Goal: Transaction & Acquisition: Purchase product/service

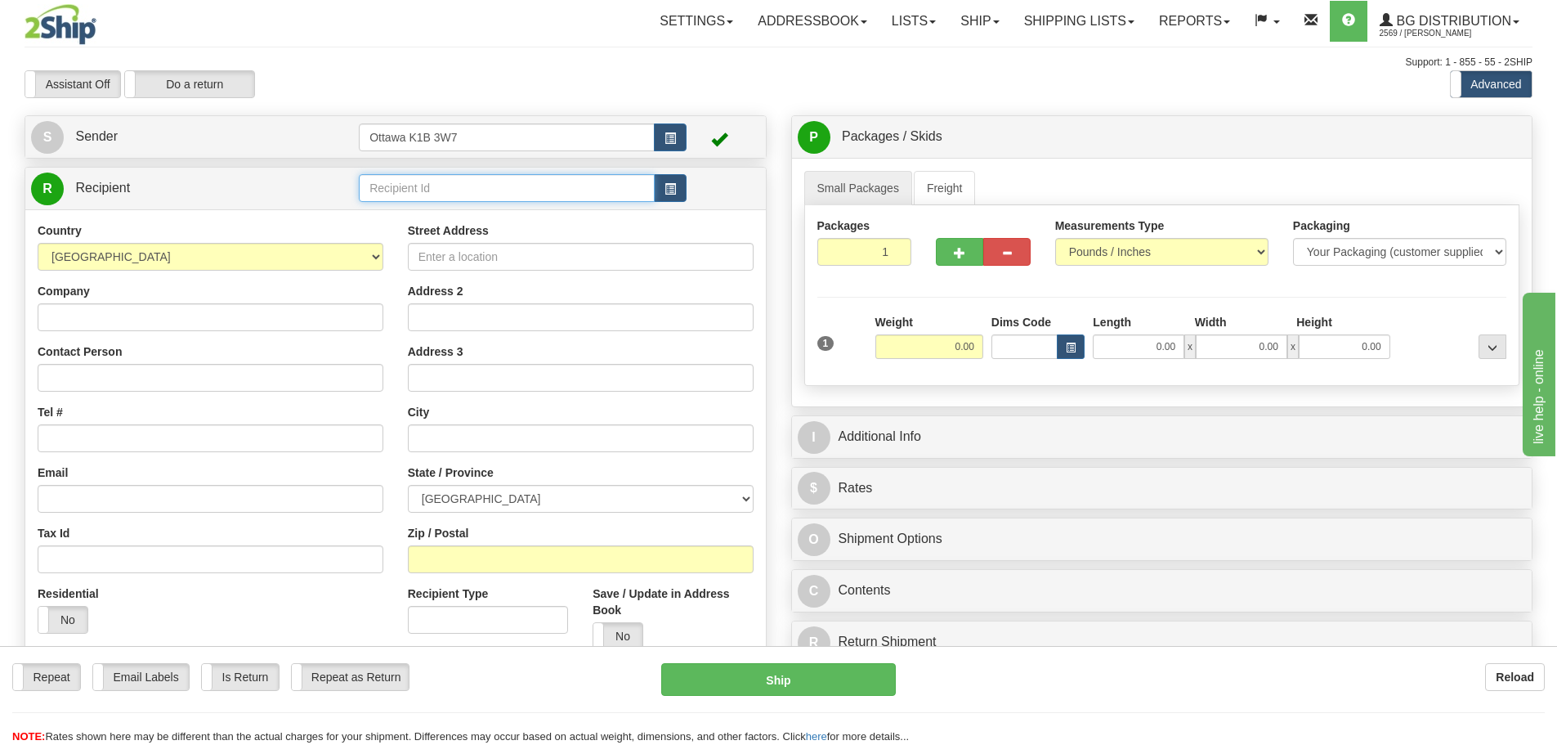
click at [432, 180] on input "text" at bounding box center [507, 188] width 296 height 28
click at [570, 44] on div "Toggle navigation Settings Shipping Preferences Fields Preferences New" at bounding box center [778, 464] width 1557 height 929
click at [535, 195] on input "text" at bounding box center [507, 188] width 296 height 28
type input "10202987-00"
drag, startPoint x: 524, startPoint y: 193, endPoint x: 0, endPoint y: 177, distance: 524.2
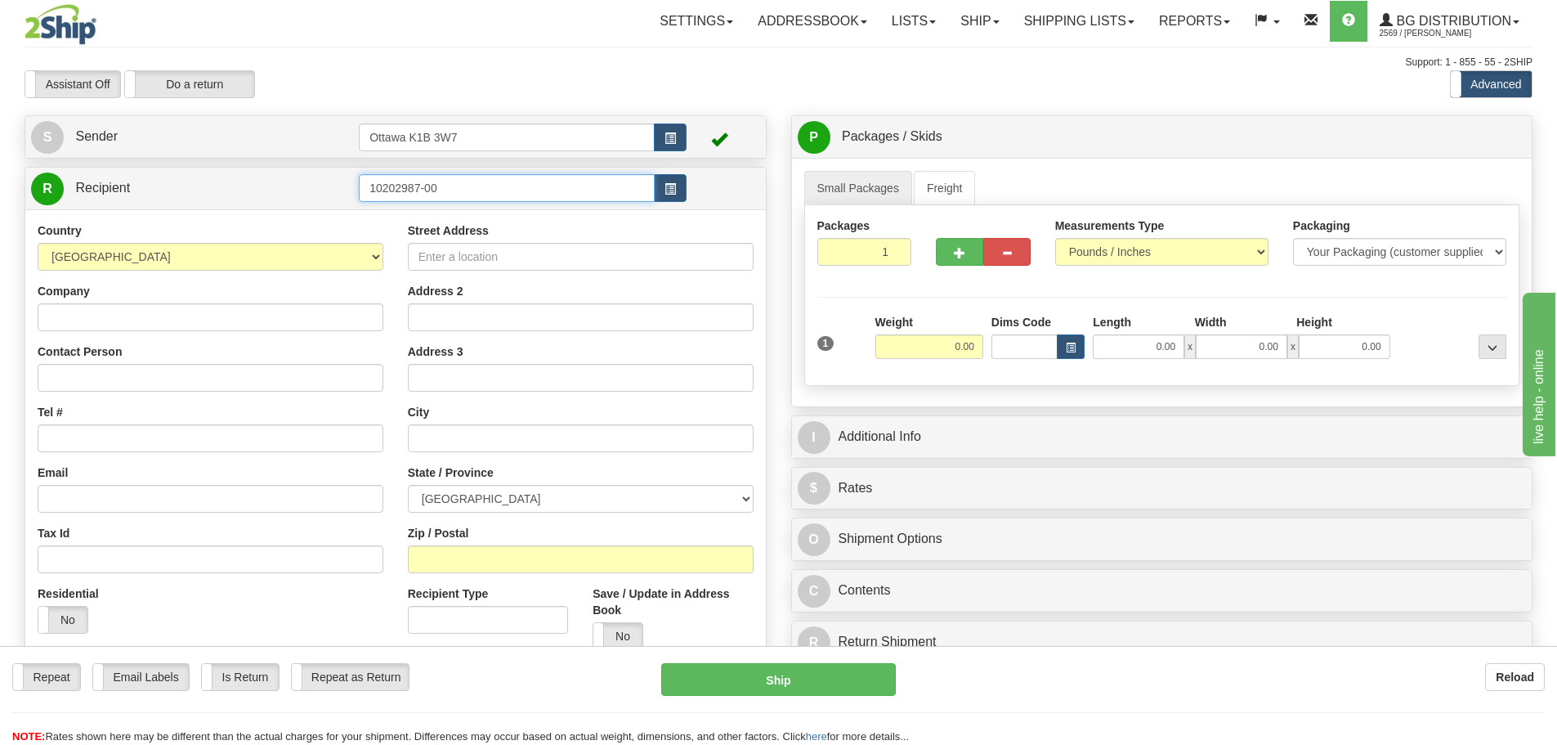
click at [0, 177] on div "Toggle navigation Settings Shipping Preferences Fields Preferences New" at bounding box center [778, 464] width 1557 height 929
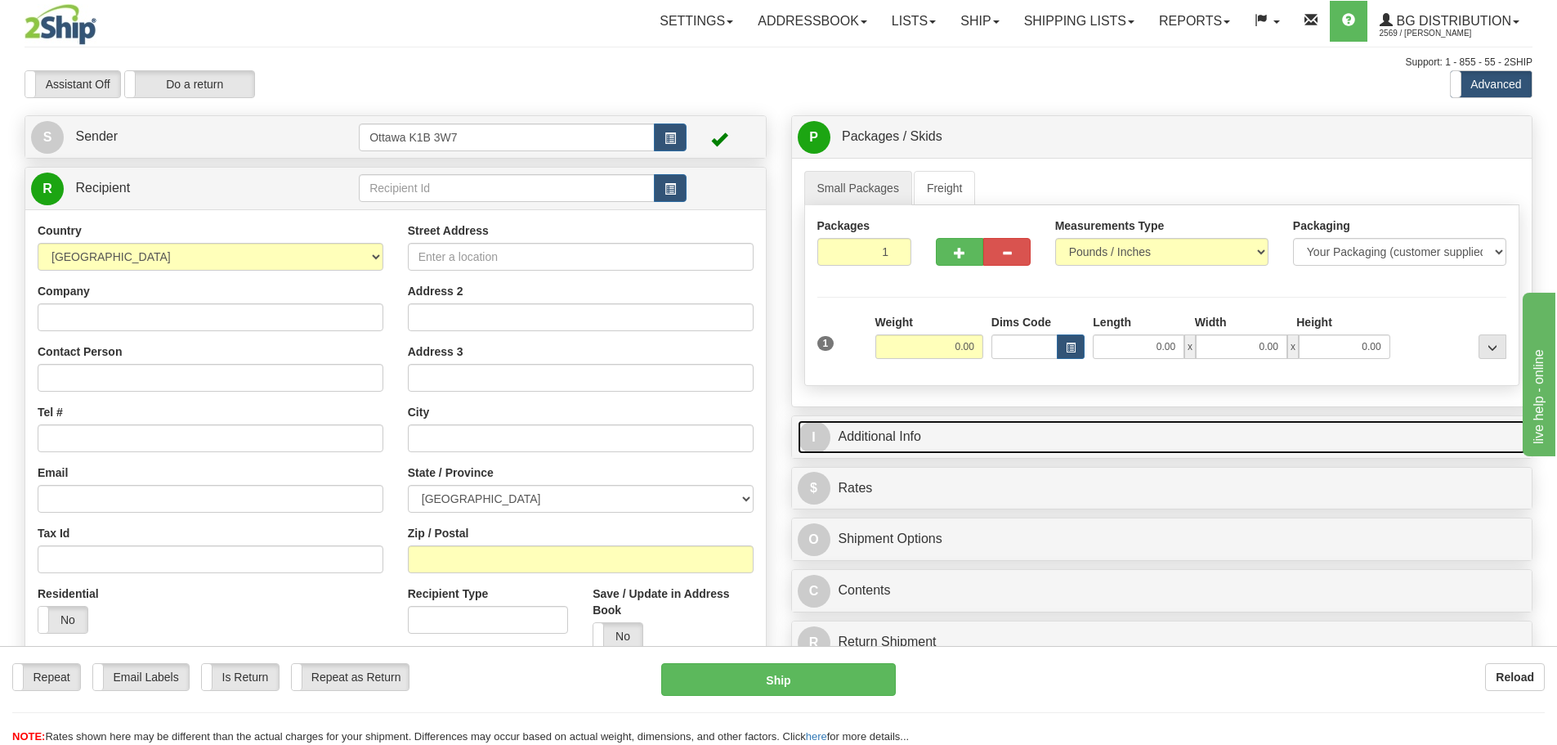
click at [973, 438] on link "I Additional Info" at bounding box center [1162, 437] width 729 height 34
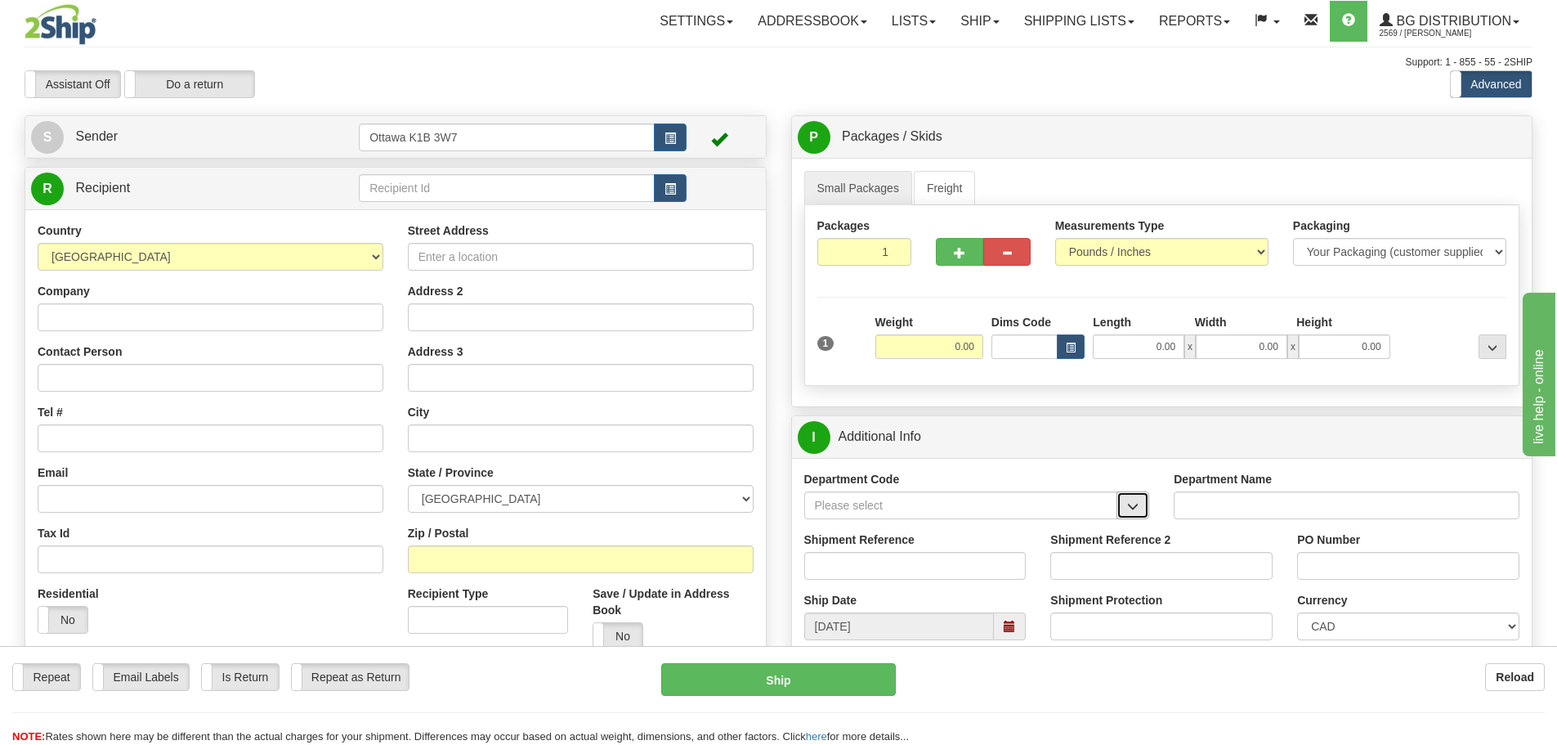
click at [1135, 508] on span "button" at bounding box center [1132, 506] width 11 height 11
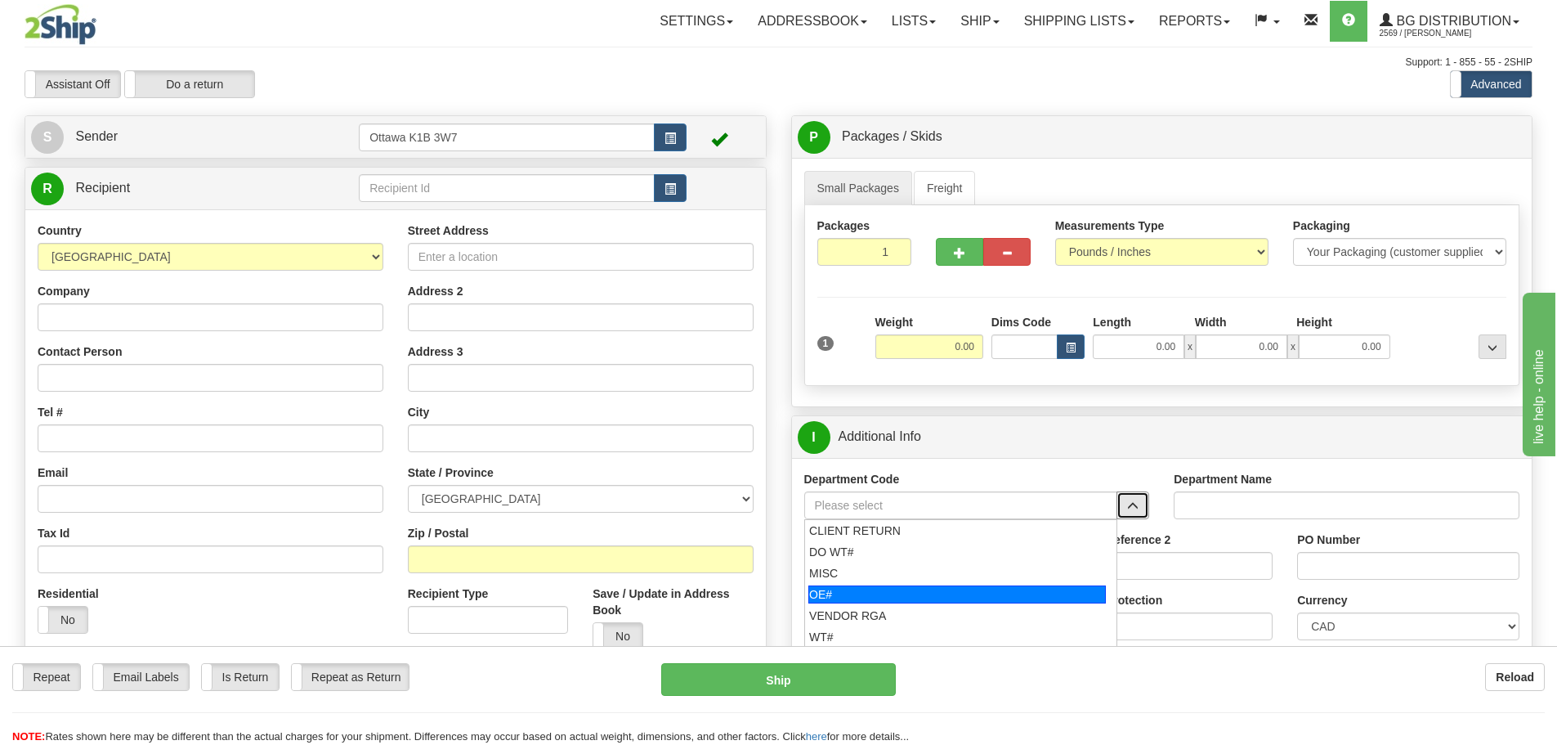
click at [845, 591] on div "OE#" at bounding box center [957, 594] width 298 height 18
type input "OE#"
type input "ORDERS"
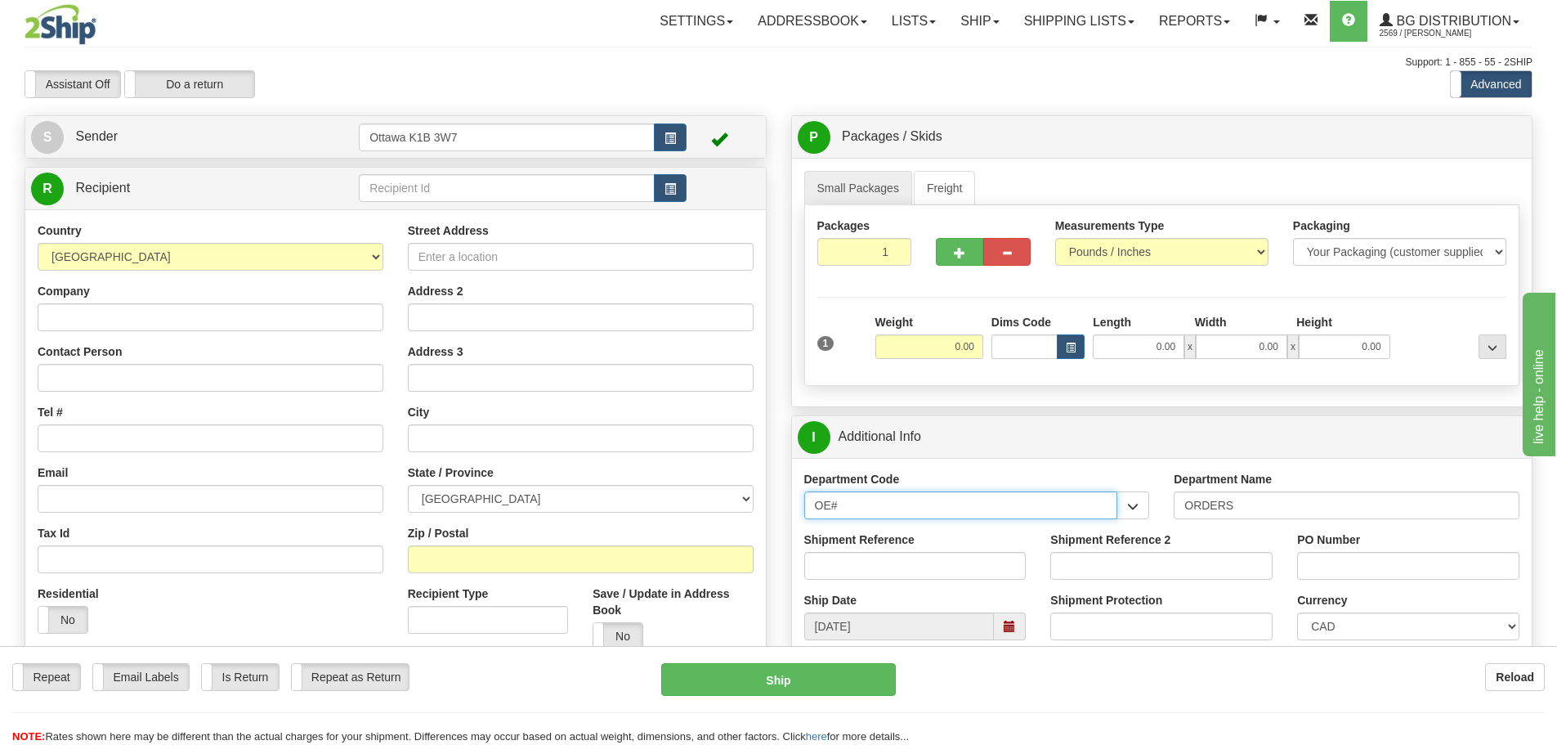
click at [924, 512] on input "OE#" at bounding box center [961, 505] width 314 height 28
drag, startPoint x: 924, startPoint y: 512, endPoint x: 667, endPoint y: 512, distance: 256.6
click at [669, 115] on div "Create a label for the return Create Pickup Without Label S Sender" at bounding box center [778, 115] width 1532 height 0
click at [960, 460] on div "Department Code CLIENT RETURN DO WT# MISC OE# VENDOR RGA WT# Department Name Sh…" at bounding box center [1162, 591] width 740 height 267
click at [530, 179] on input "text" at bounding box center [507, 188] width 296 height 28
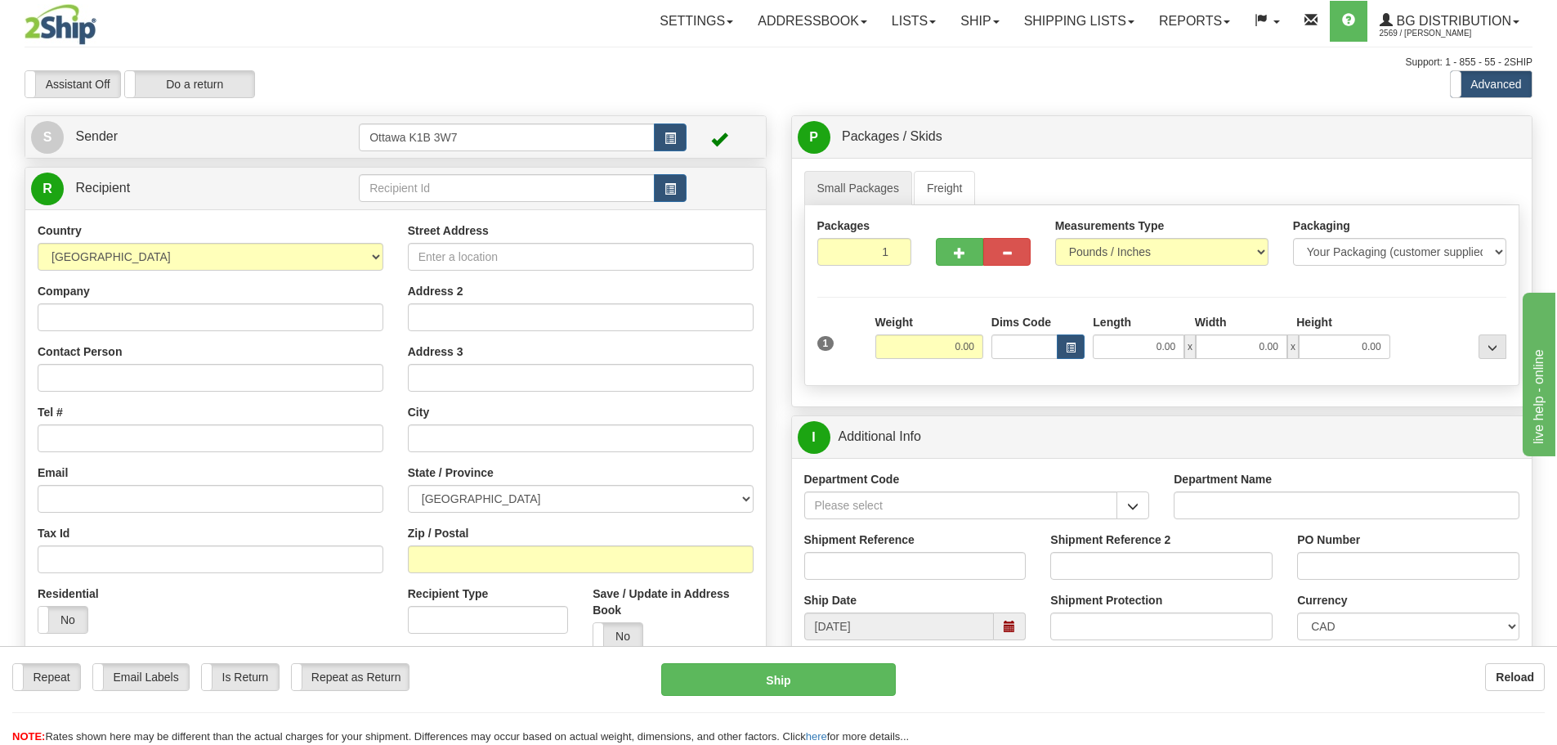
click at [930, 325] on div "Weight 0.00" at bounding box center [929, 336] width 108 height 45
click at [931, 330] on div "Weight 0.00" at bounding box center [929, 336] width 108 height 45
click at [937, 348] on input "0.00" at bounding box center [929, 346] width 108 height 25
type input "3.00"
click at [530, 190] on input "text" at bounding box center [507, 188] width 296 height 28
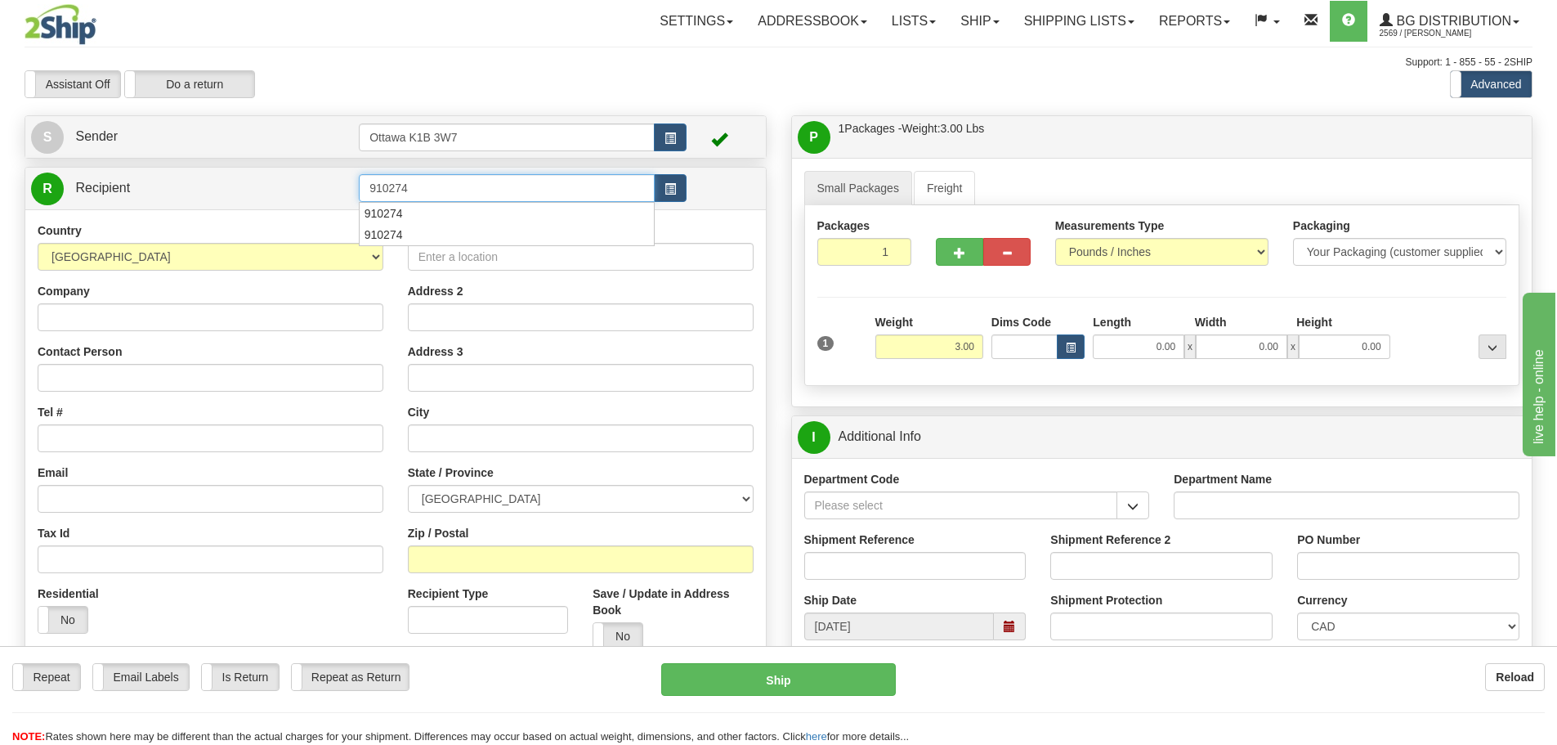
type input "910274"
click at [572, 101] on div "Toggle navigation Settings Shipping Preferences Fields Preferences New" at bounding box center [778, 705] width 1557 height 1410
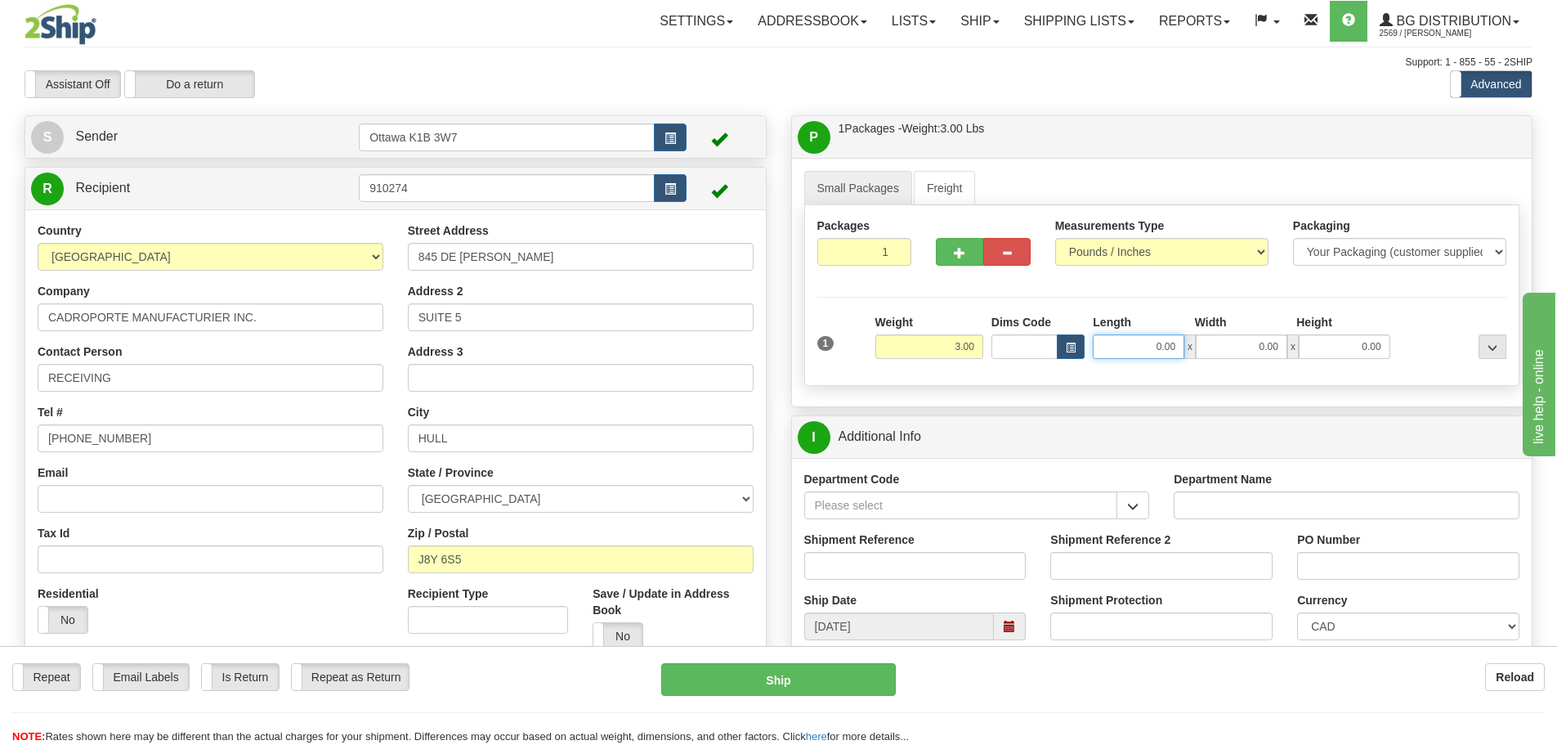
click at [1131, 353] on input "0.00" at bounding box center [1139, 346] width 92 height 25
type input "0.00"
click at [954, 560] on input "Shipment Reference" at bounding box center [915, 566] width 222 height 28
type input "10201516-00"
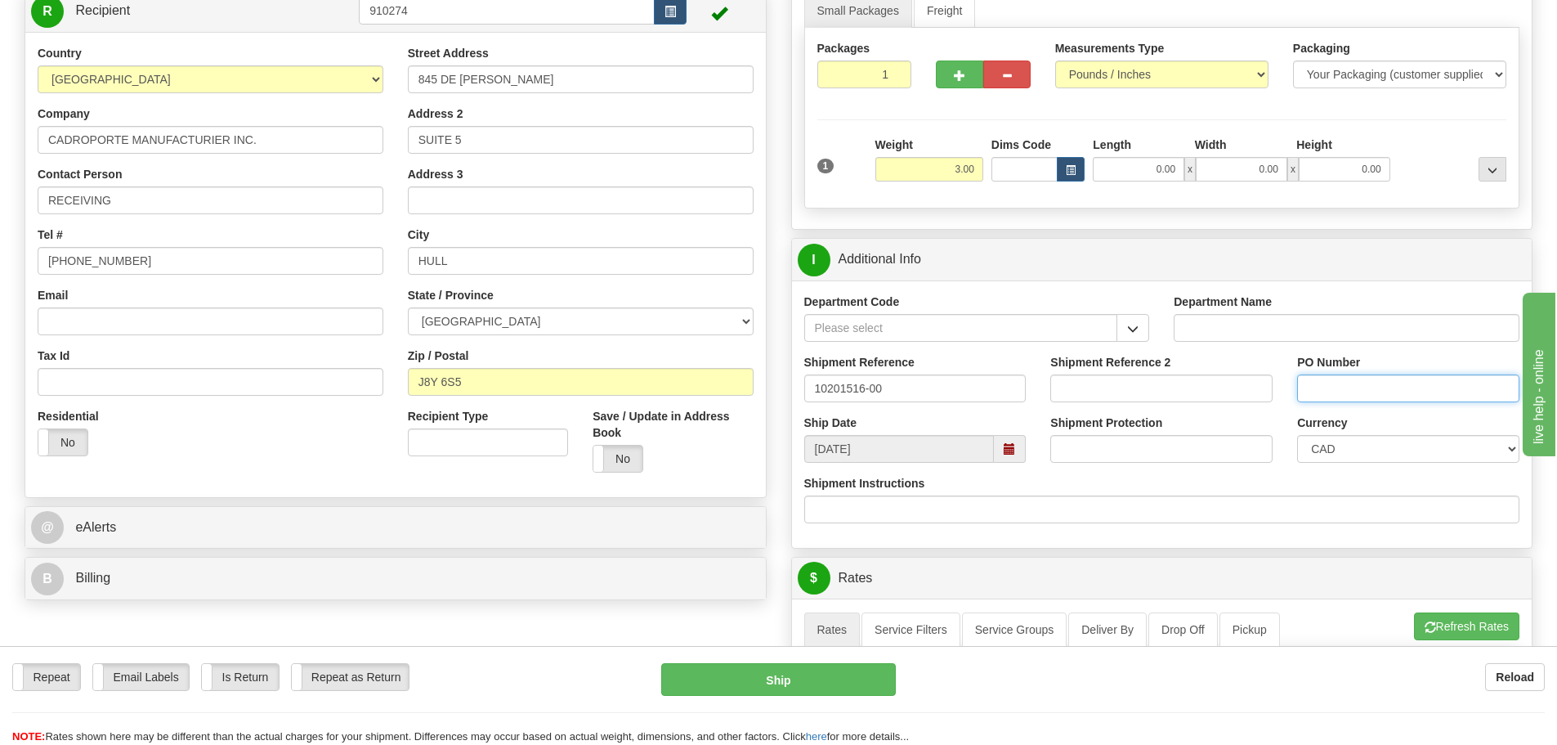
scroll to position [163, 0]
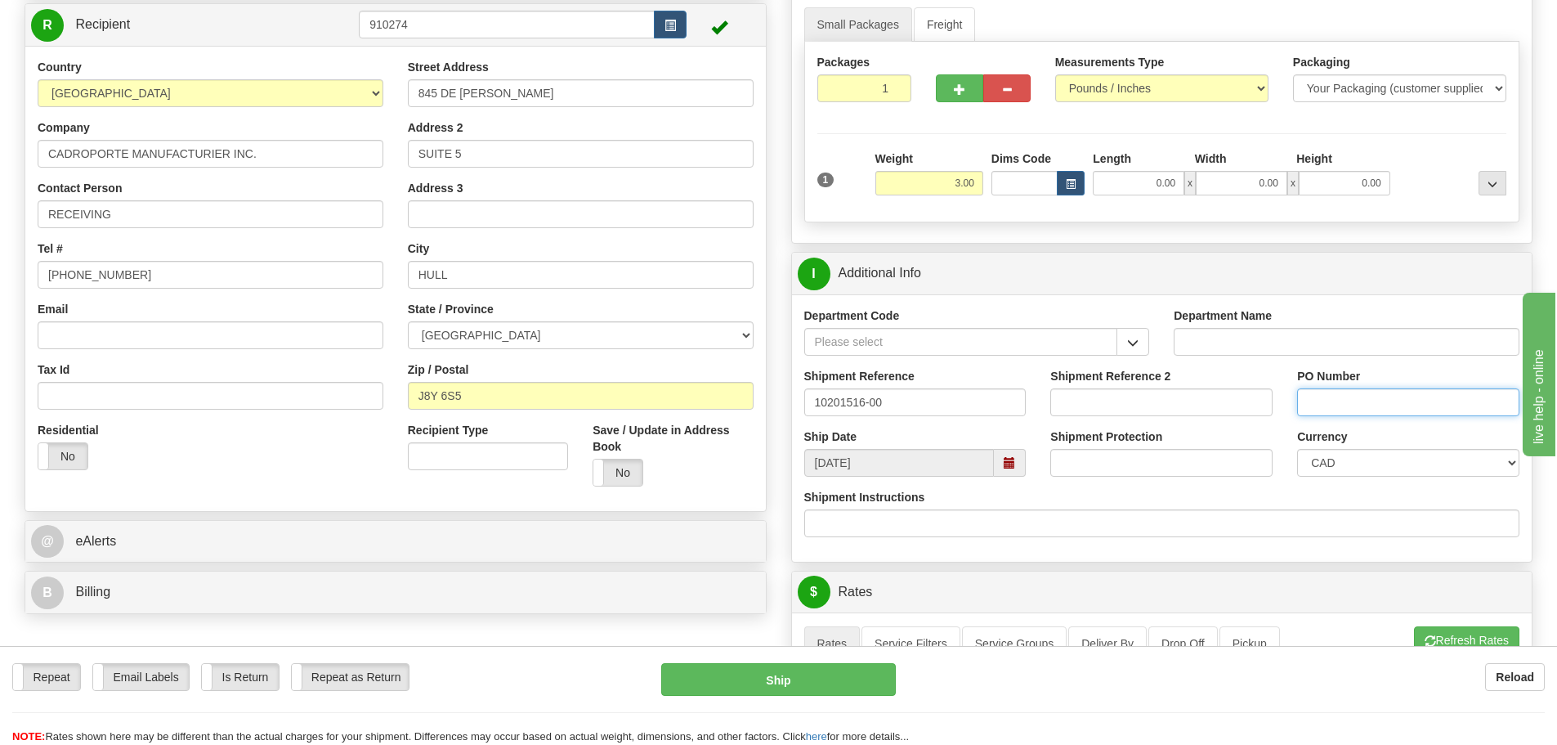
click at [1383, 398] on input "PO Number" at bounding box center [1408, 402] width 222 height 28
type input "N/A"
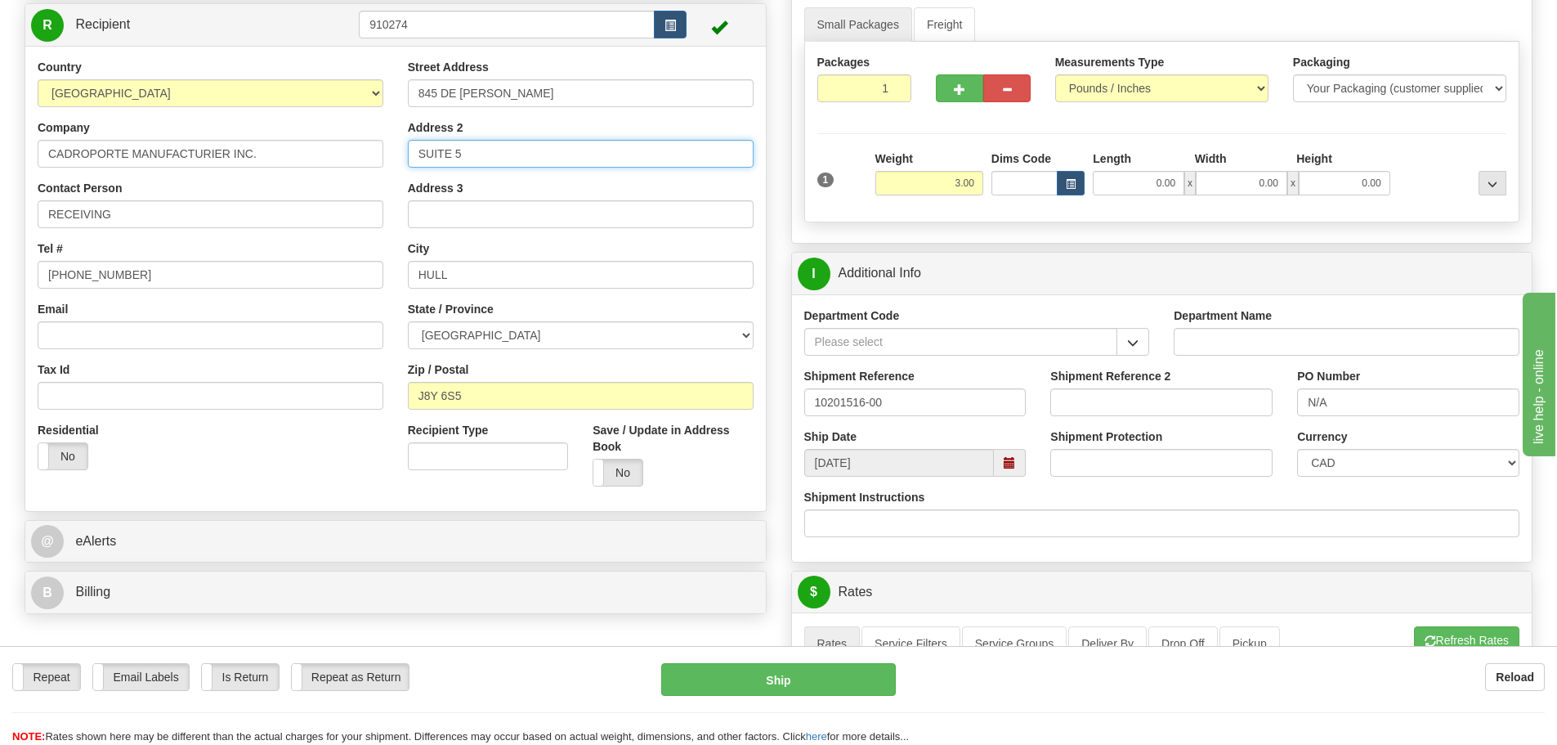
drag, startPoint x: 543, startPoint y: 154, endPoint x: 293, endPoint y: 143, distance: 249.5
click at [289, 153] on div "Country AFGHANISTAN ALAND ISLANDS ALBANIA ALGERIA AMERICAN SAMOA ANDORRA ANGOLA…" at bounding box center [395, 279] width 740 height 440
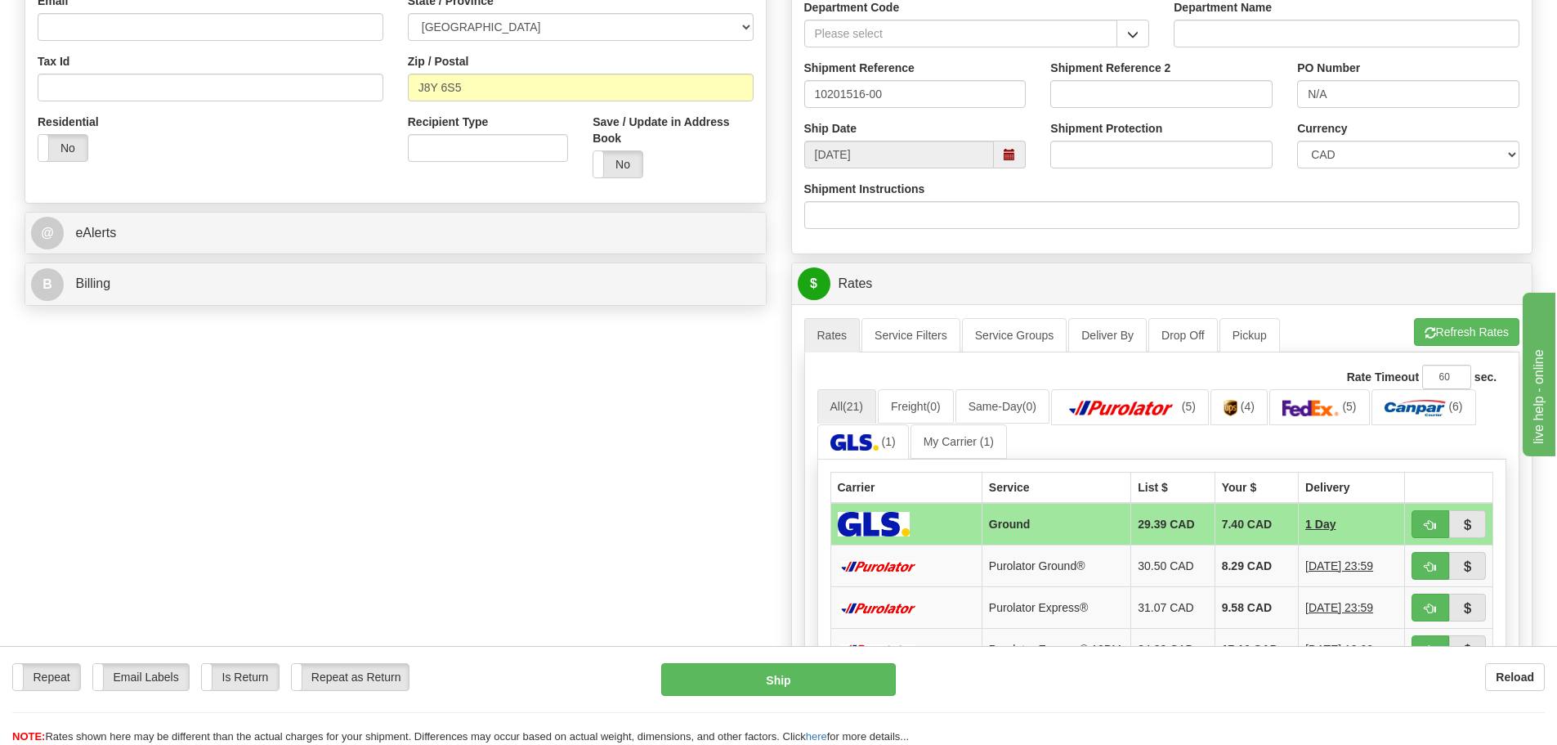
scroll to position [572, 0]
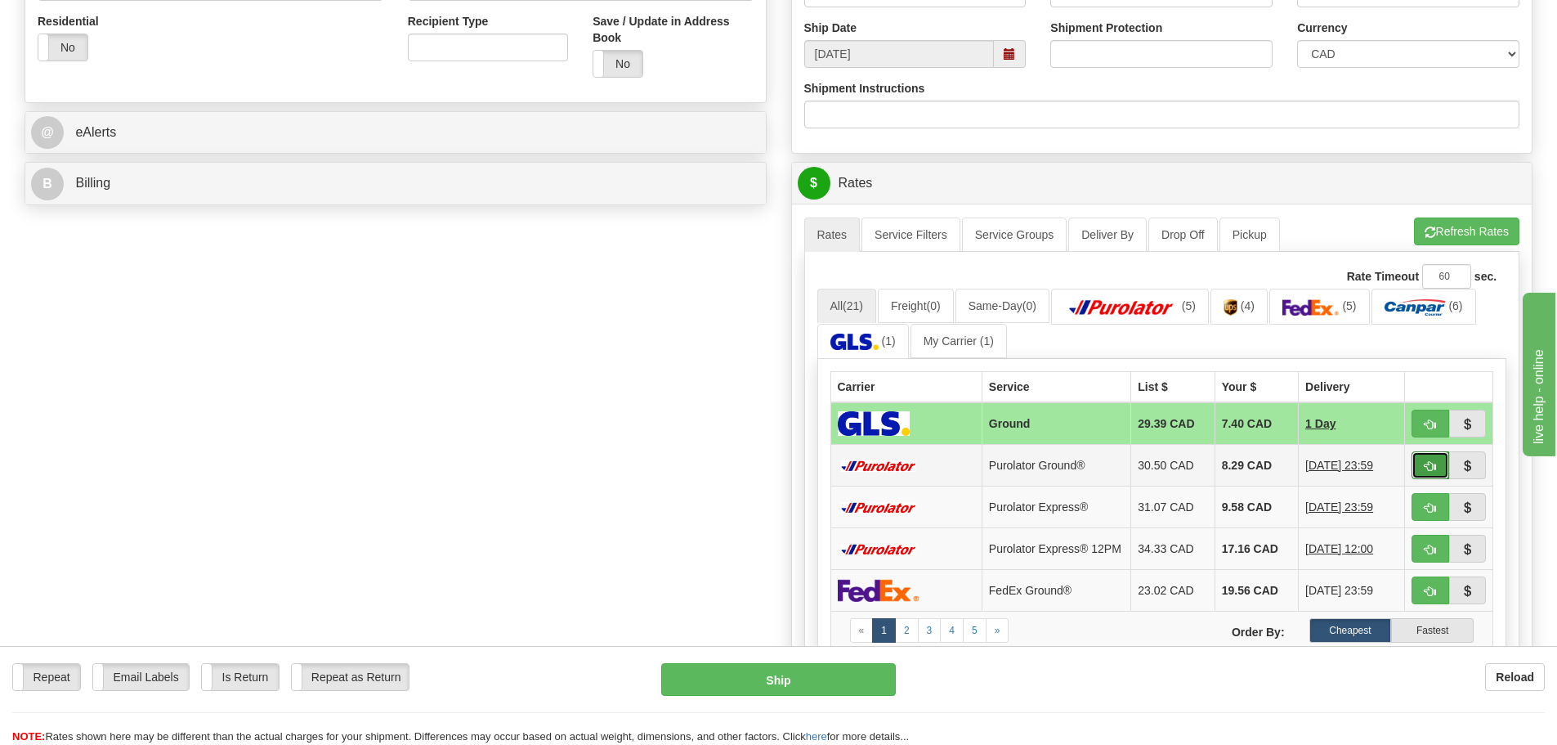
click at [1421, 472] on button "button" at bounding box center [1431, 465] width 38 height 28
type input "260"
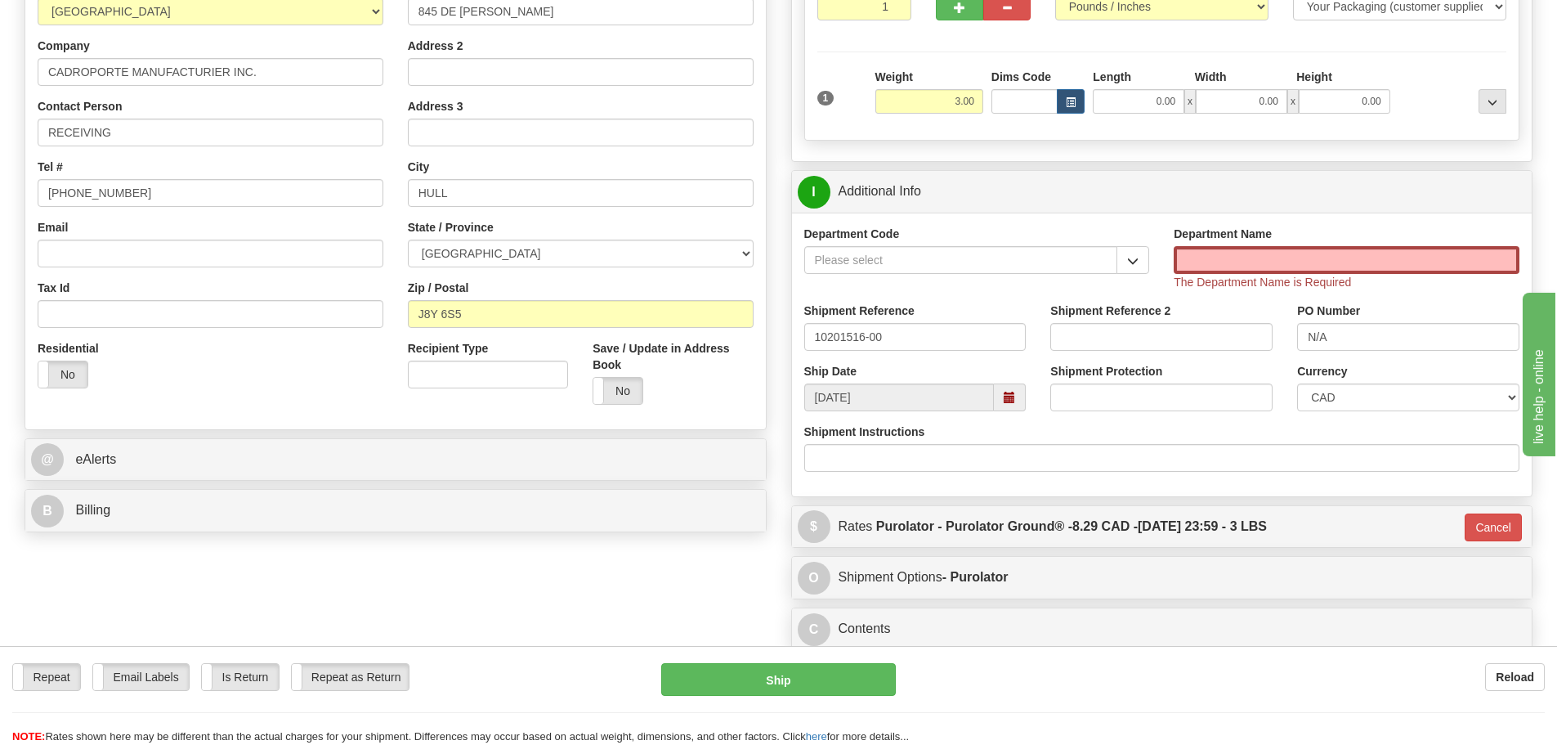
scroll to position [163, 0]
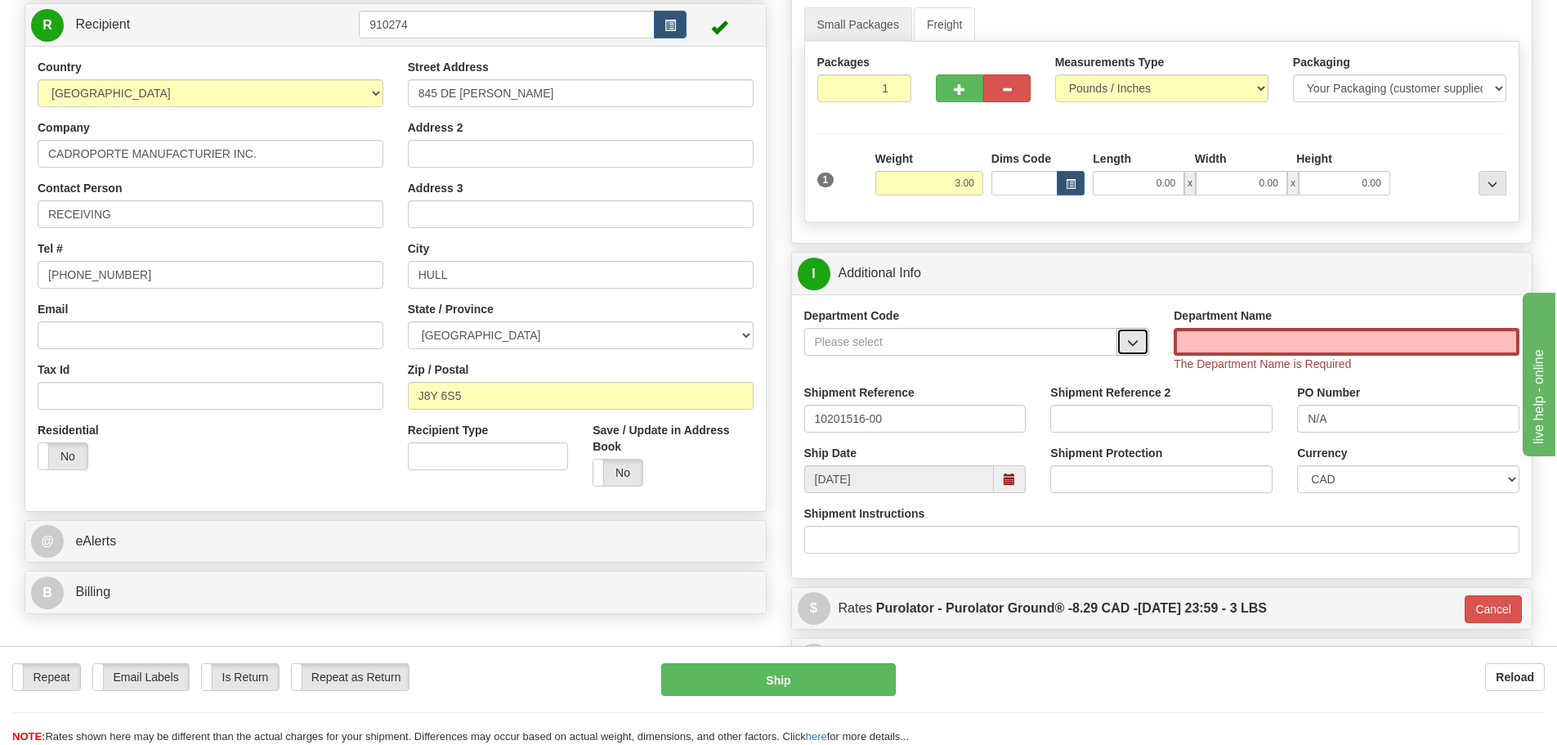
click at [1121, 348] on button "button" at bounding box center [1132, 342] width 33 height 28
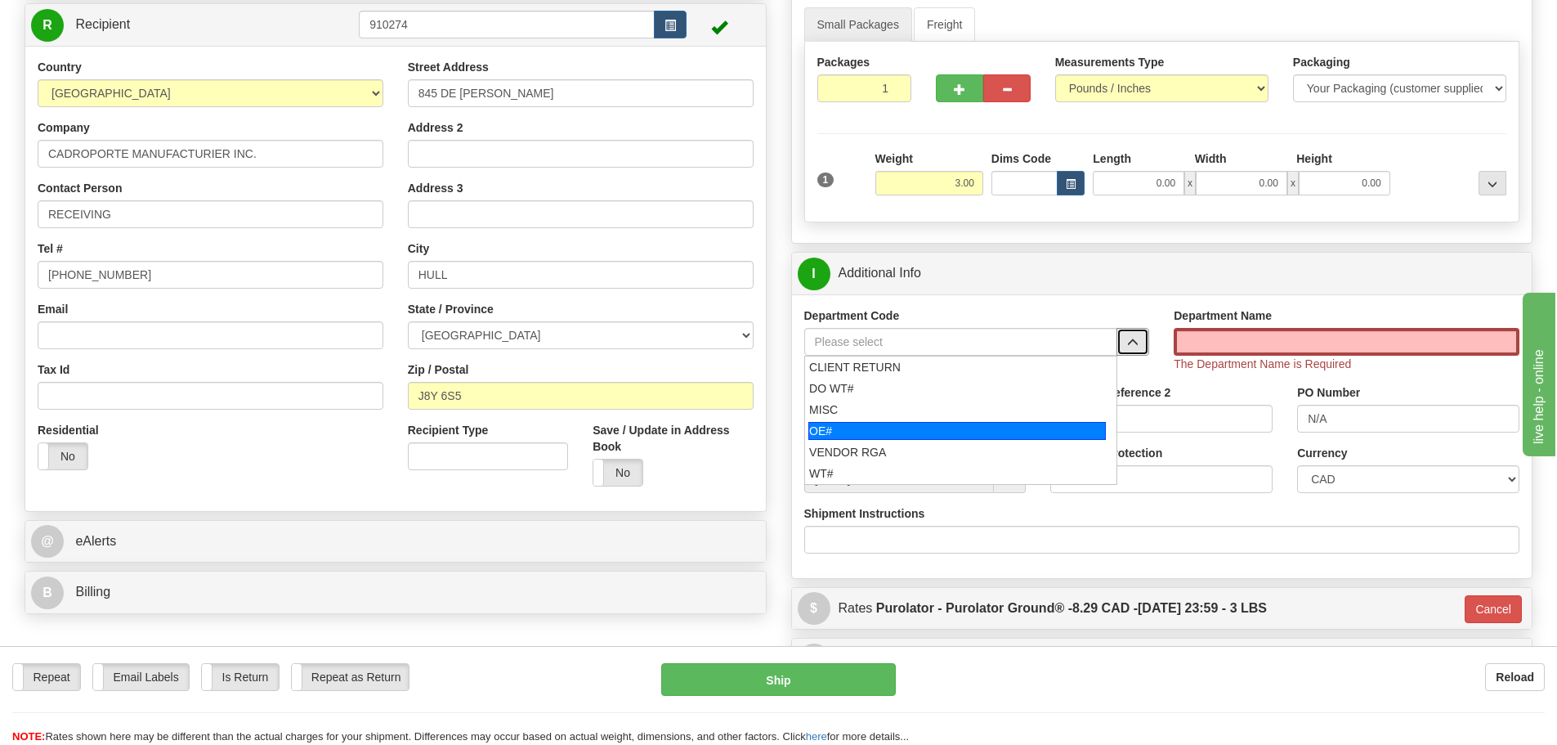
click at [825, 424] on div "OE#" at bounding box center [957, 431] width 298 height 18
type input "OE#"
type input "ORDERS"
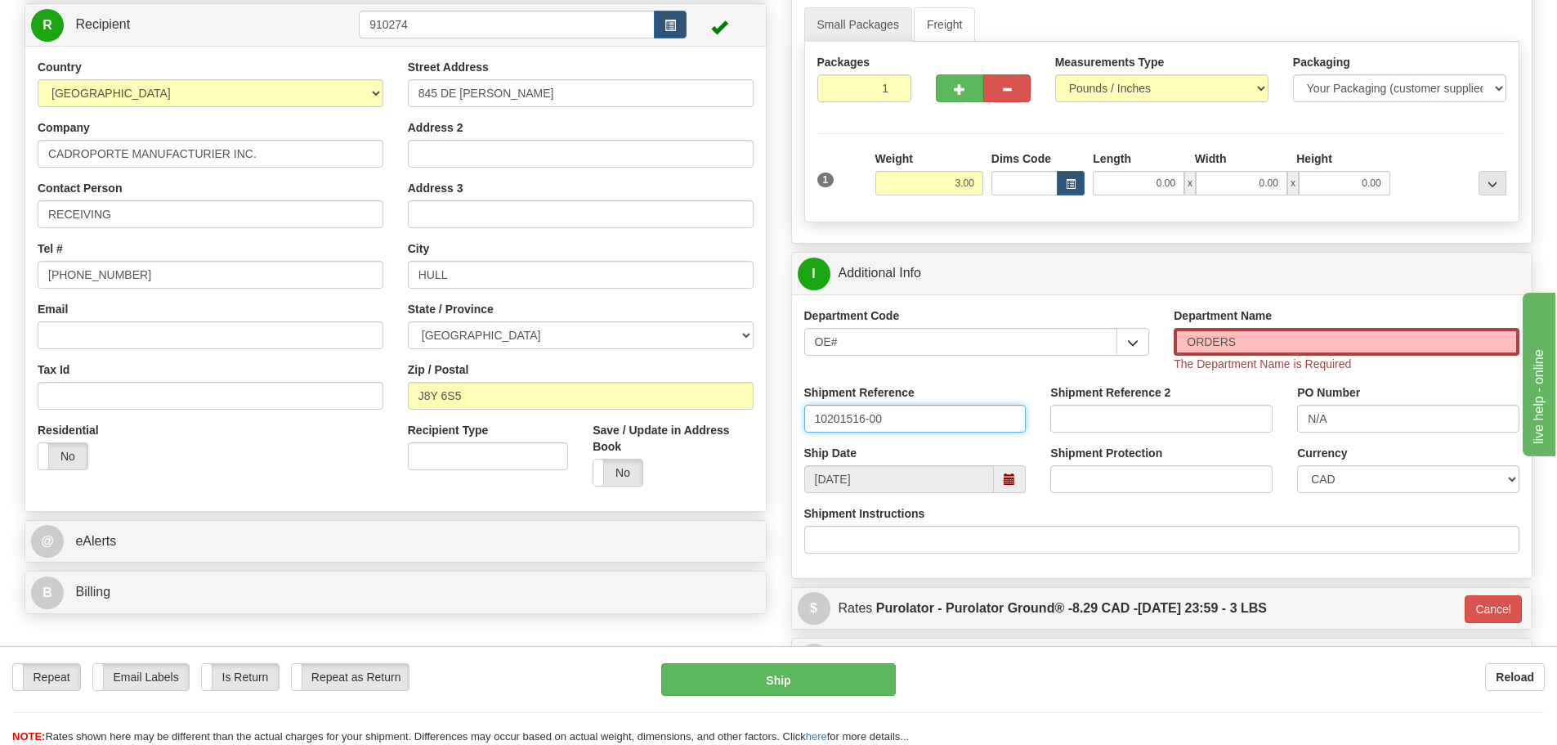
click at [834, 415] on input "10201516-00" at bounding box center [915, 419] width 222 height 28
click at [1233, 347] on input "ORDERS" at bounding box center [1347, 342] width 346 height 28
click at [1130, 179] on input "0.00" at bounding box center [1139, 183] width 92 height 25
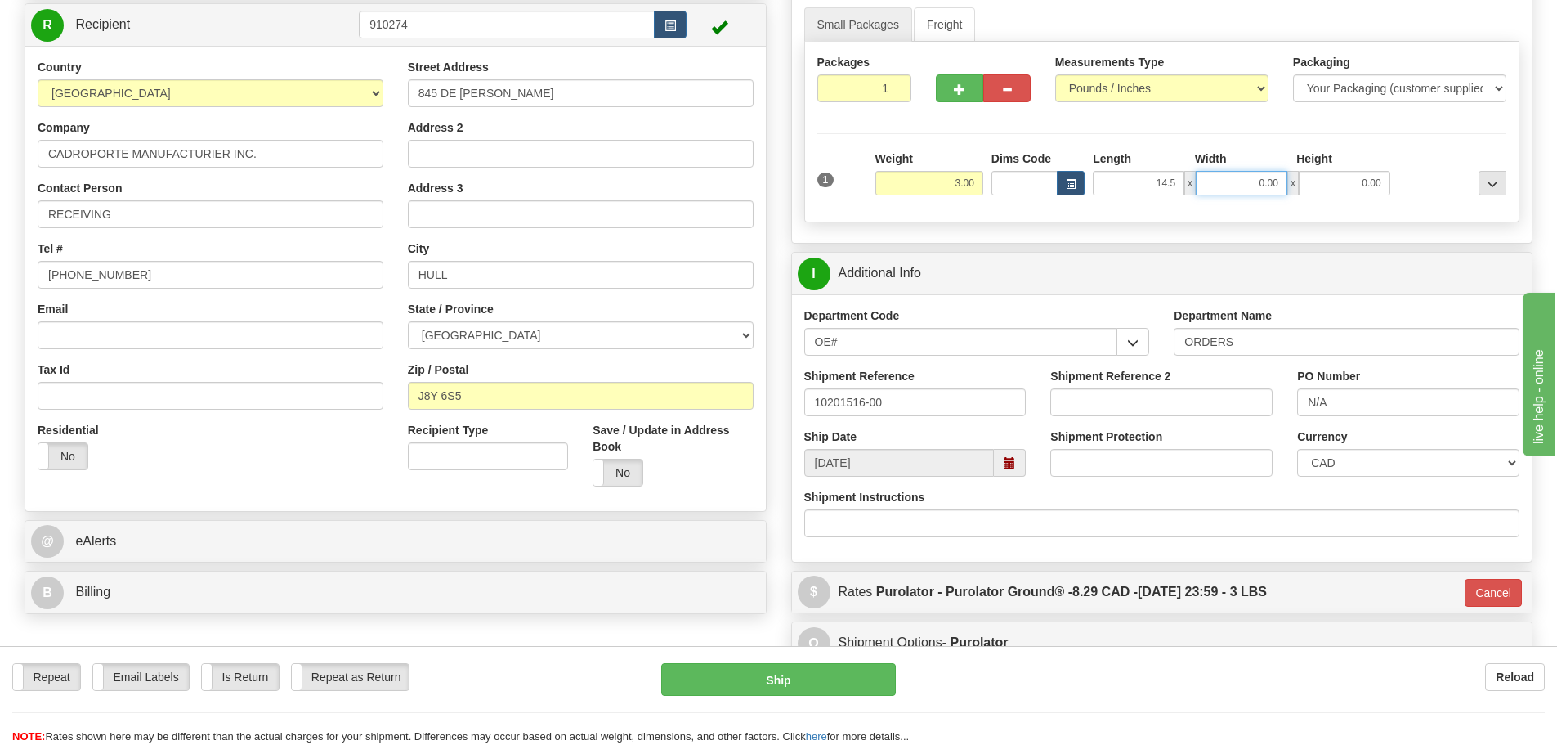
type input "14.50"
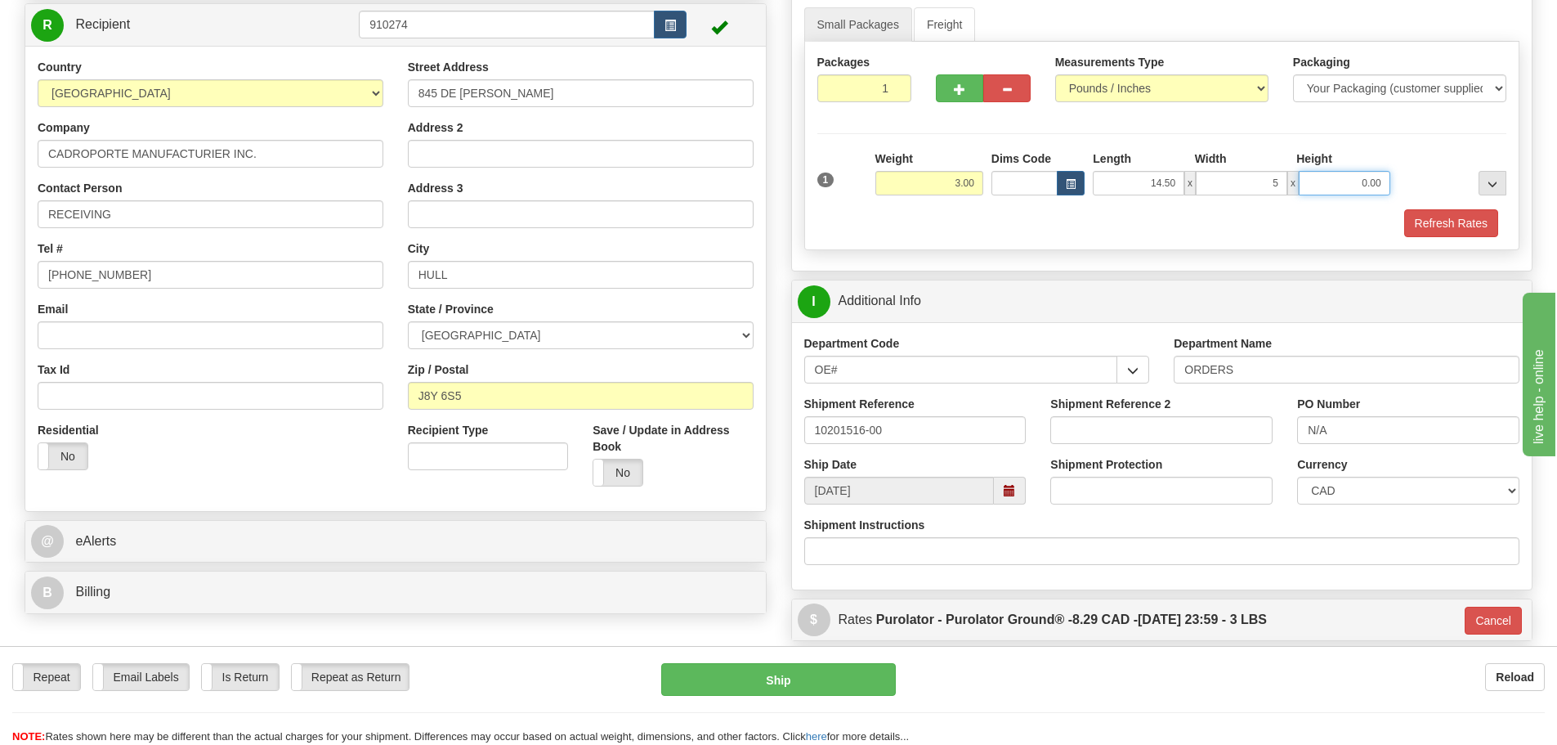
type input "5.00"
click at [1419, 223] on button "Refresh Rates" at bounding box center [1451, 223] width 94 height 28
type input "260"
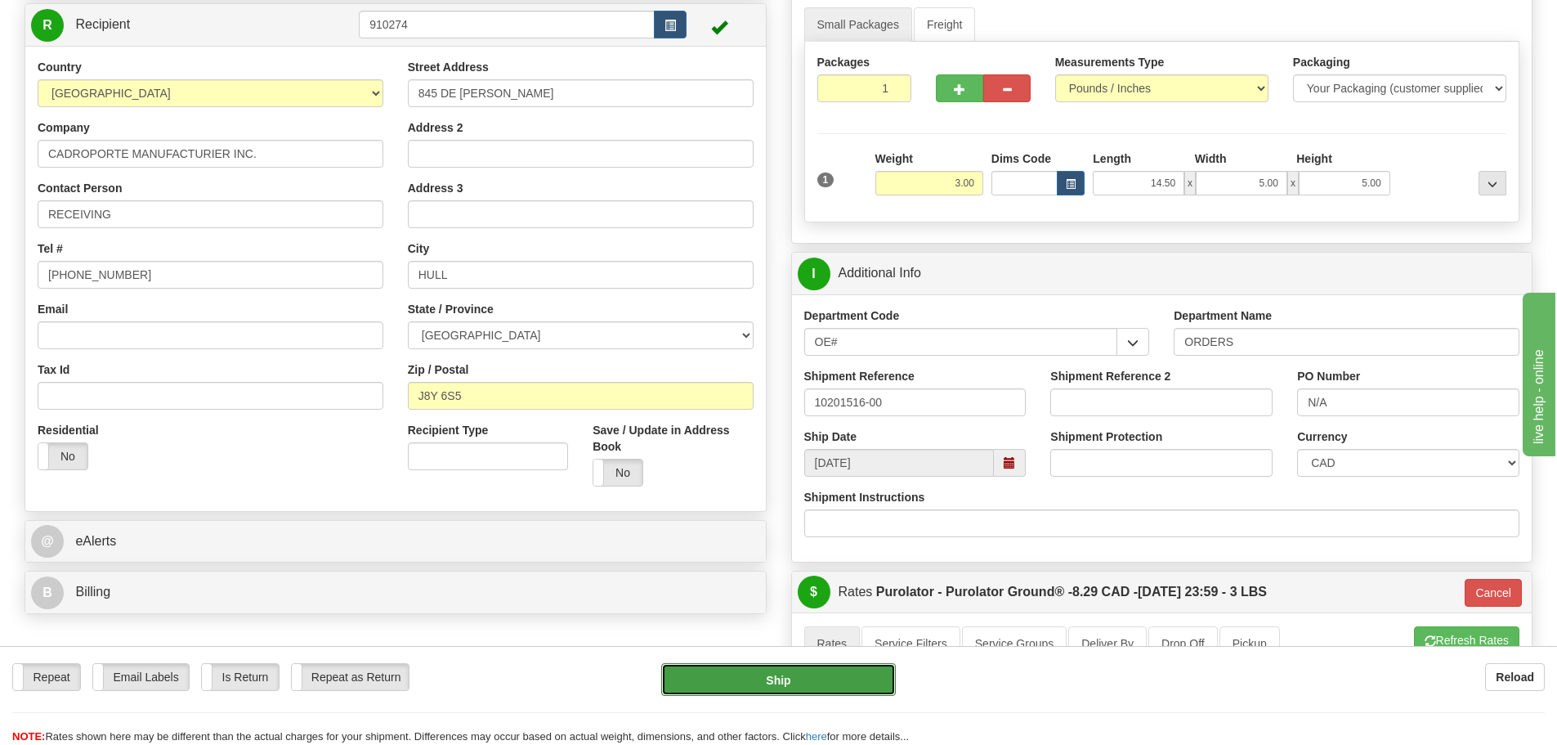
click at [825, 686] on button "Ship" at bounding box center [778, 679] width 235 height 33
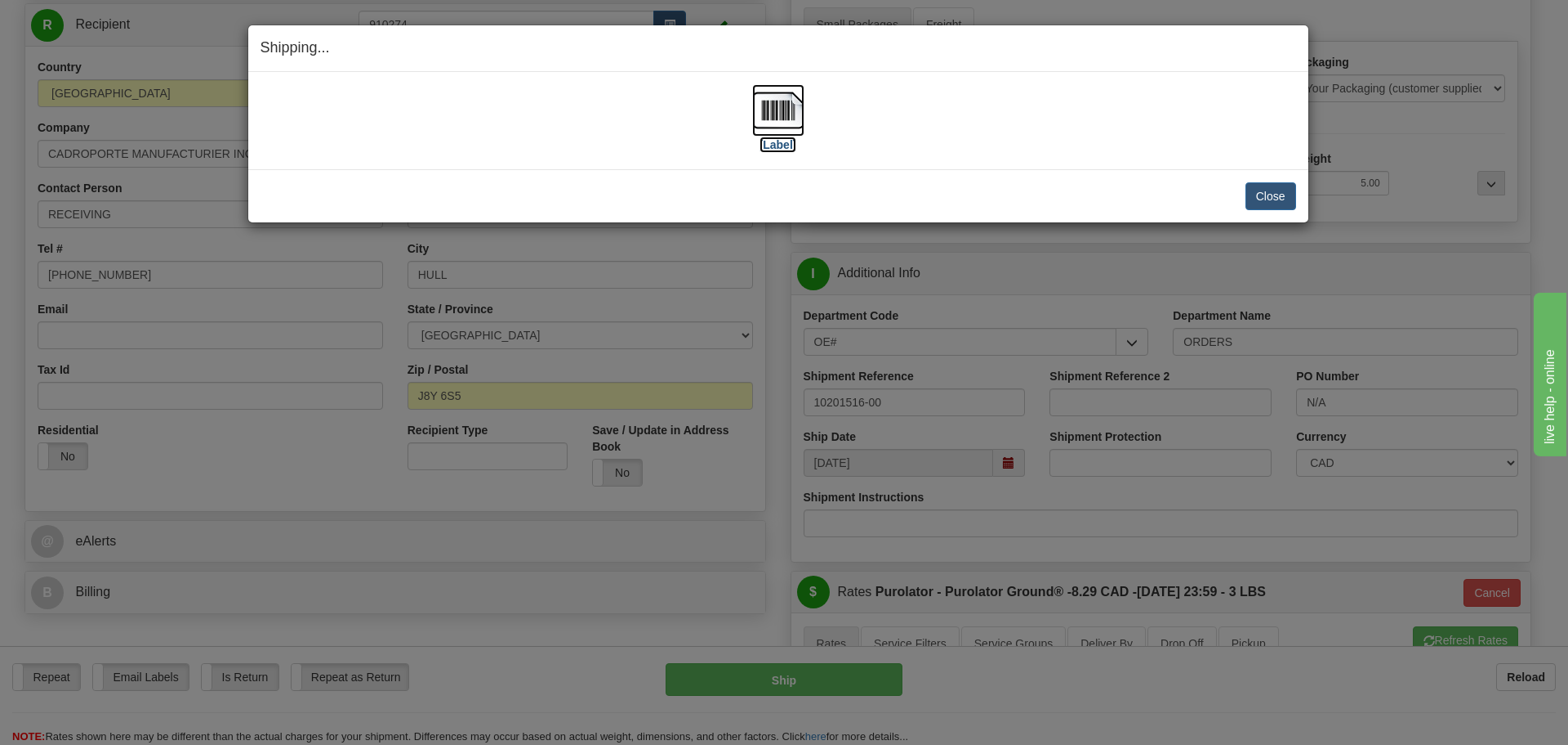
click at [790, 141] on label "[Label]" at bounding box center [779, 144] width 38 height 16
click at [1288, 197] on button "Close" at bounding box center [1270, 196] width 51 height 28
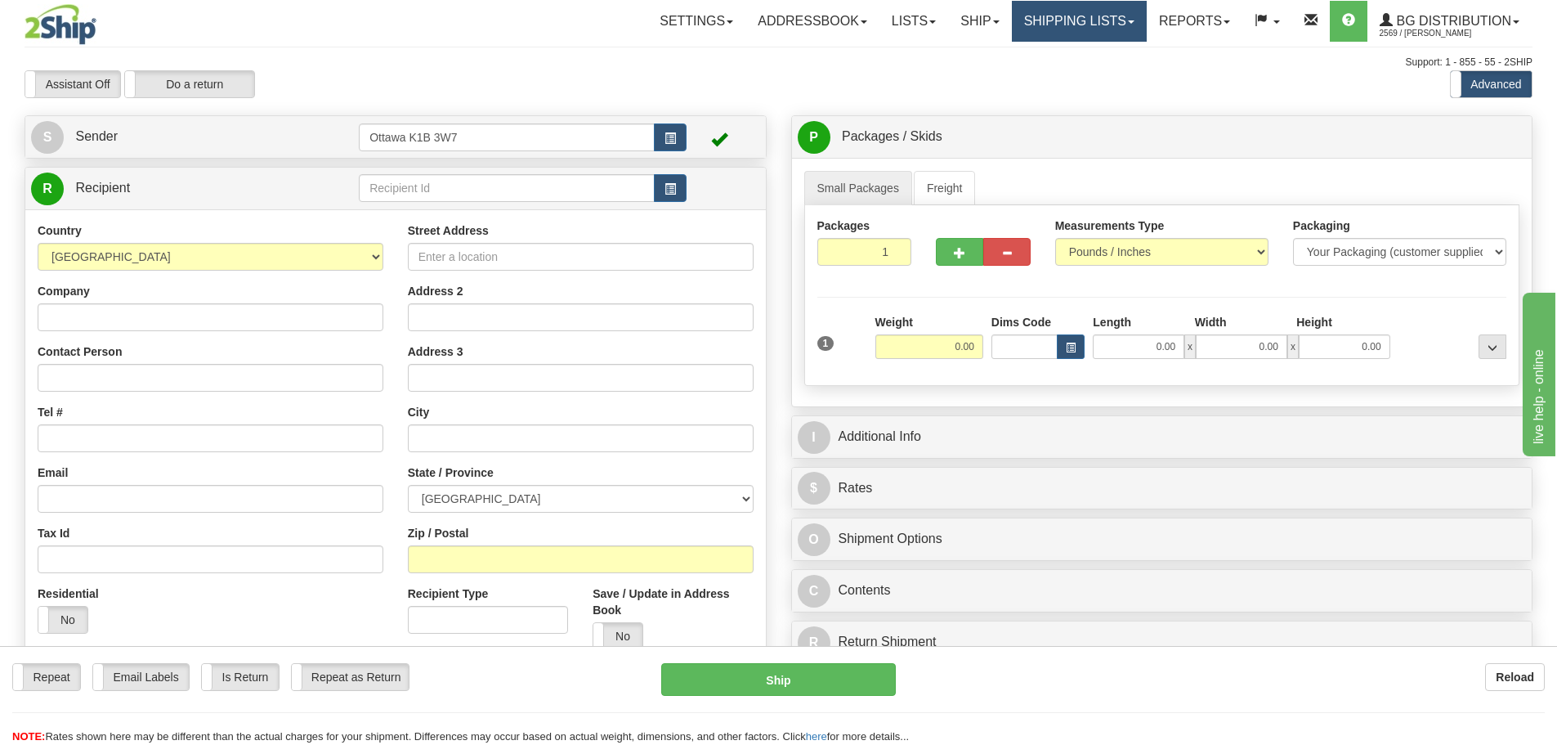
click at [1053, 18] on link "Shipping lists" at bounding box center [1079, 21] width 135 height 41
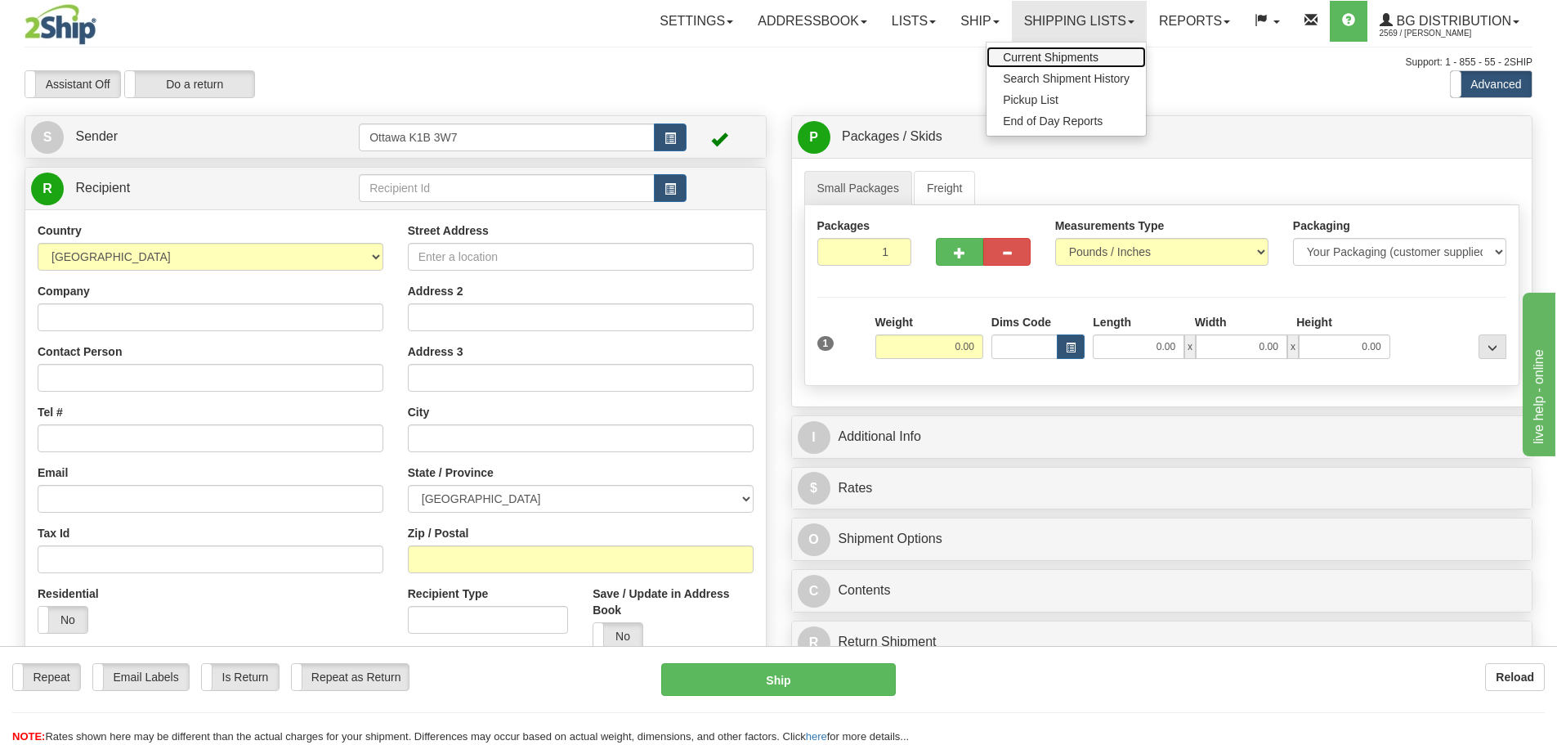
click at [1059, 49] on link "Current Shipments" at bounding box center [1066, 57] width 159 height 21
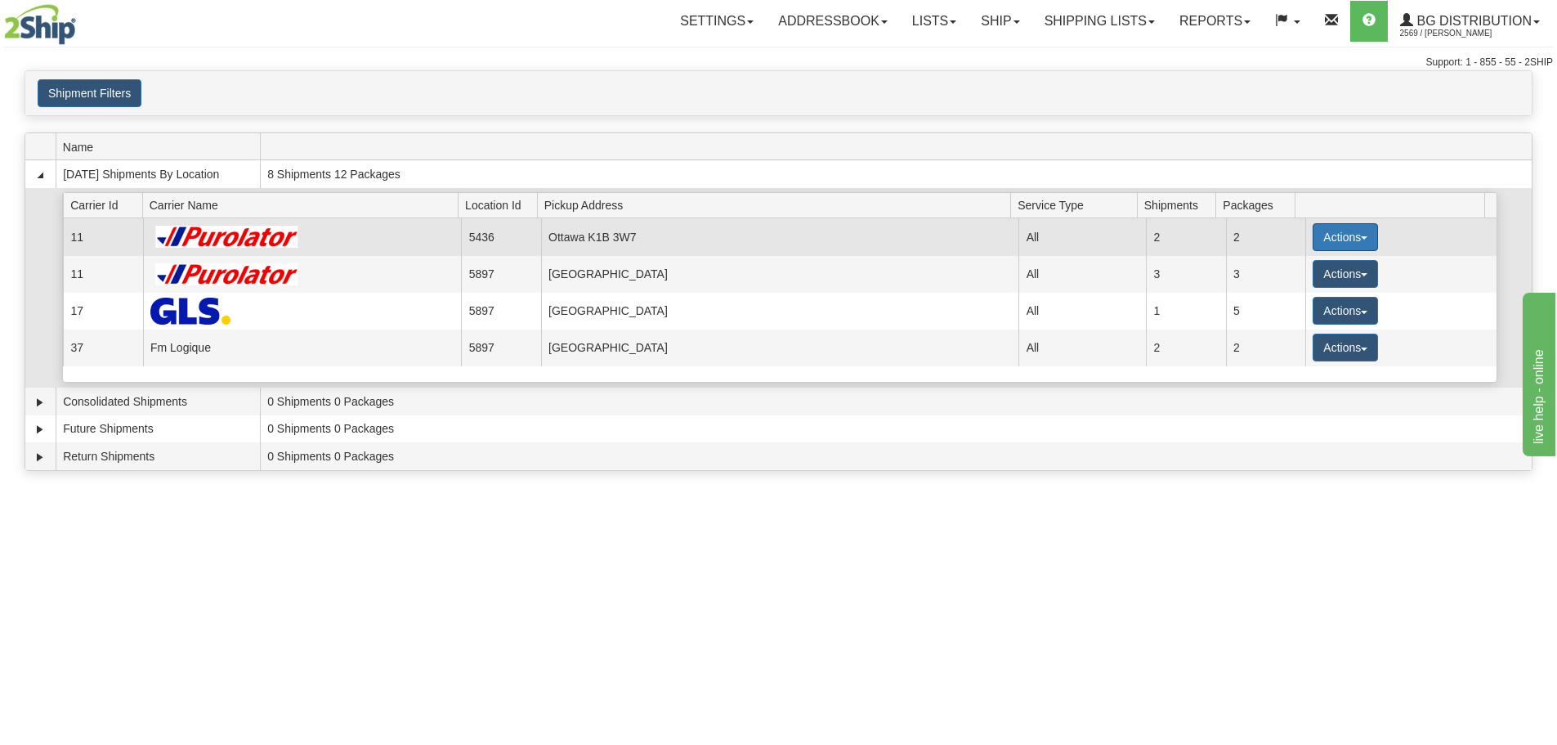
click at [1335, 237] on button "Actions" at bounding box center [1345, 237] width 65 height 28
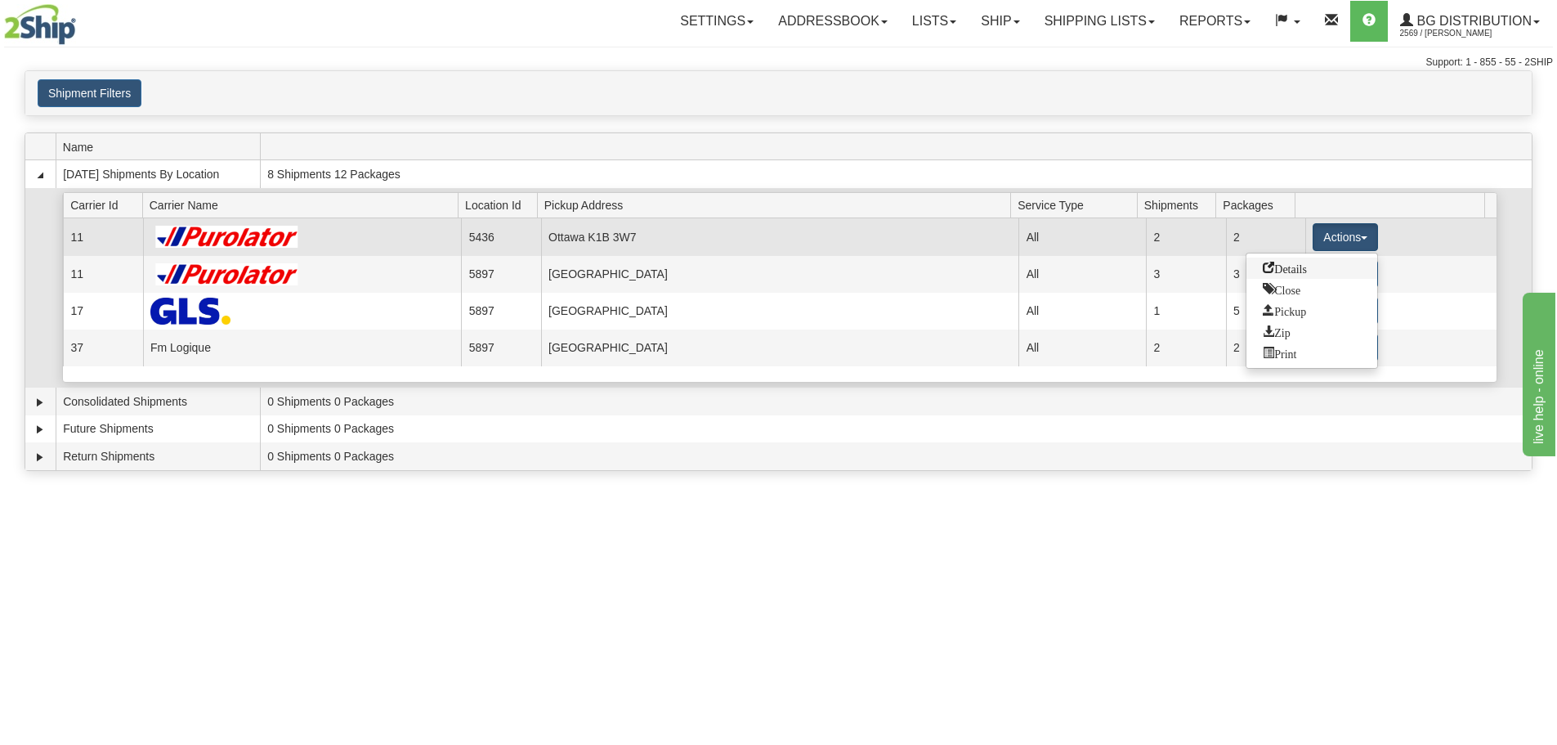
click at [1322, 263] on link "Details" at bounding box center [1311, 267] width 131 height 21
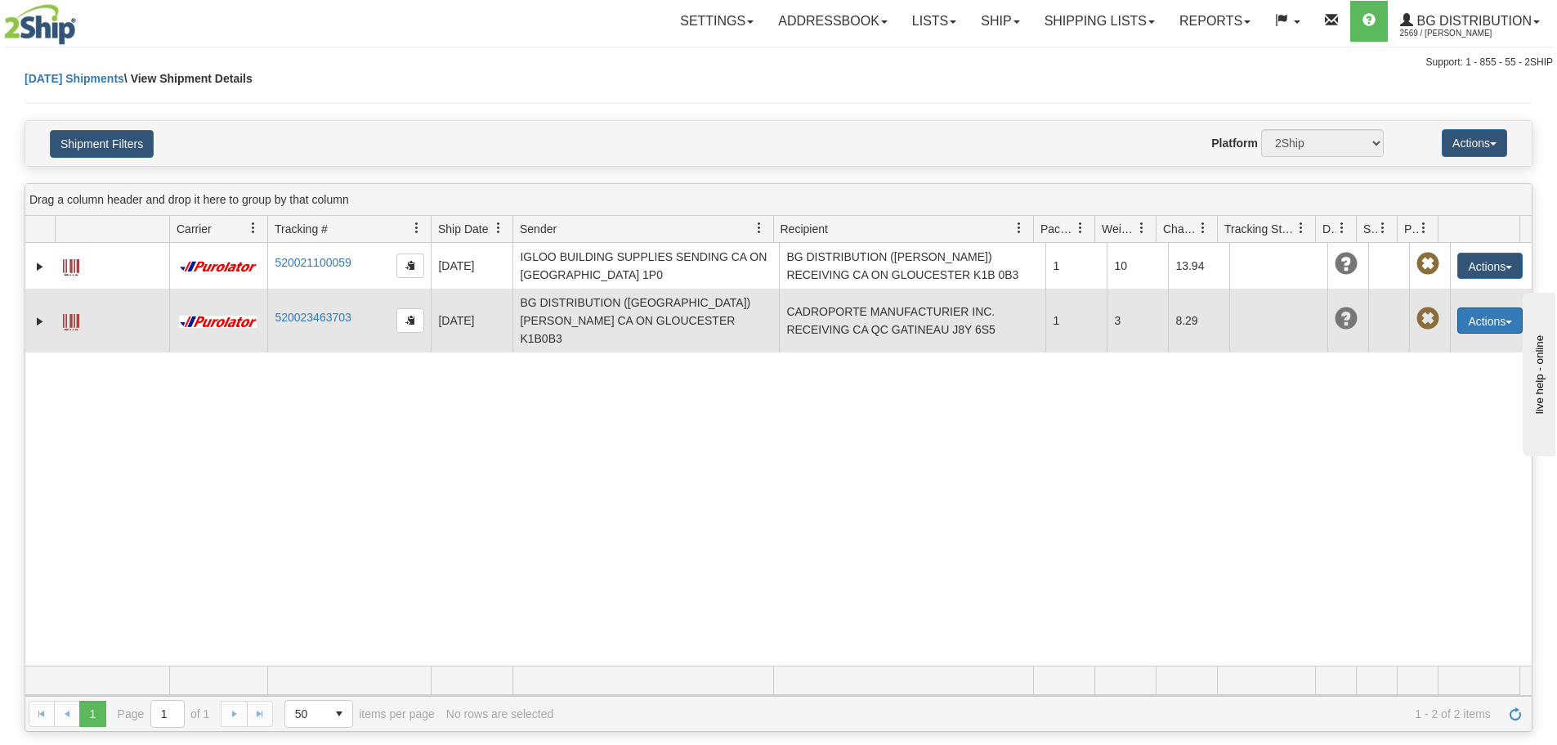
click at [1457, 315] on button "Actions" at bounding box center [1489, 320] width 65 height 26
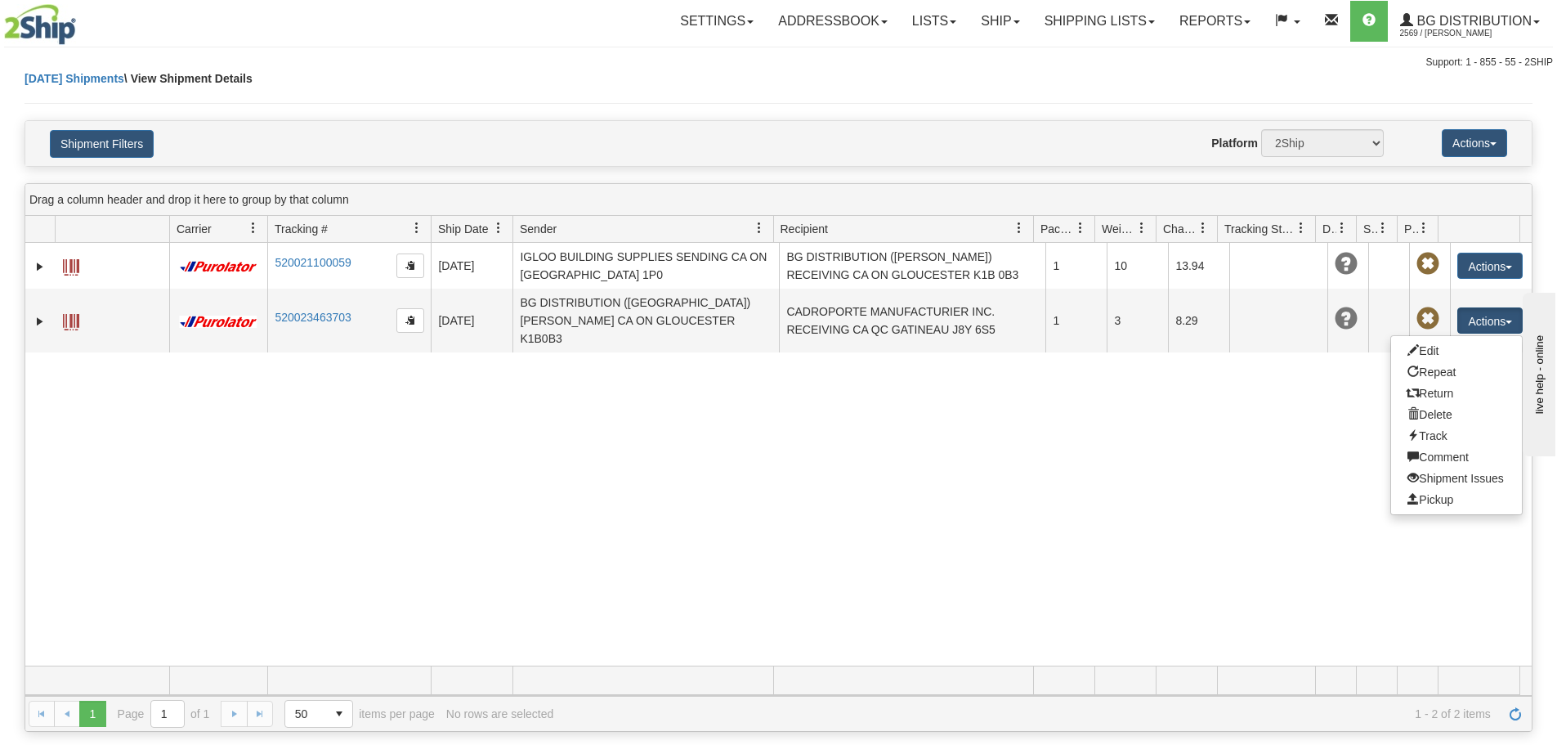
click at [1118, 399] on div "31510511 2569 520021100059 08/25/2025 08/22/2025 09:49:51 AM IGLOO BUILDING SUP…" at bounding box center [778, 454] width 1506 height 423
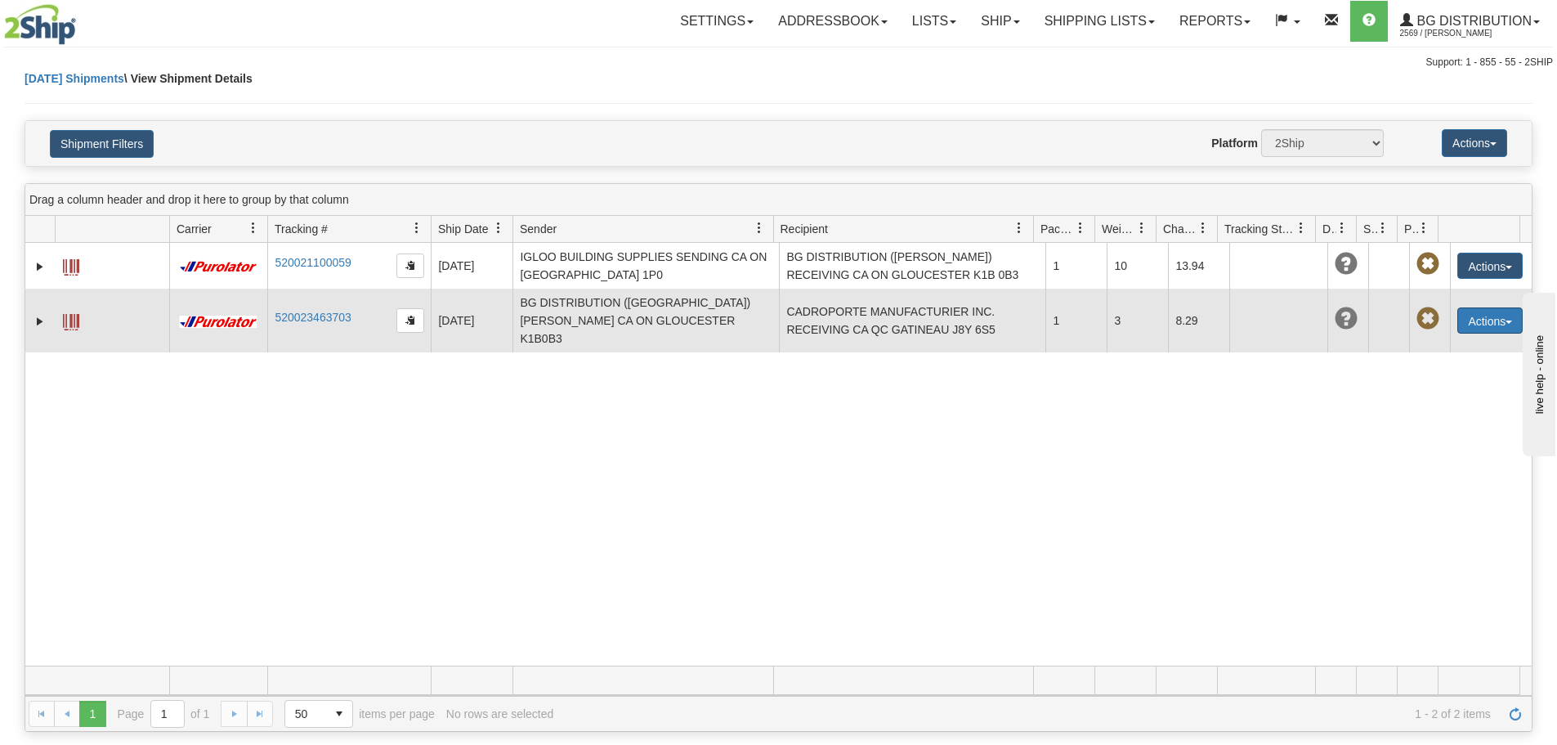
click at [1496, 320] on button "Actions" at bounding box center [1489, 320] width 65 height 26
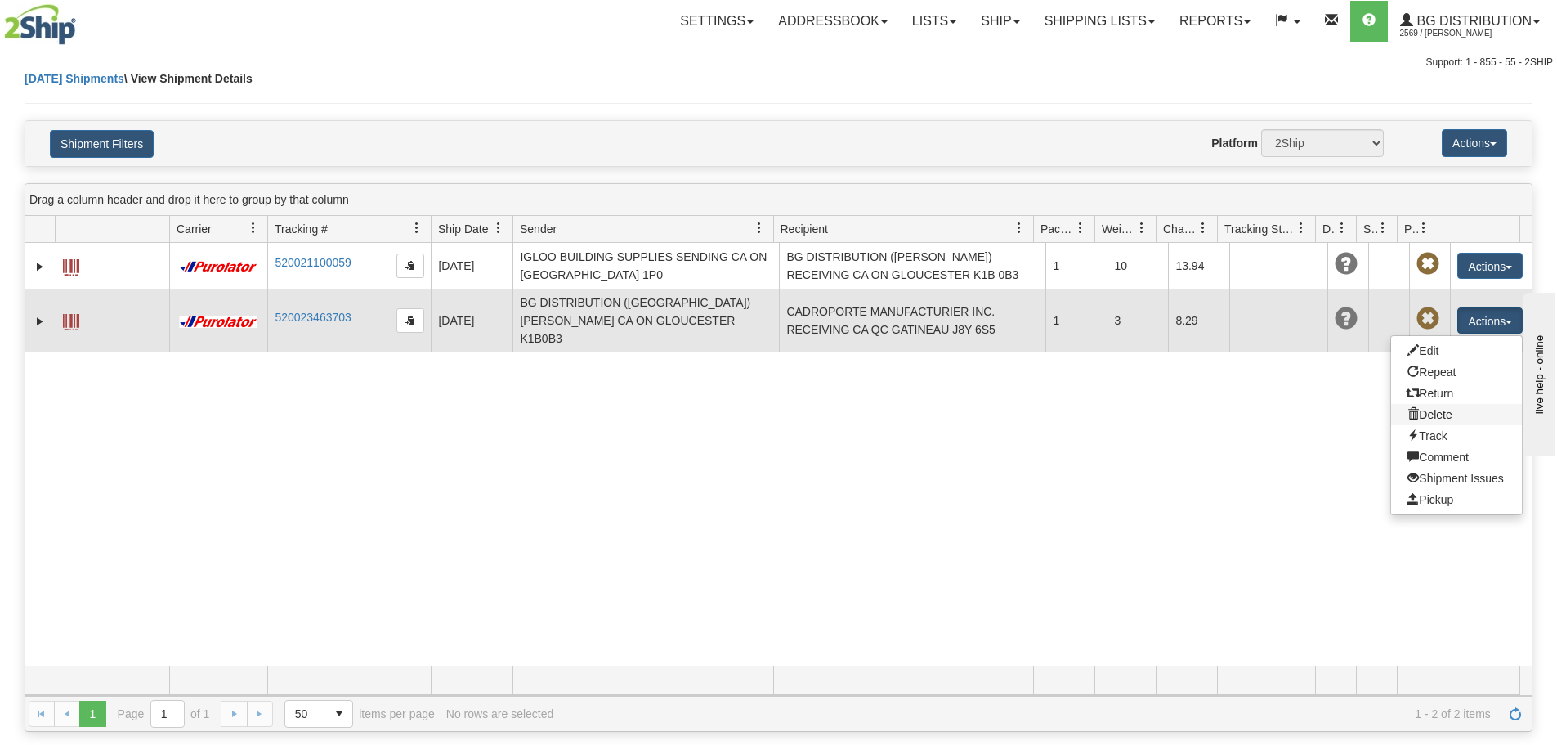
click at [1436, 405] on link "Delete" at bounding box center [1456, 414] width 131 height 21
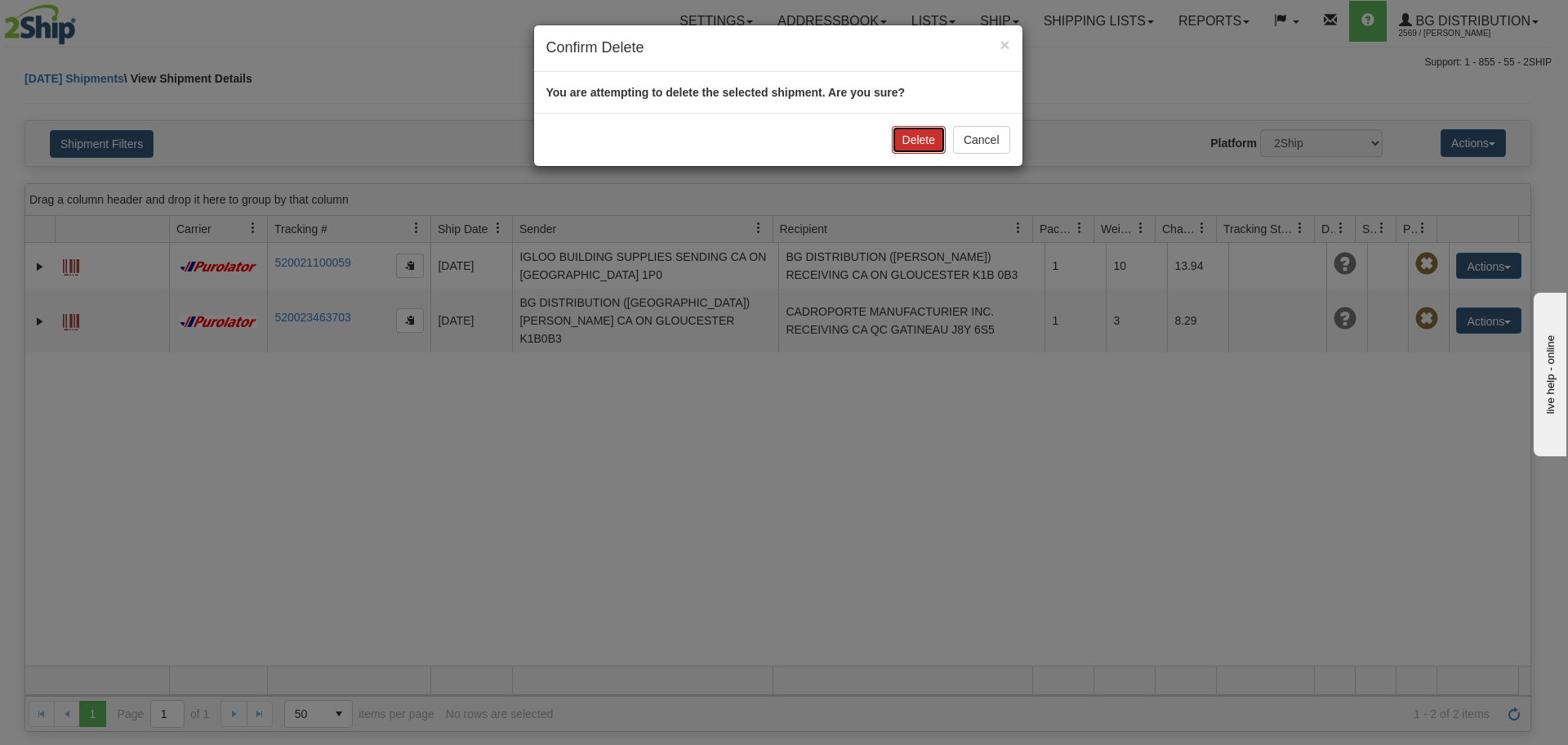
click at [922, 140] on button "Delete" at bounding box center [919, 140] width 54 height 28
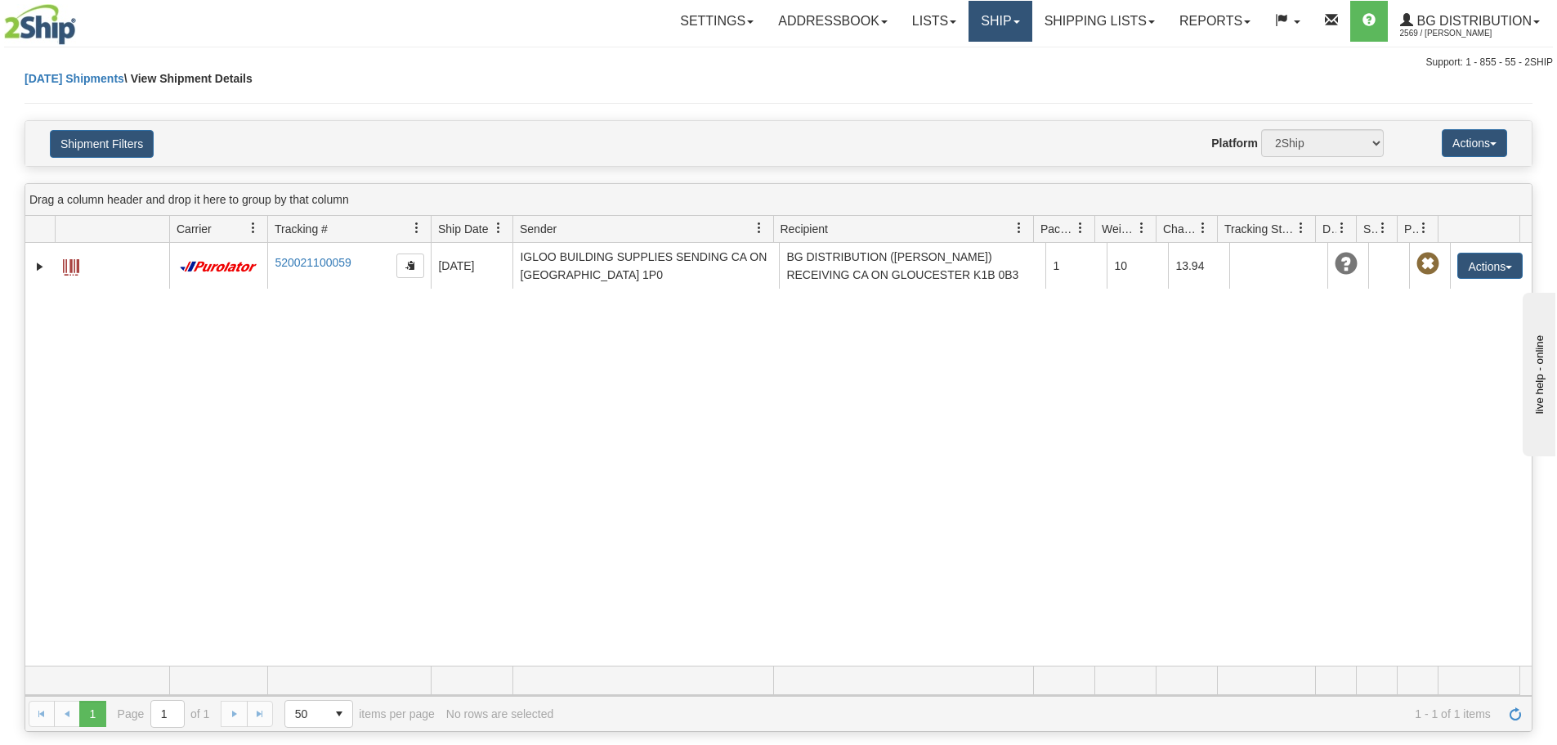
click at [990, 13] on link "Ship" at bounding box center [1000, 21] width 63 height 41
click at [978, 60] on link "Ship Screen" at bounding box center [966, 57] width 129 height 21
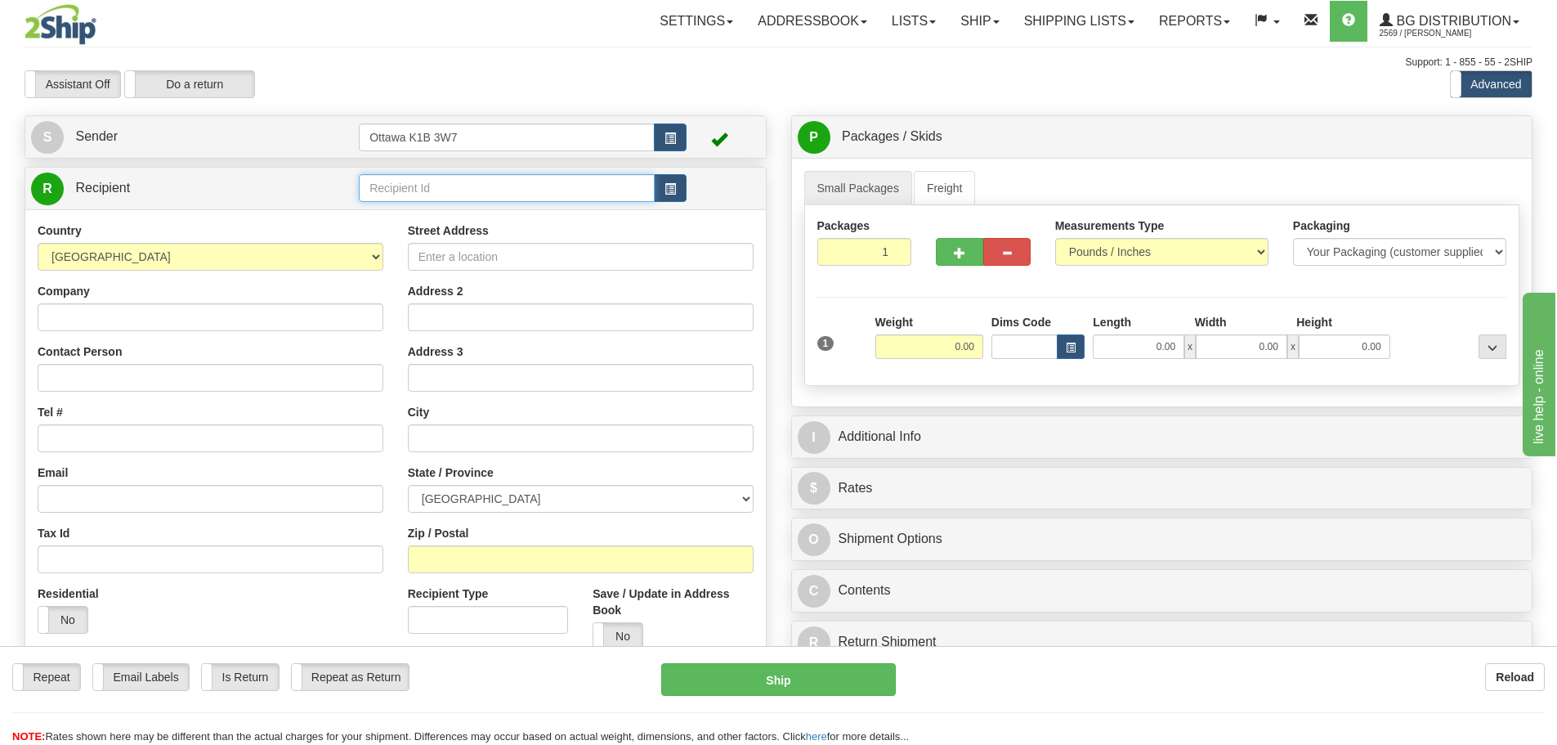
click at [565, 181] on input "text" at bounding box center [507, 188] width 296 height 28
type input "910894"
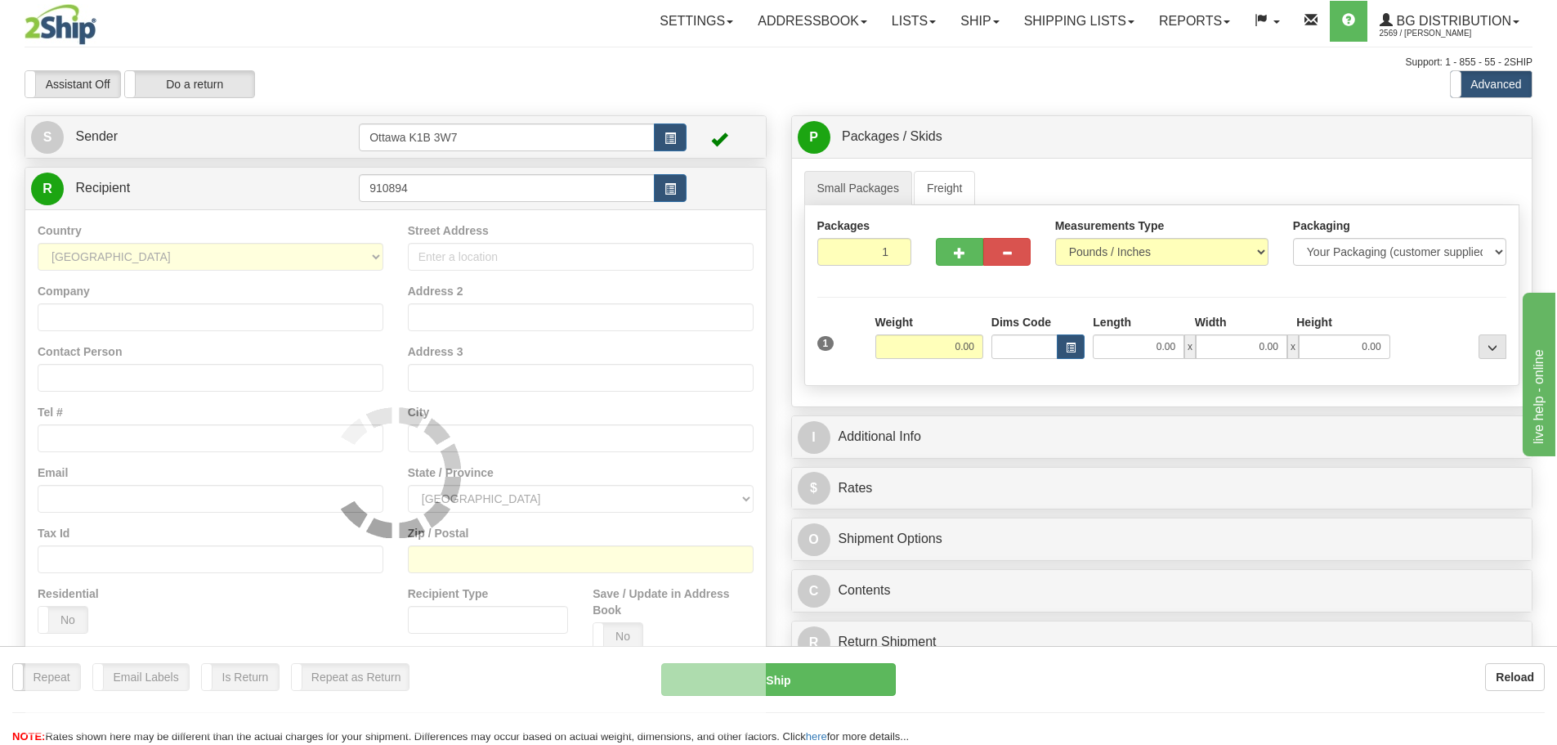
click at [566, 45] on div at bounding box center [779, 45] width 1508 height 1
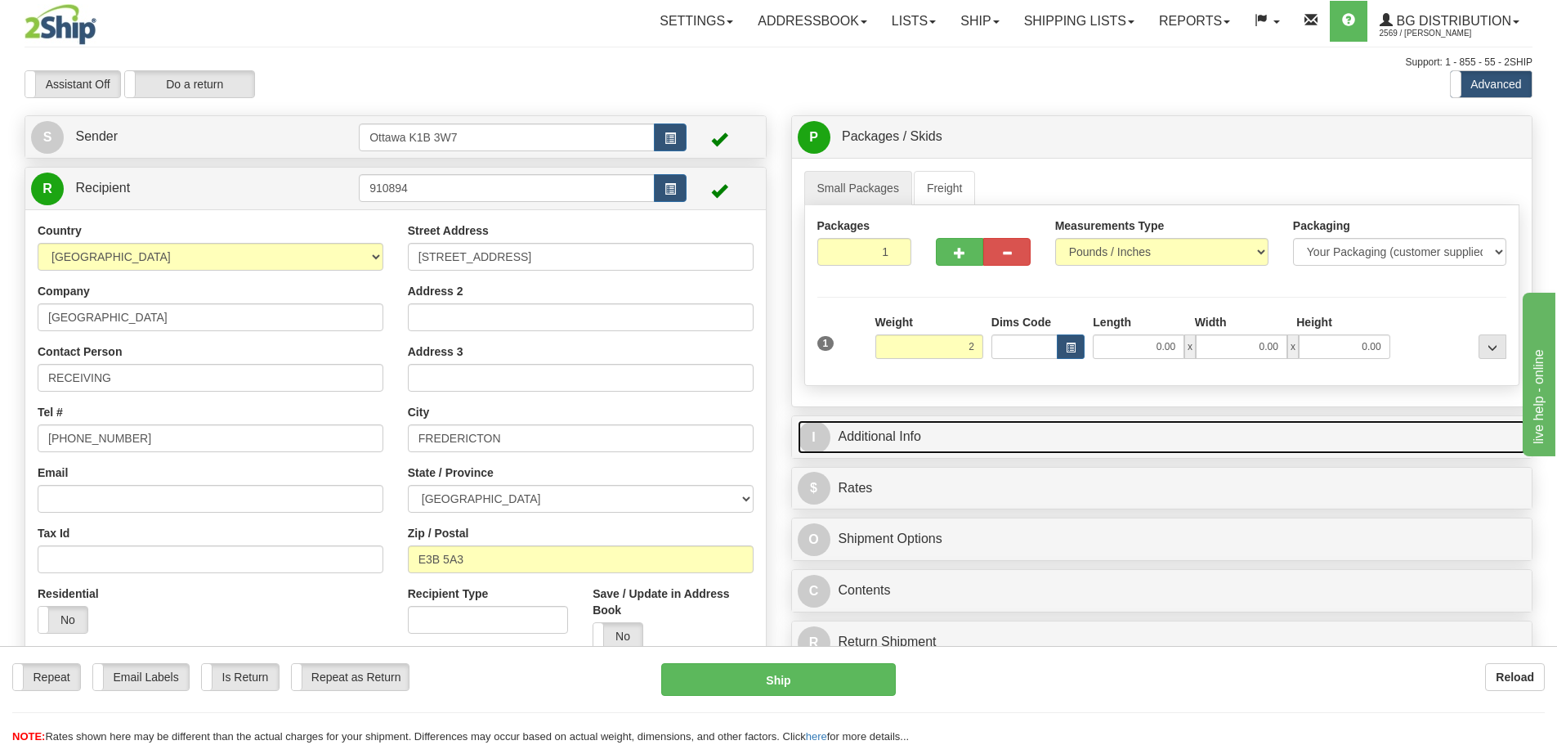
type input "2.00"
click at [1067, 441] on link "I Additional Info" at bounding box center [1162, 437] width 729 height 34
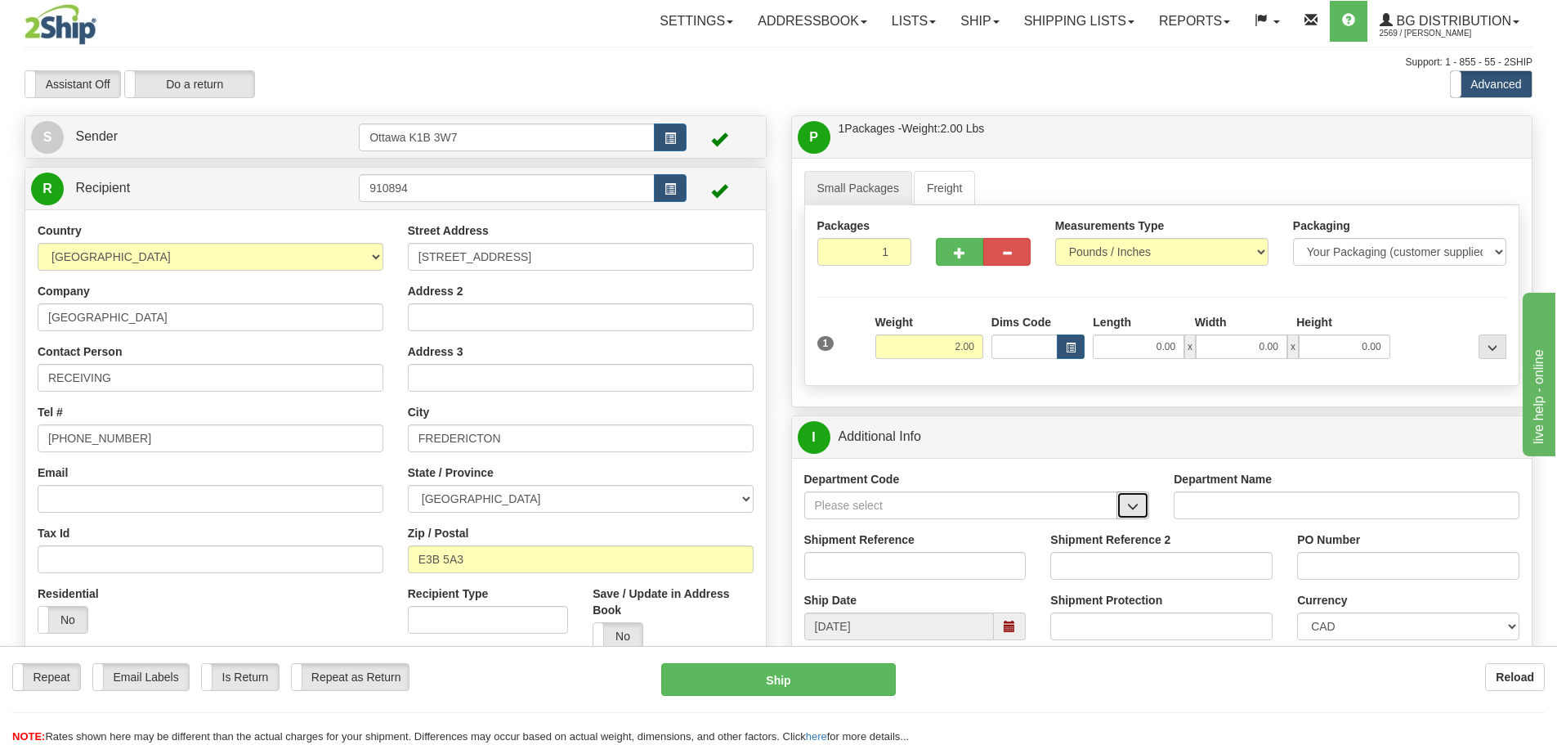
click at [1121, 504] on button "button" at bounding box center [1132, 505] width 33 height 28
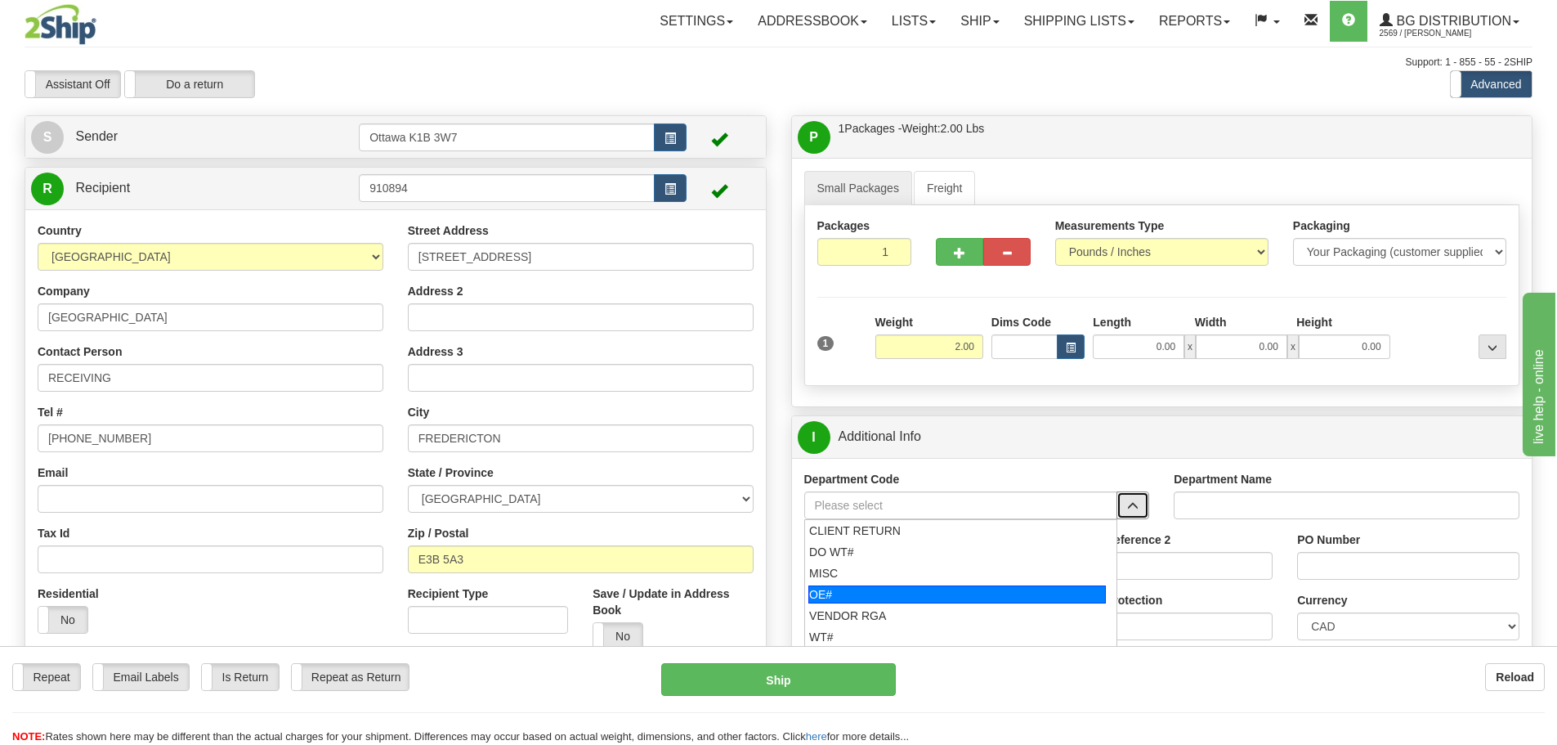
click at [981, 589] on div "OE#" at bounding box center [957, 594] width 298 height 18
type input "OE#"
type input "ORDERS"
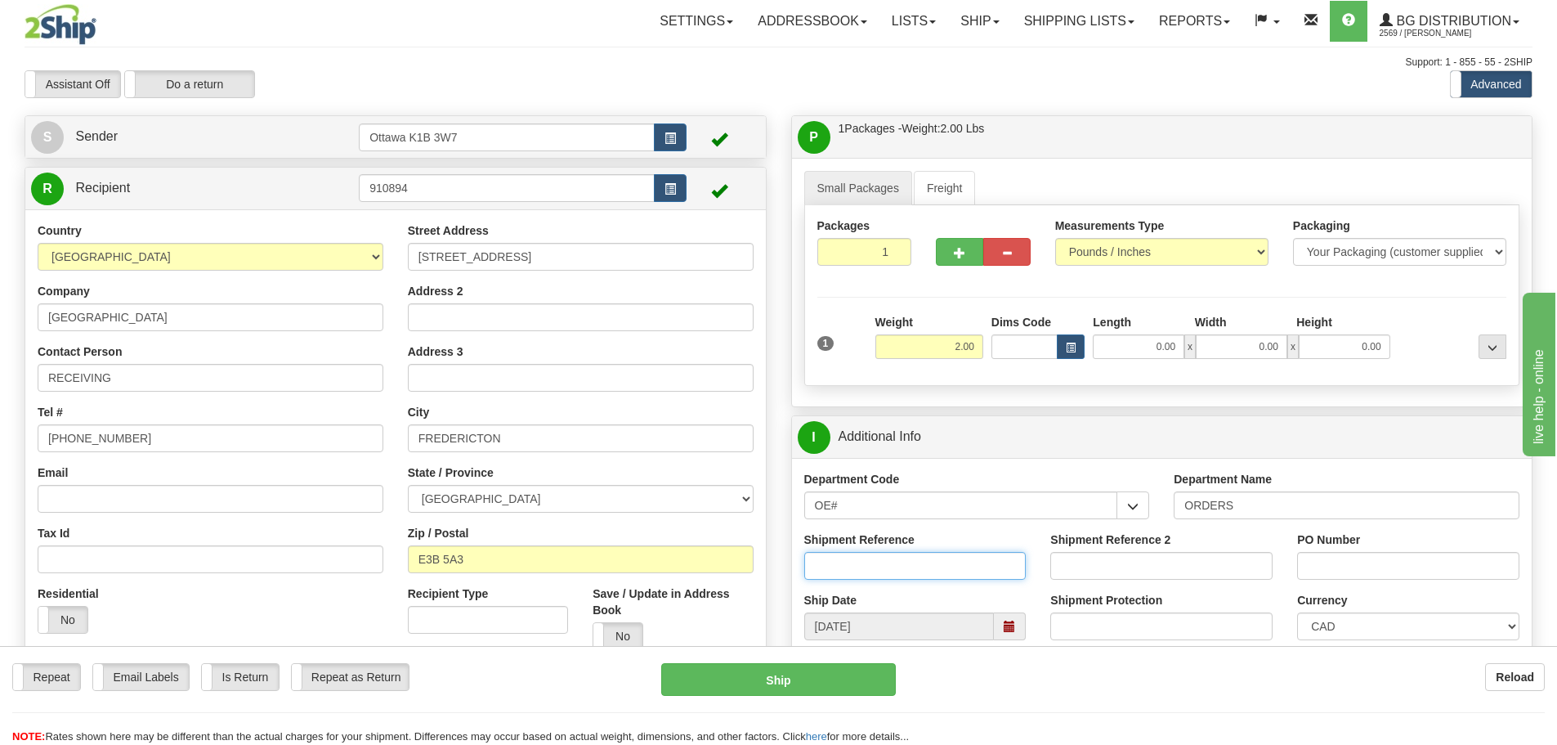
click at [955, 570] on input "Shipment Reference" at bounding box center [915, 566] width 222 height 28
type input "10203319-00"
click at [1369, 564] on input "PO Number" at bounding box center [1408, 566] width 222 height 28
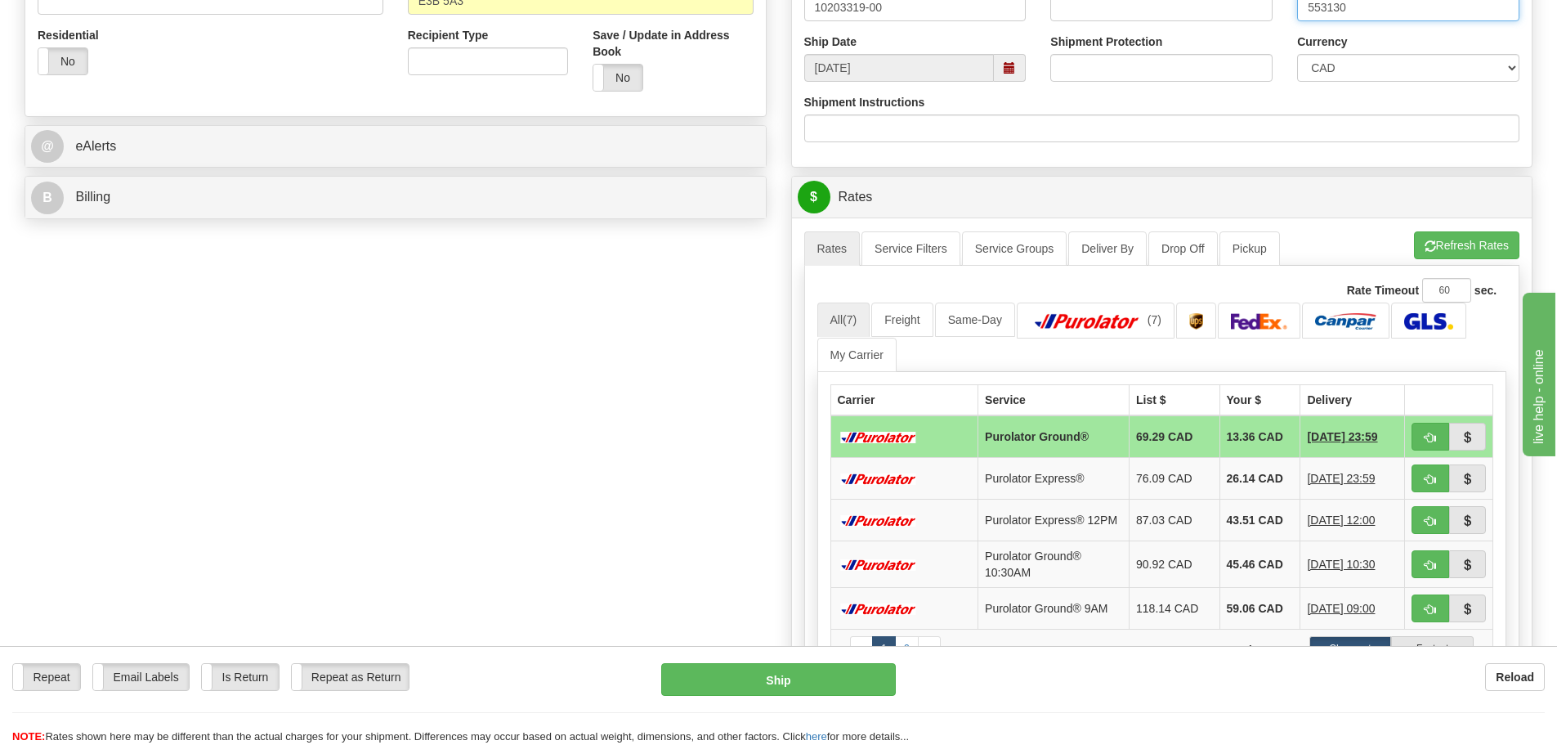
scroll to position [572, 0]
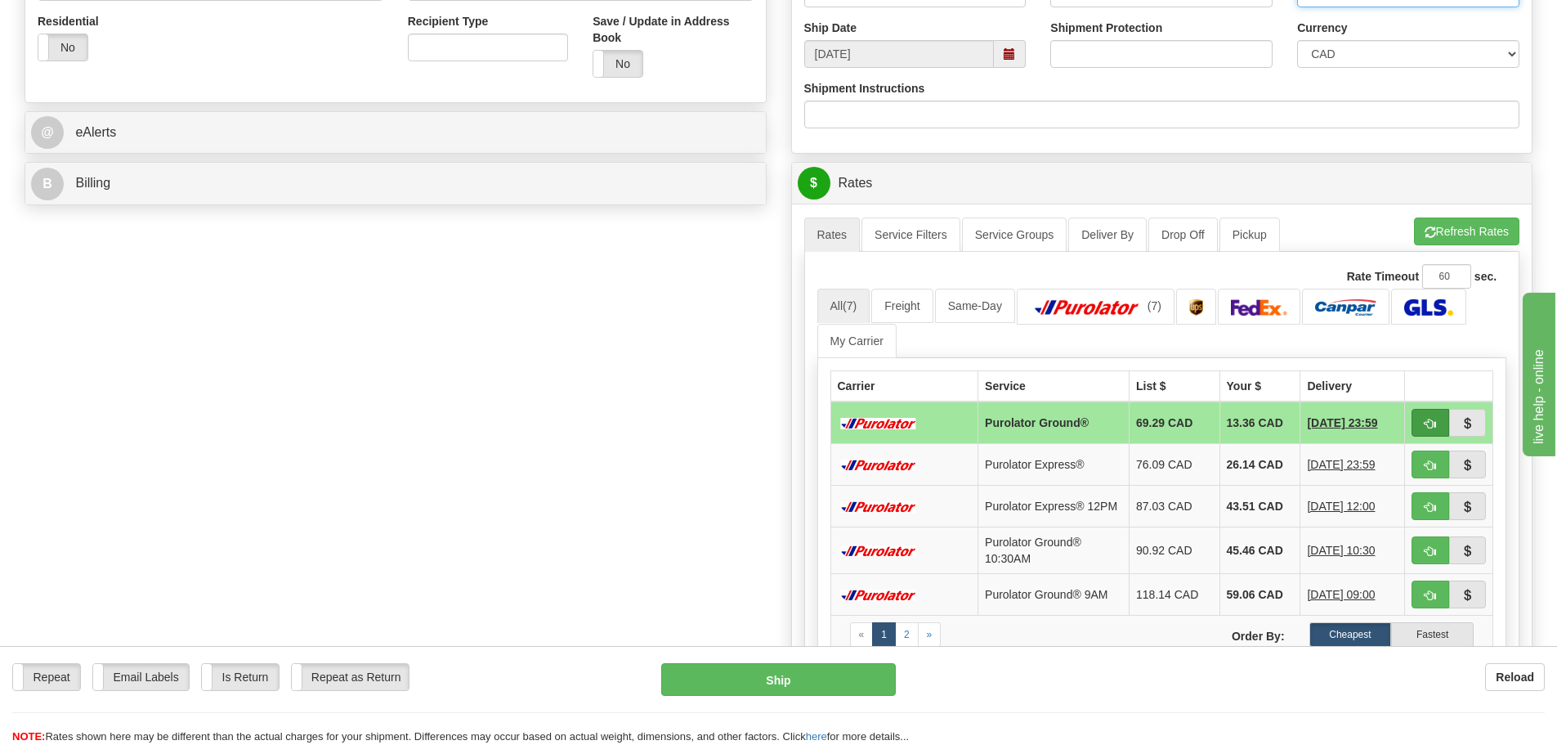
type input "553130"
click at [1423, 427] on button "button" at bounding box center [1431, 423] width 38 height 28
type input "260"
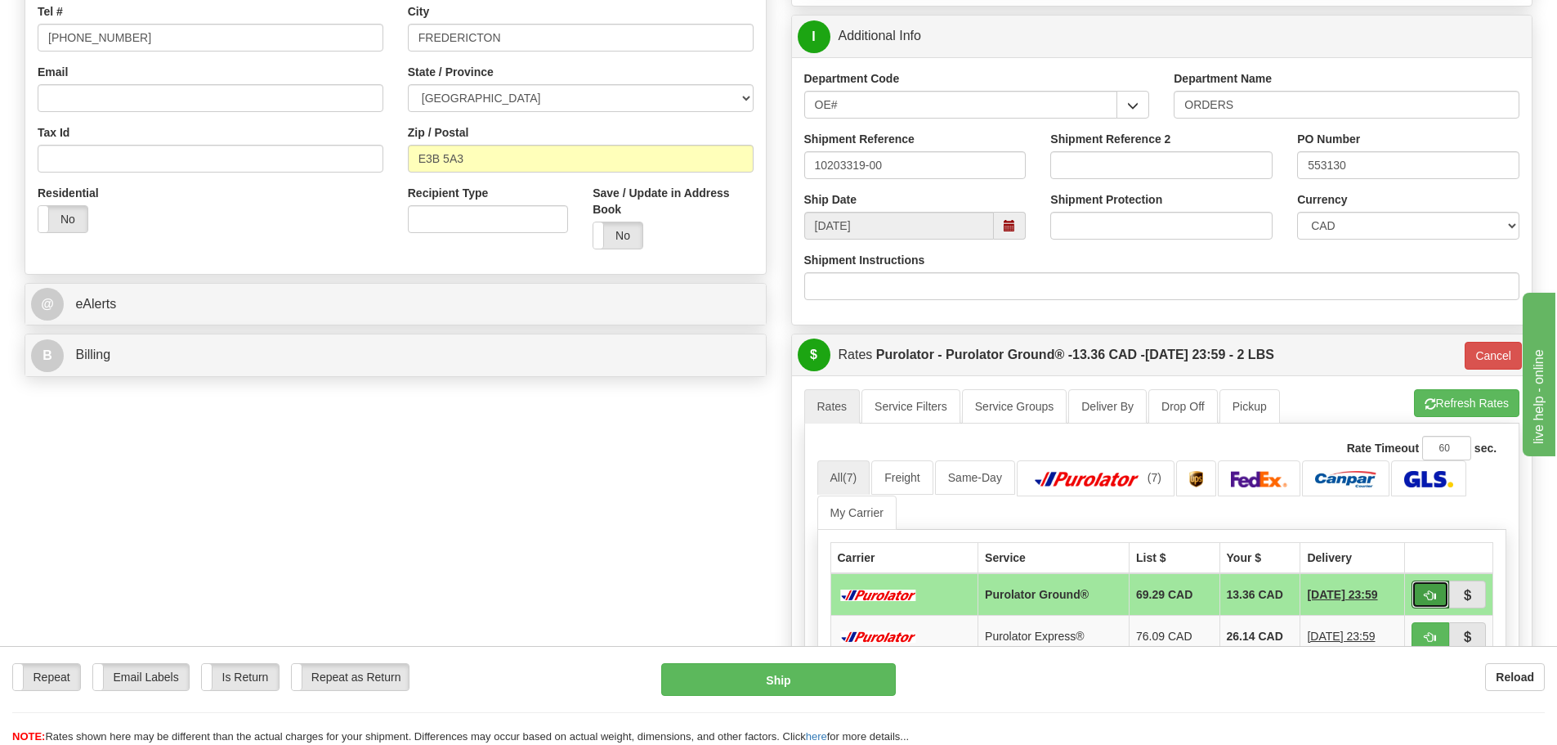
scroll to position [163, 0]
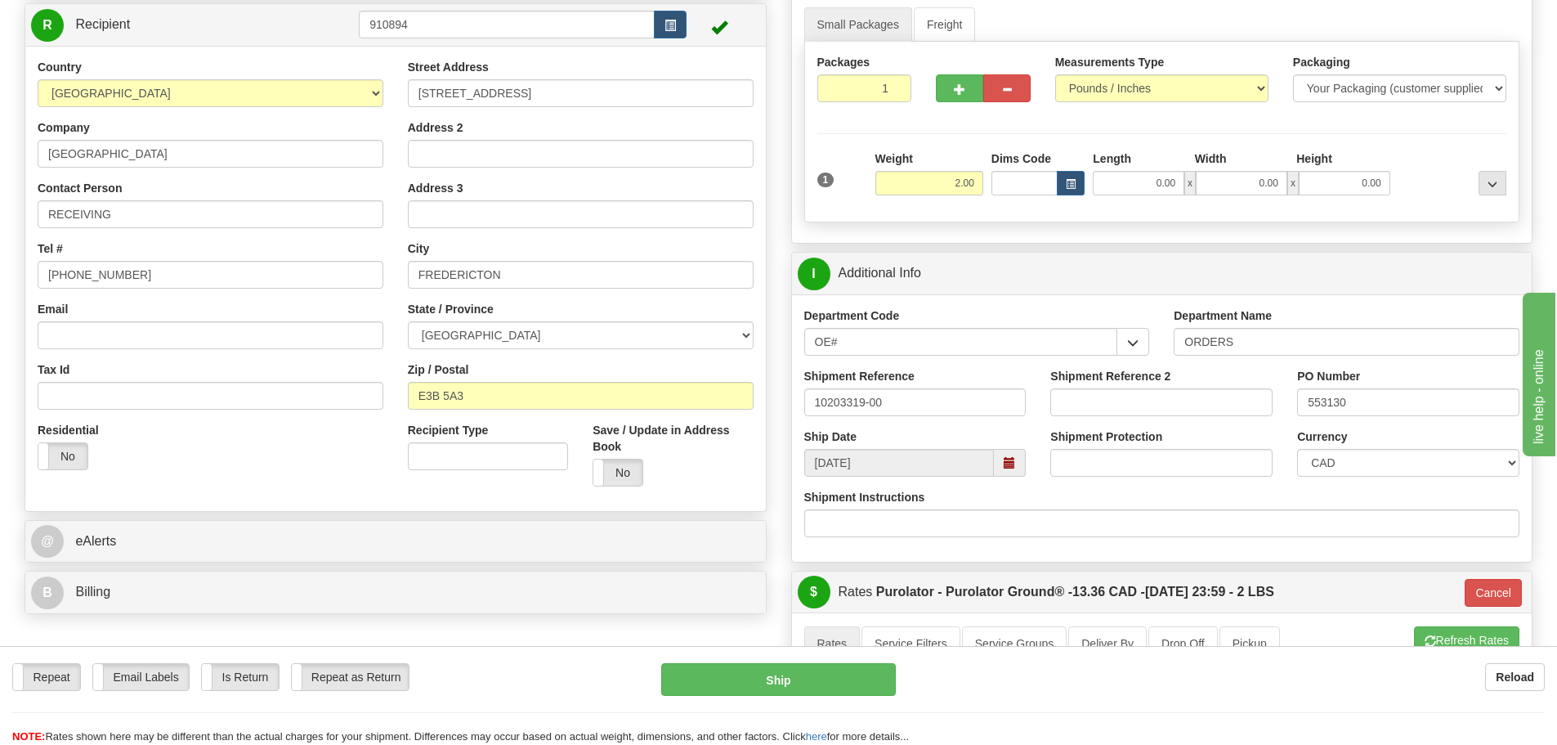
click at [1195, 384] on div "Shipment Reference 2" at bounding box center [1161, 392] width 222 height 48
click at [1192, 400] on input "Shipment Reference 2" at bounding box center [1161, 402] width 222 height 28
type input "10203318-00"
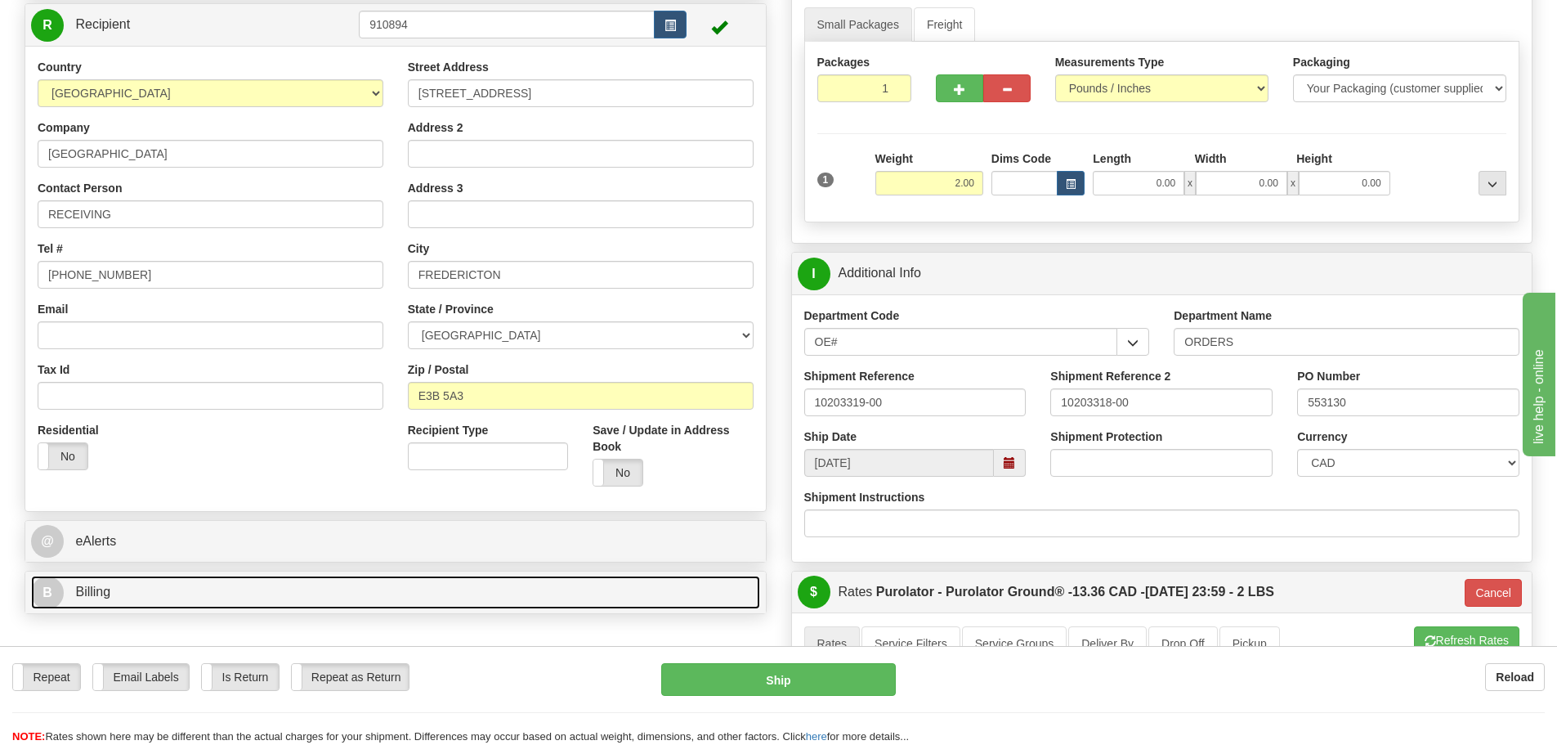
click at [446, 606] on link "B Billing" at bounding box center [395, 592] width 729 height 34
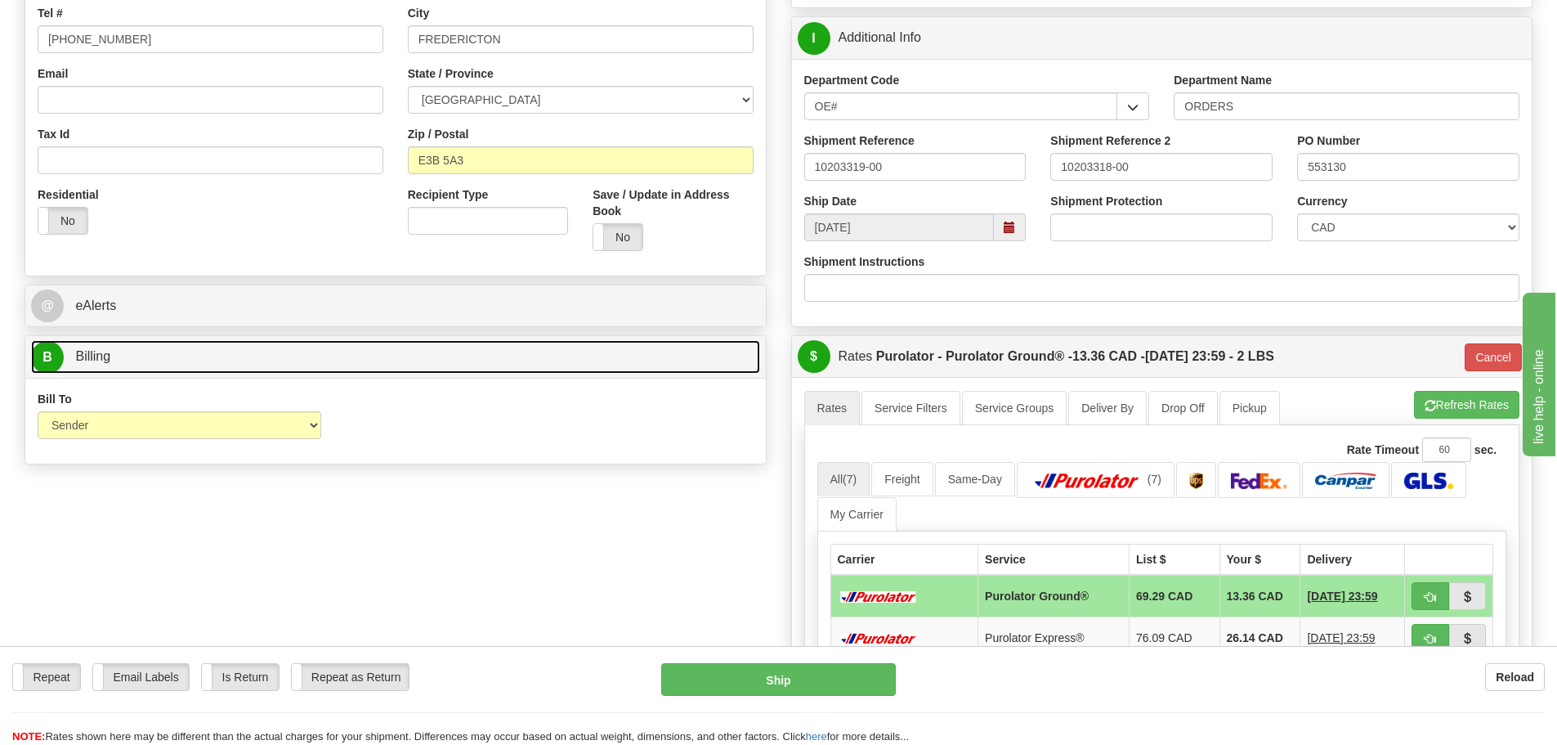
scroll to position [409, 0]
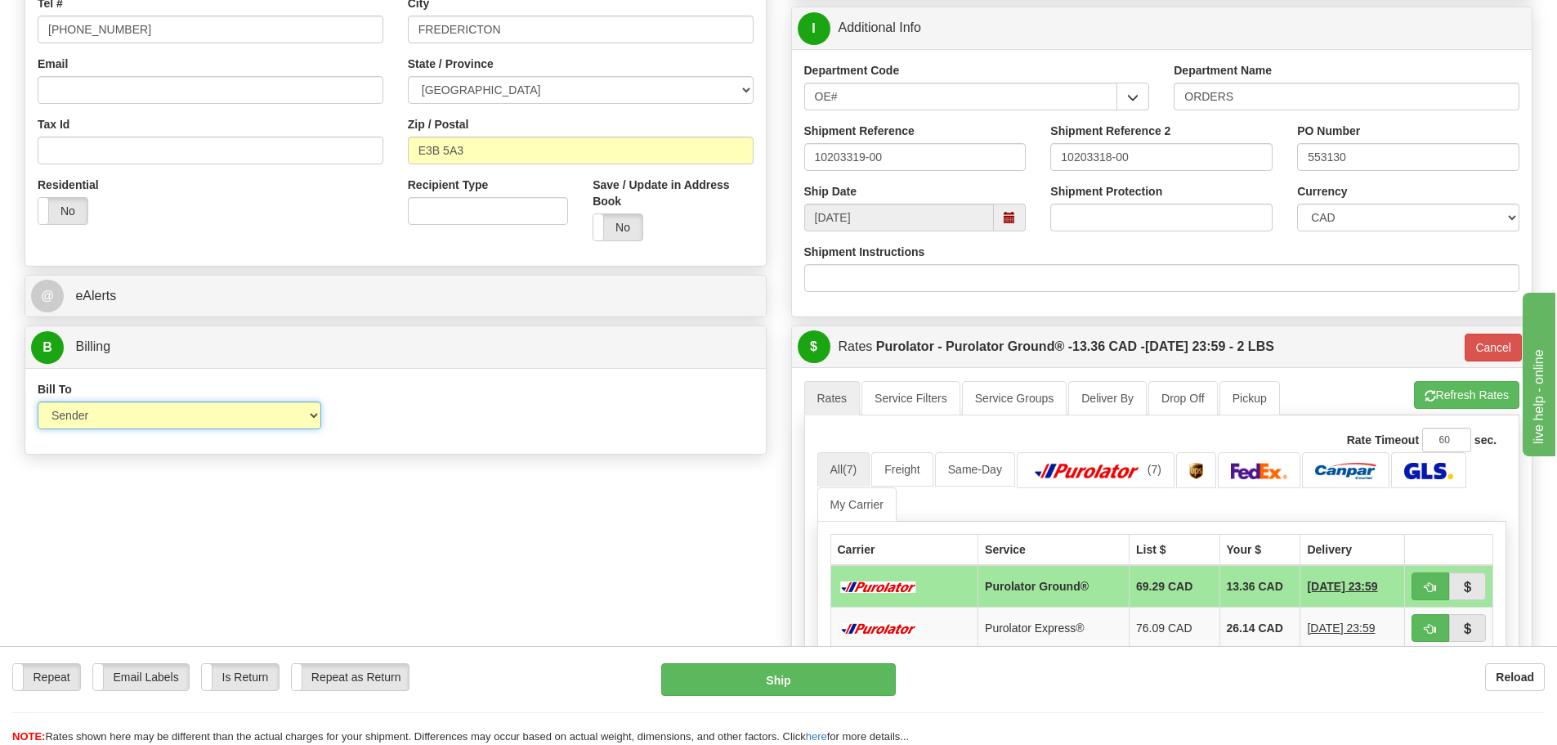
click at [210, 423] on select "Sender Recipient Third Party Collect" at bounding box center [180, 415] width 284 height 28
select select "2"
click at [38, 401] on select "Sender Recipient Third Party Collect" at bounding box center [180, 415] width 284 height 28
type input "260"
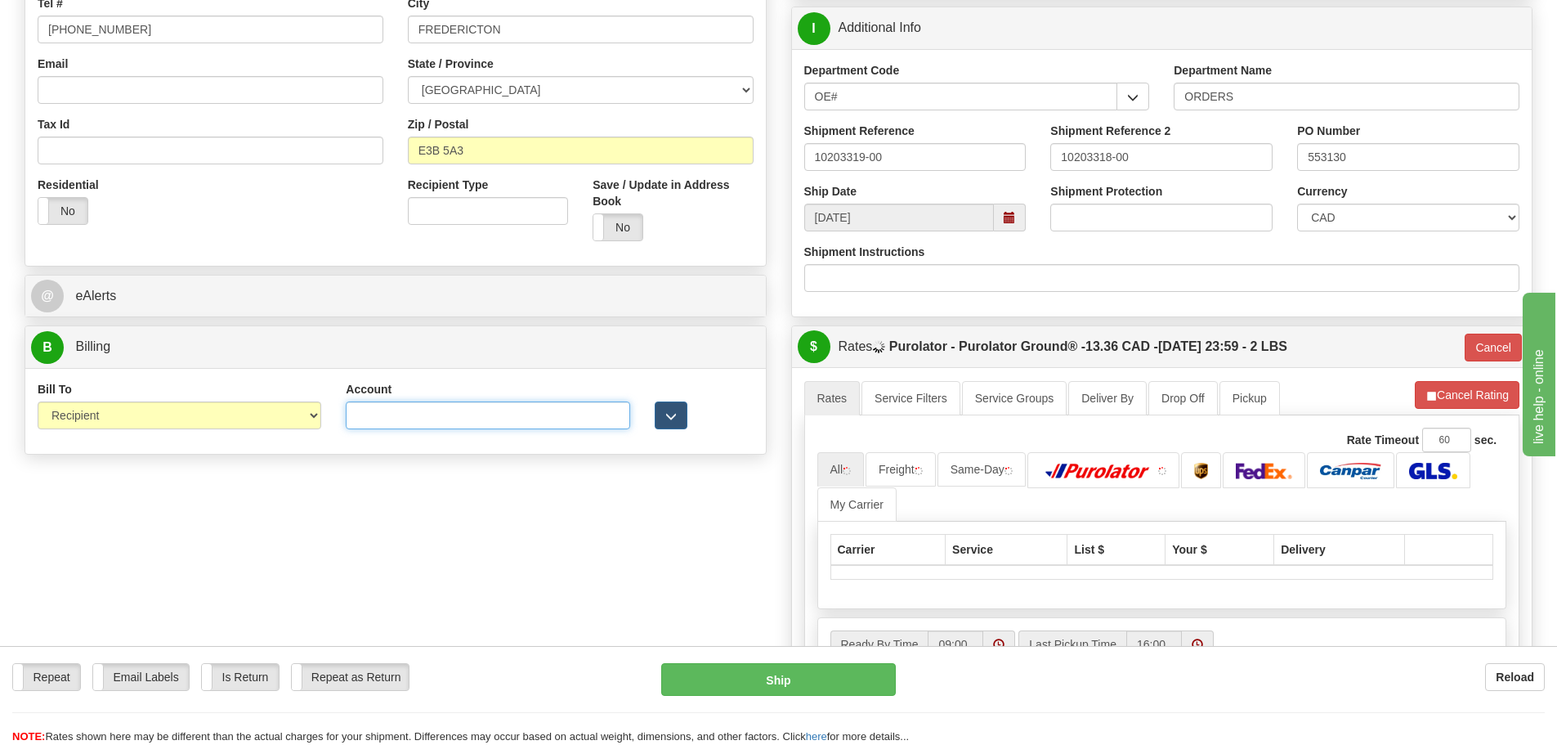
click at [505, 420] on input "Account" at bounding box center [488, 415] width 284 height 28
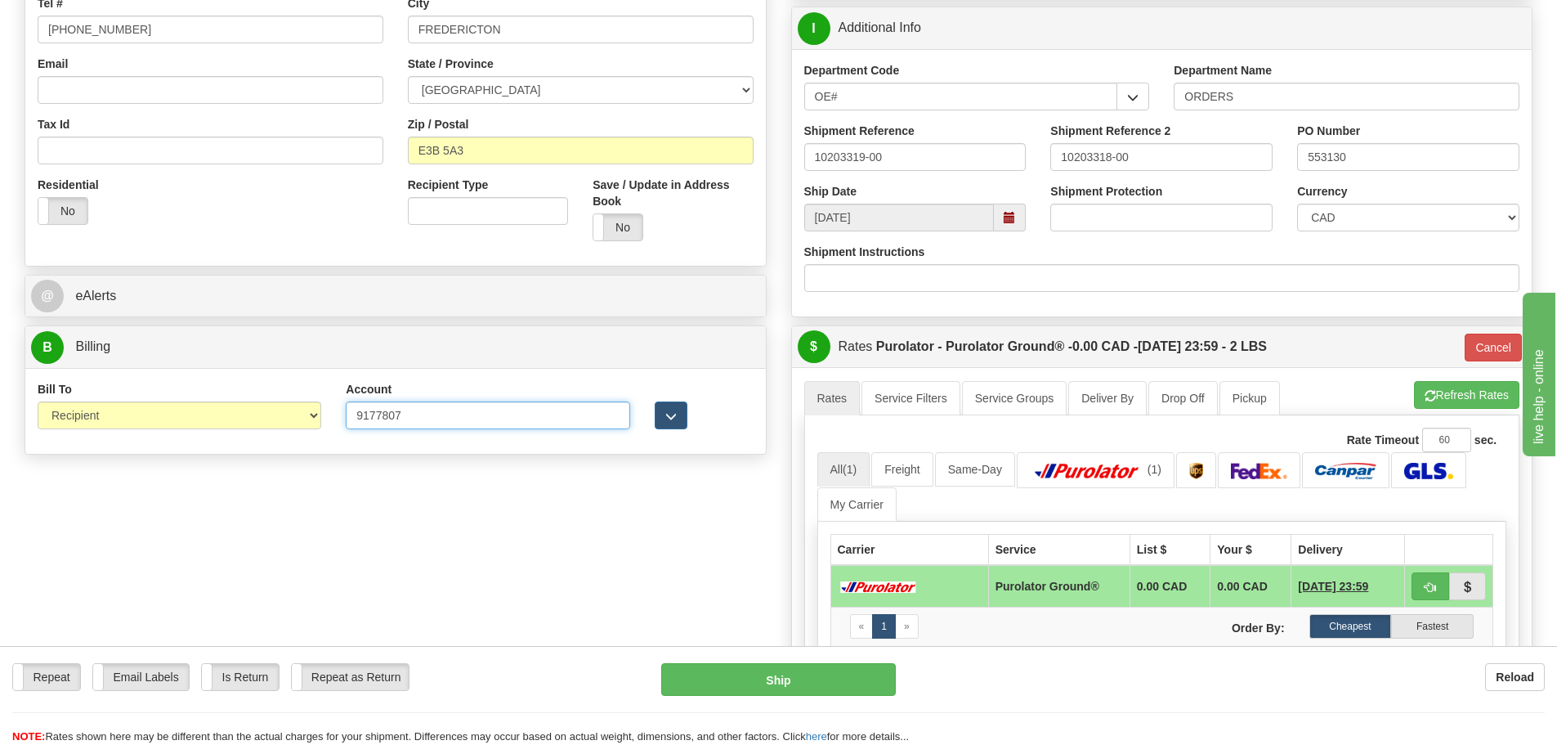
type input "9177807"
click at [634, 527] on div "Create a label for the return Create Pickup Without Label S" at bounding box center [778, 333] width 1532 height 1253
click at [1416, 581] on button "button" at bounding box center [1431, 586] width 38 height 28
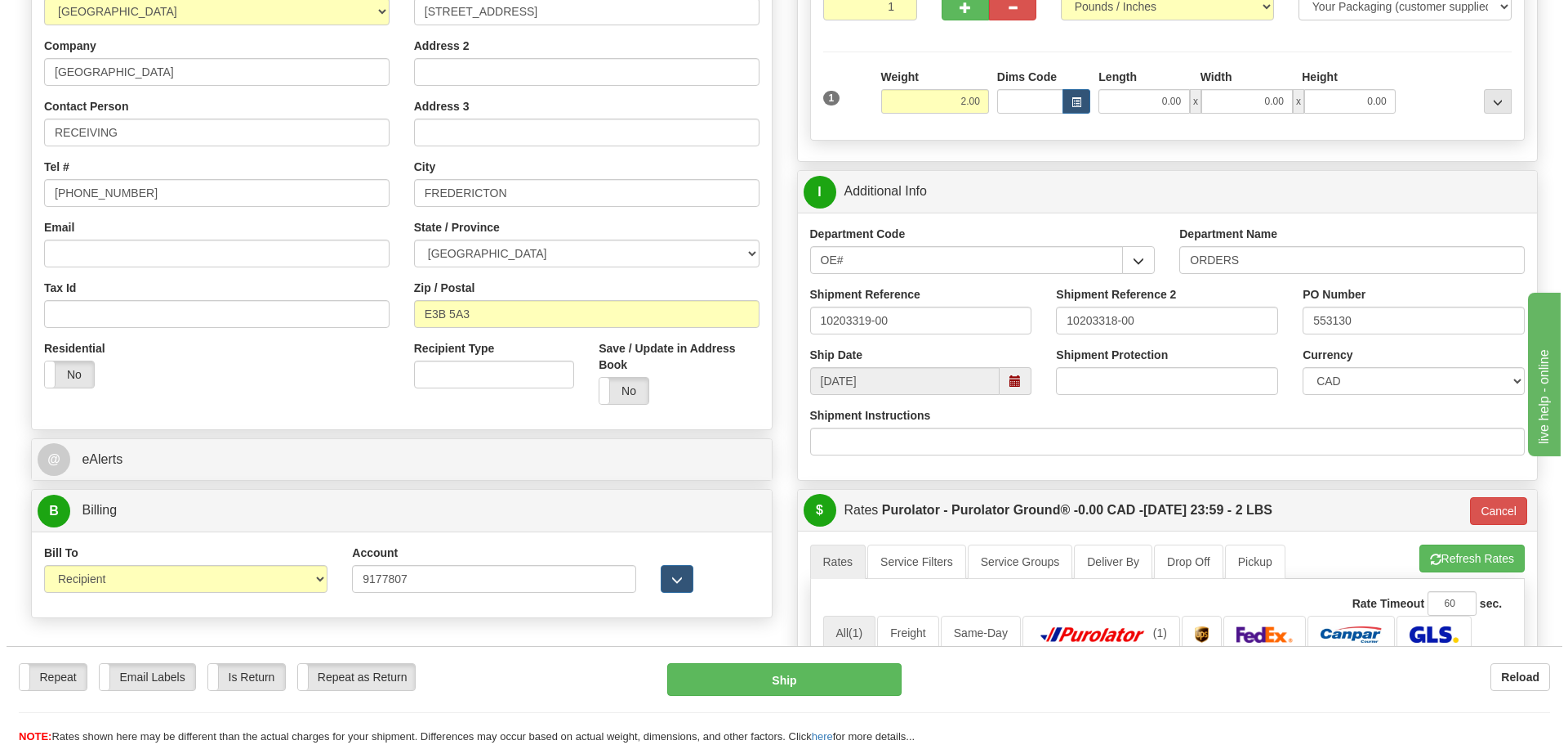
scroll to position [163, 0]
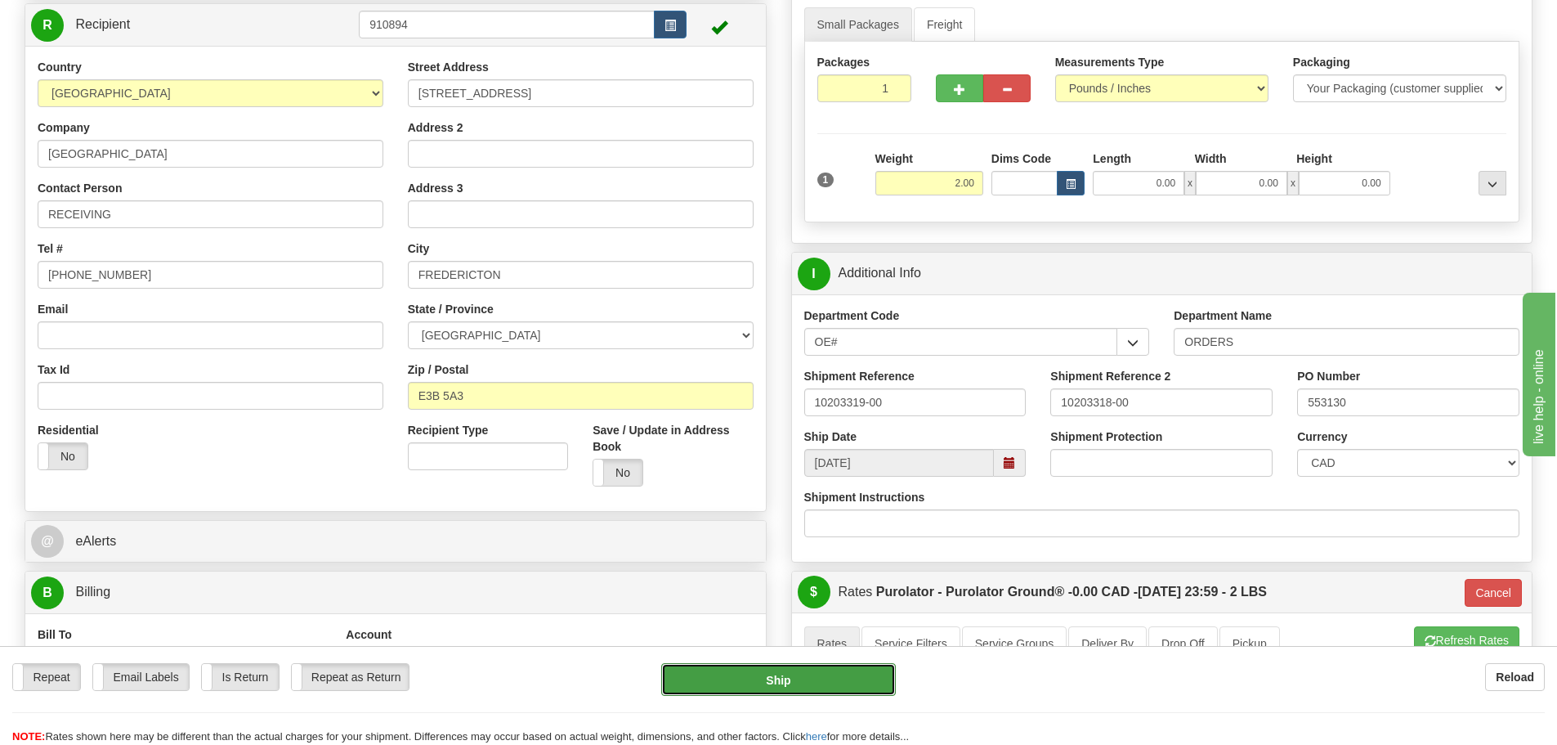
click at [781, 682] on button "Ship" at bounding box center [778, 679] width 235 height 33
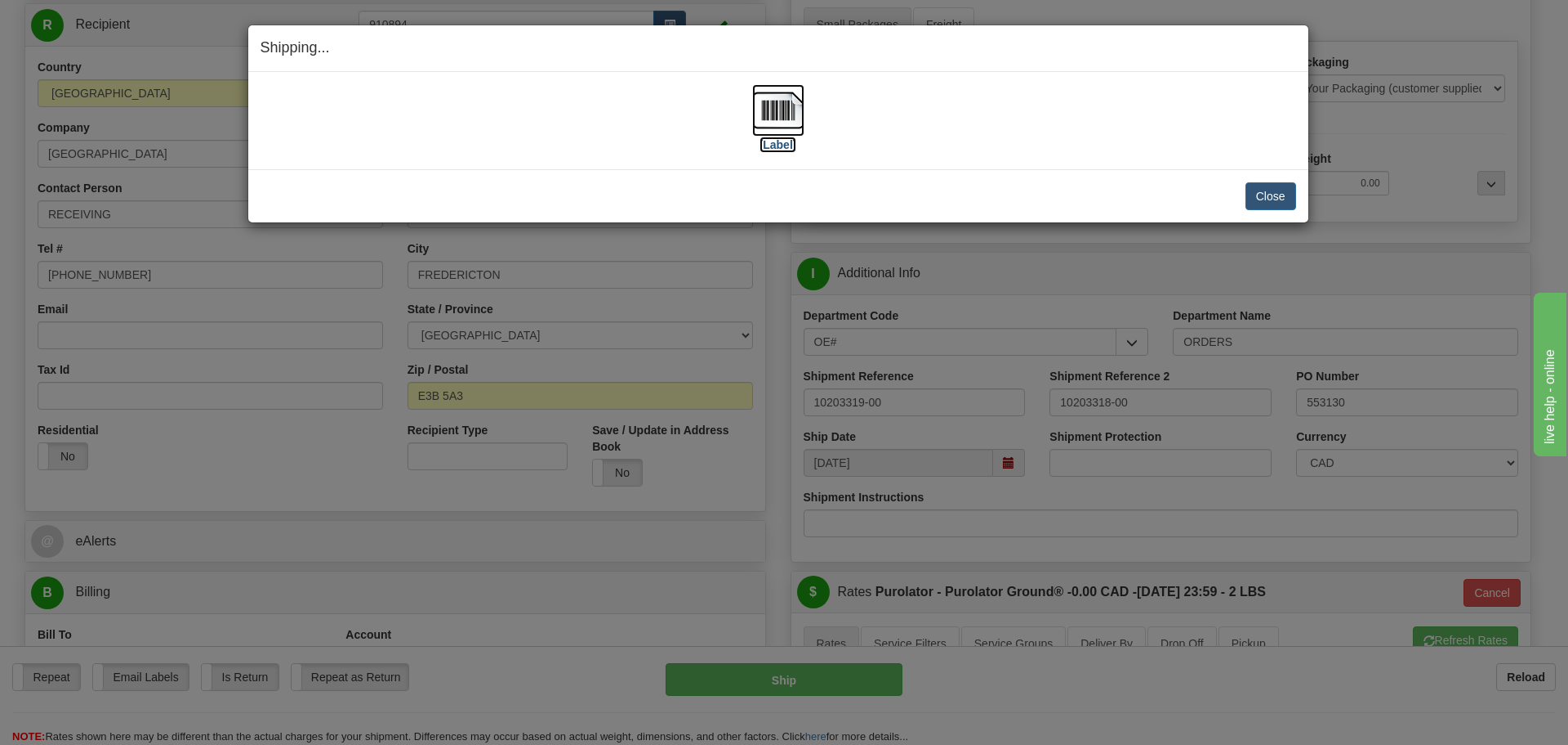
click at [790, 144] on label "[Label]" at bounding box center [779, 144] width 38 height 16
click at [1276, 195] on button "Close" at bounding box center [1270, 196] width 51 height 28
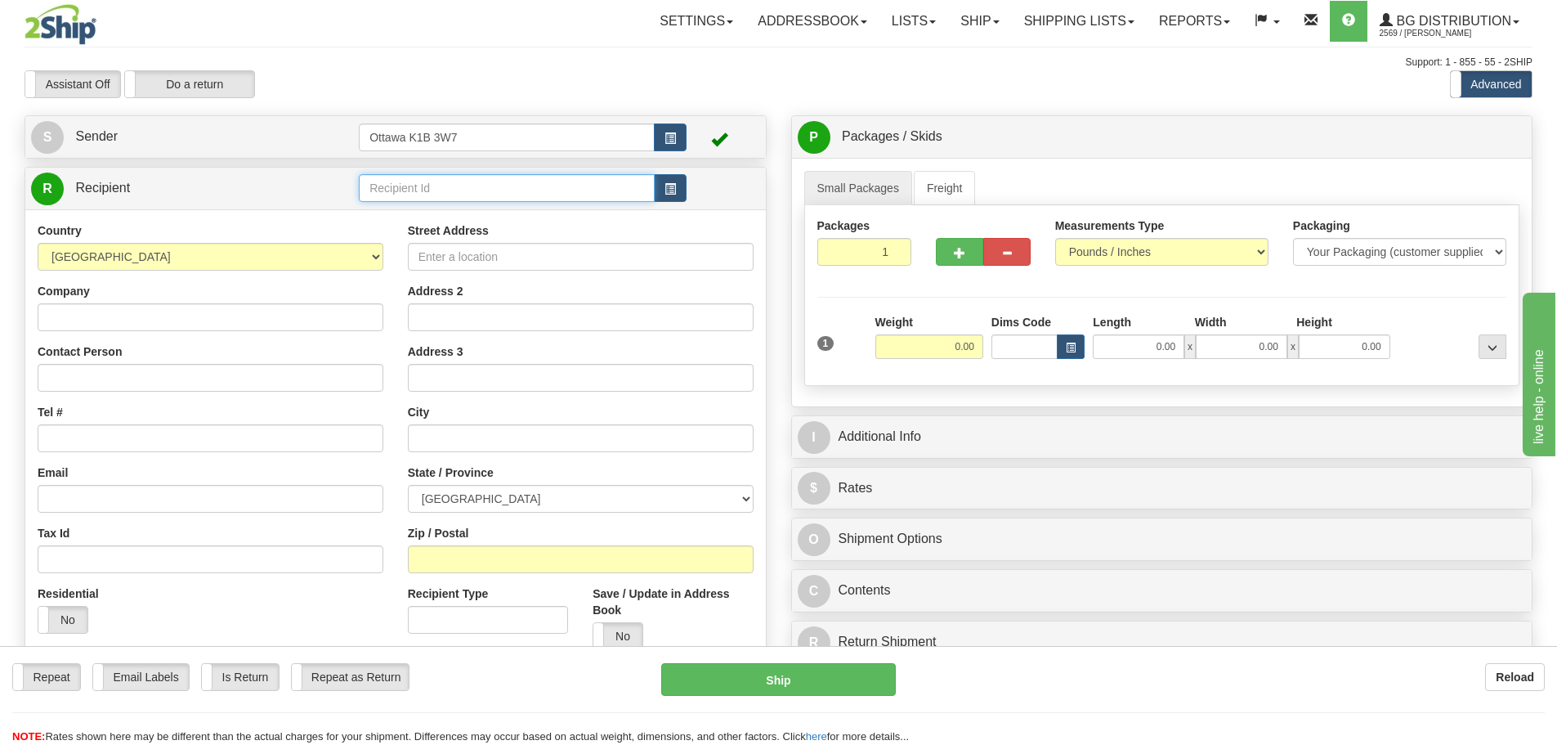
click at [469, 196] on input "text" at bounding box center [507, 188] width 296 height 28
type input "910876"
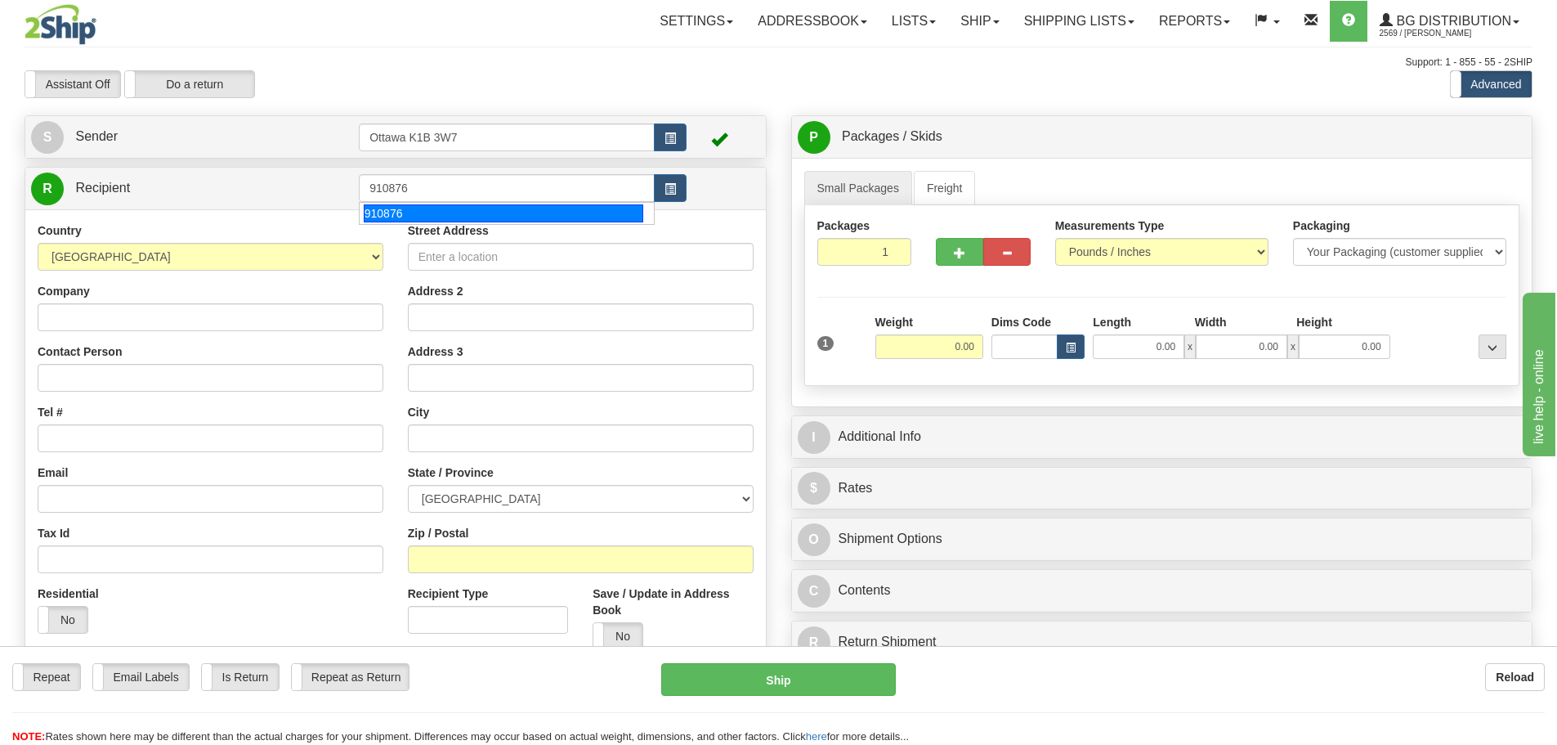
click at [556, 83] on div "Assistant On Assistant Off Do a return Do a return" at bounding box center [331, 84] width 638 height 28
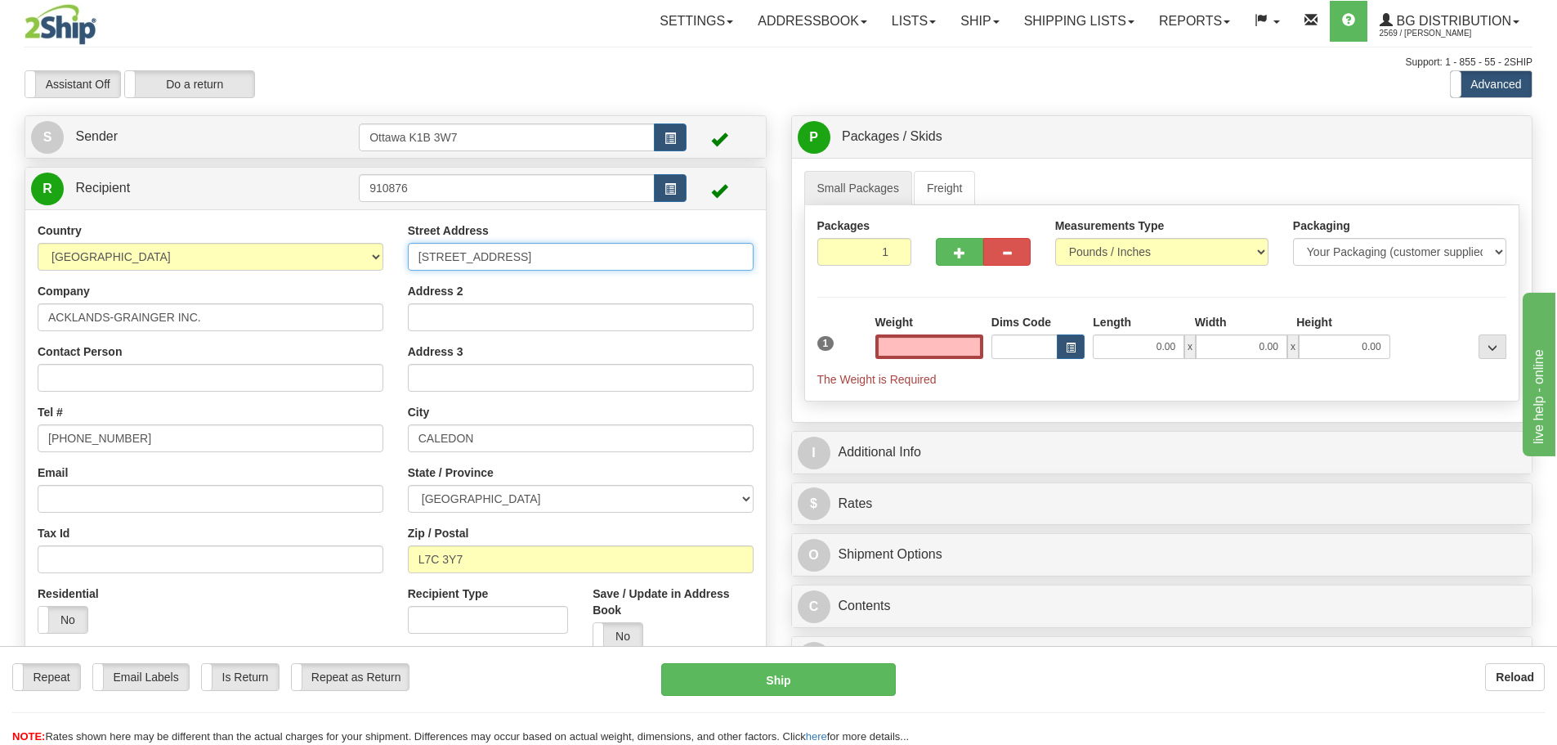
type input "0.00"
drag, startPoint x: 553, startPoint y: 256, endPoint x: 74, endPoint y: 316, distance: 482.8
click at [79, 320] on div "Country AFGHANISTAN ALAND ISLANDS ALBANIA ALGERIA AMERICAN SAMOA ANDORRA ANGOLA…" at bounding box center [395, 442] width 740 height 440
type input "1327 PLANK ROAD"
type input "SARNIA"
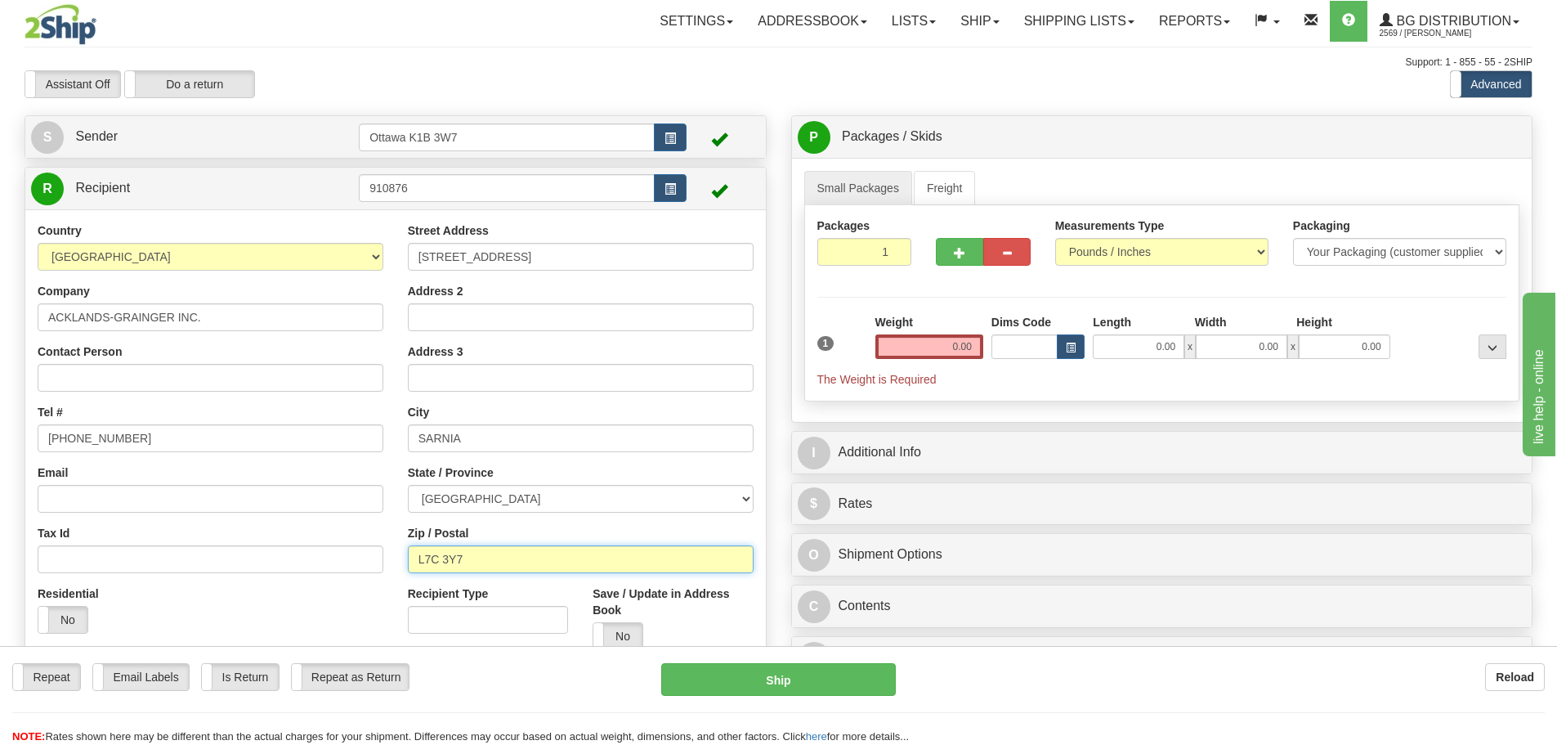
click at [526, 549] on input "L7C 3Y7" at bounding box center [581, 559] width 346 height 28
click at [526, 552] on input "L7C 3Y7" at bounding box center [581, 559] width 346 height 28
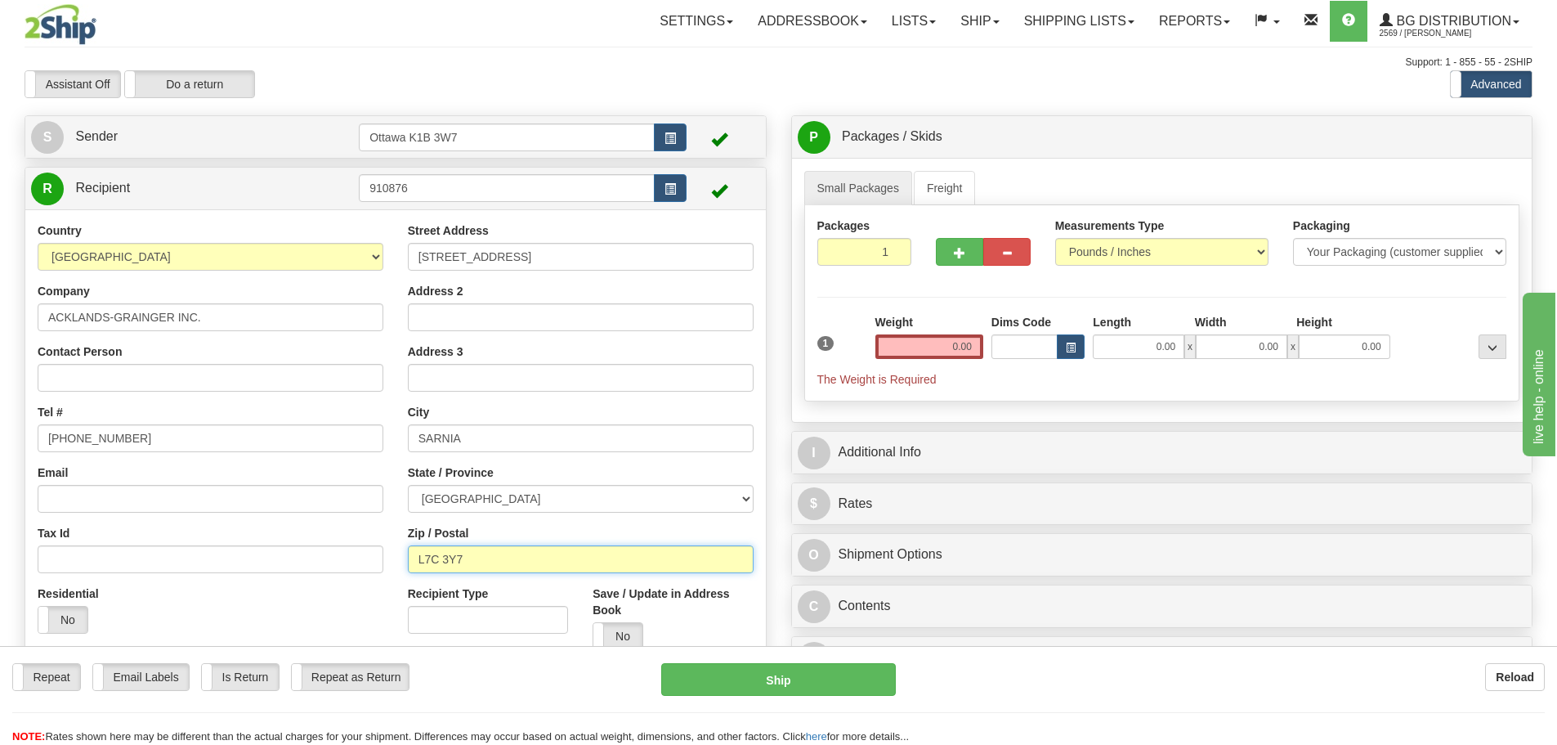
click at [526, 552] on input "L7C 3Y7" at bounding box center [581, 559] width 346 height 28
type input "N7T 7H3"
click at [947, 345] on input "0.00" at bounding box center [929, 346] width 108 height 25
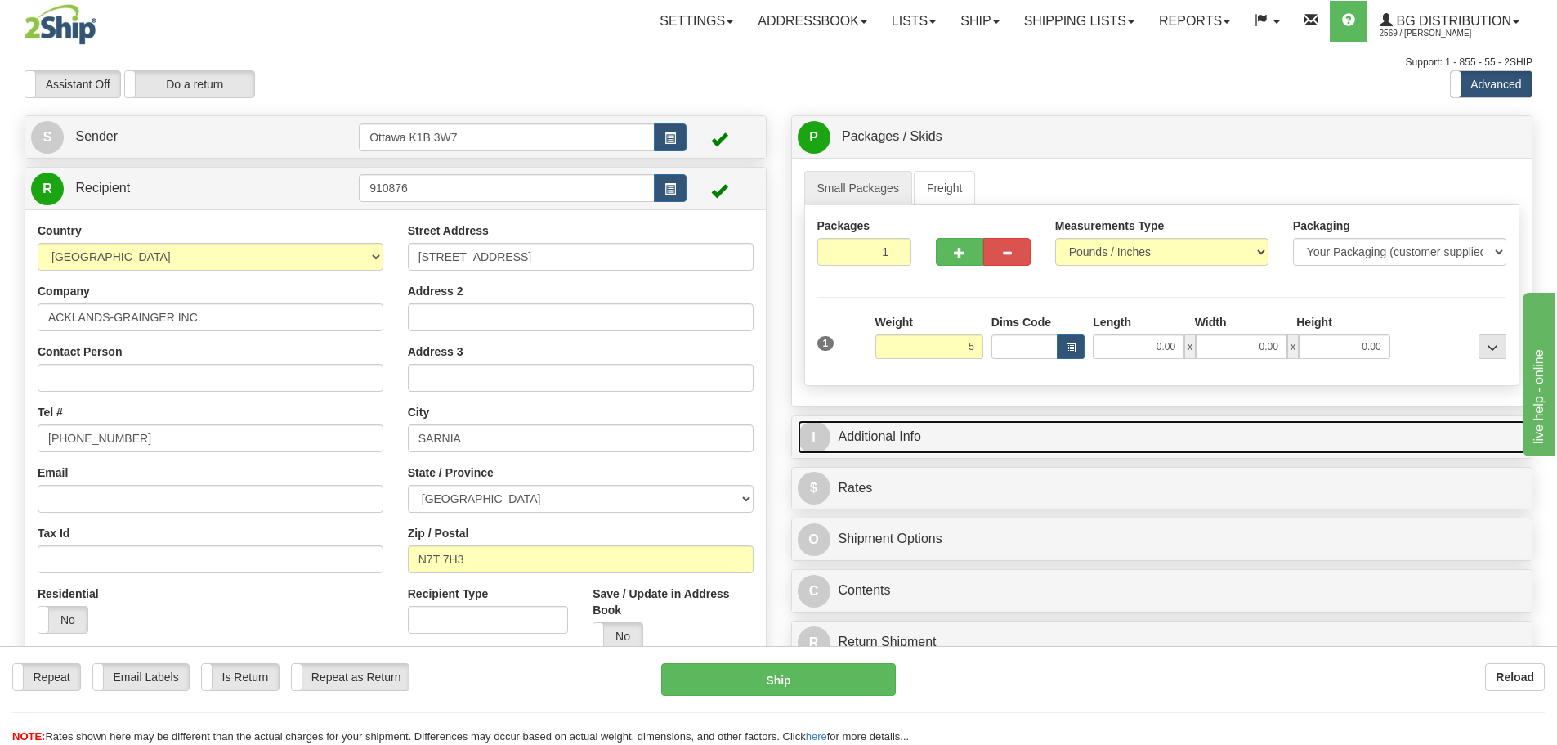
type input "5.00"
click at [1075, 433] on link "I Additional Info" at bounding box center [1162, 437] width 729 height 34
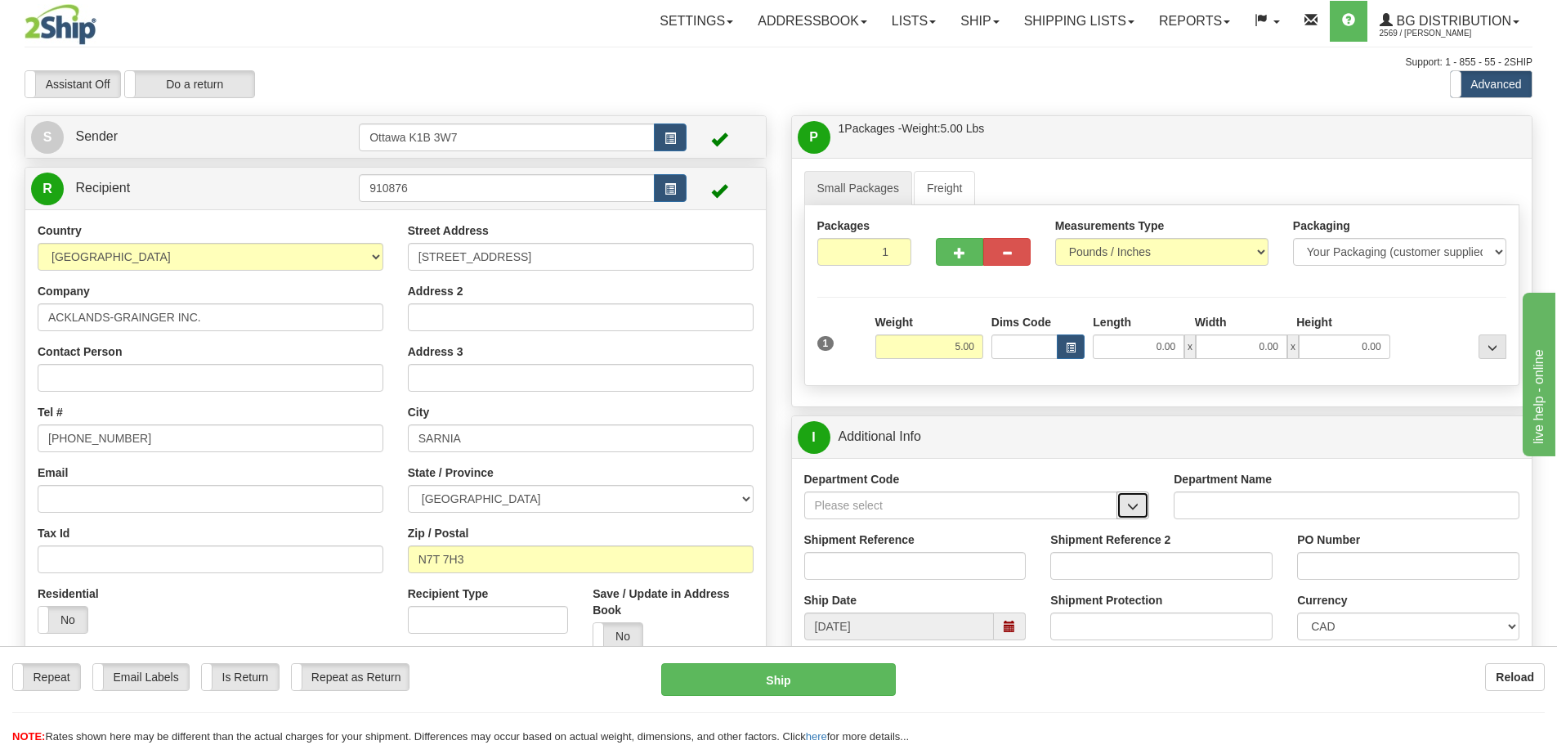
click at [1140, 503] on button "button" at bounding box center [1132, 505] width 33 height 28
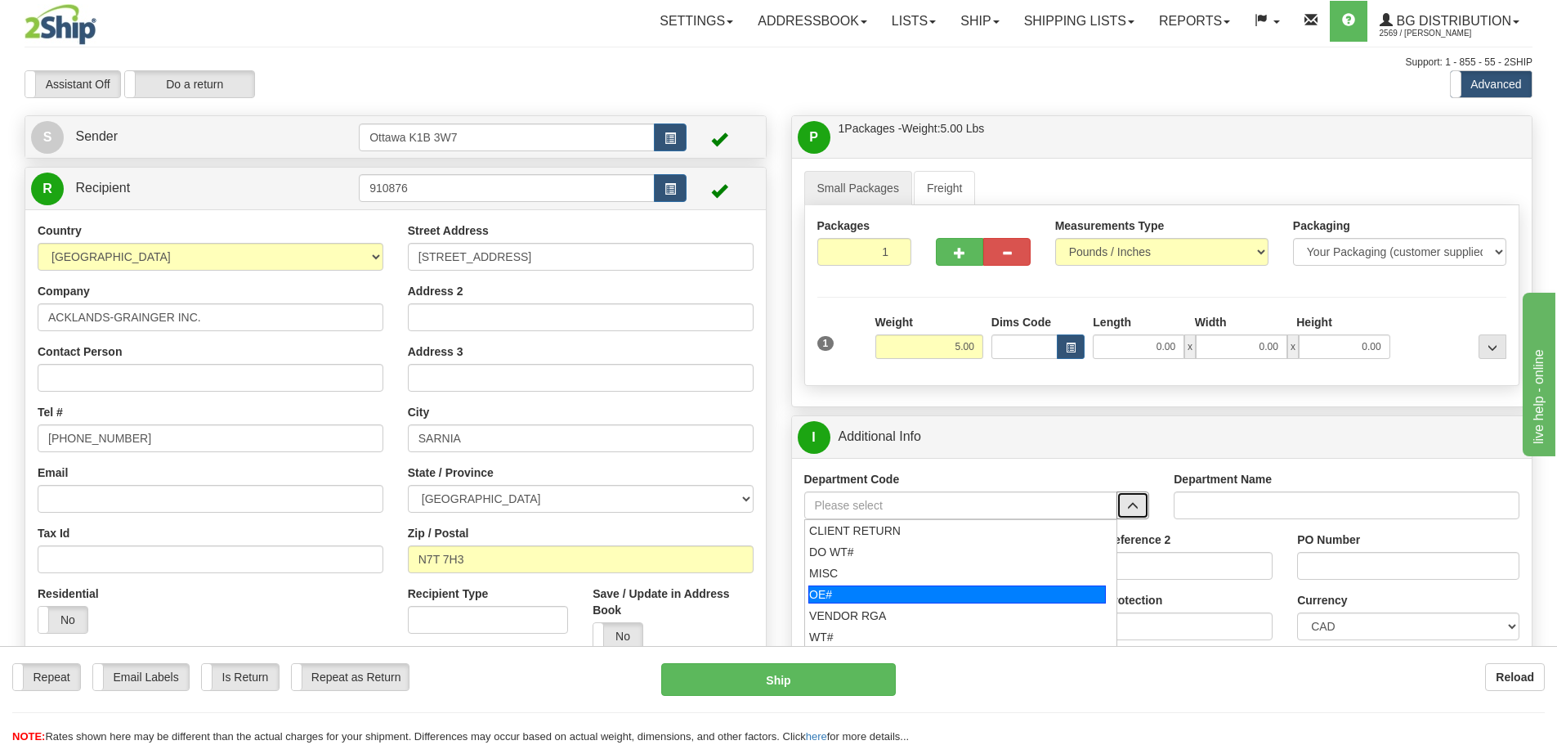
click at [906, 585] on div "OE#" at bounding box center [957, 594] width 298 height 18
type input "OE#"
type input "ORDERS"
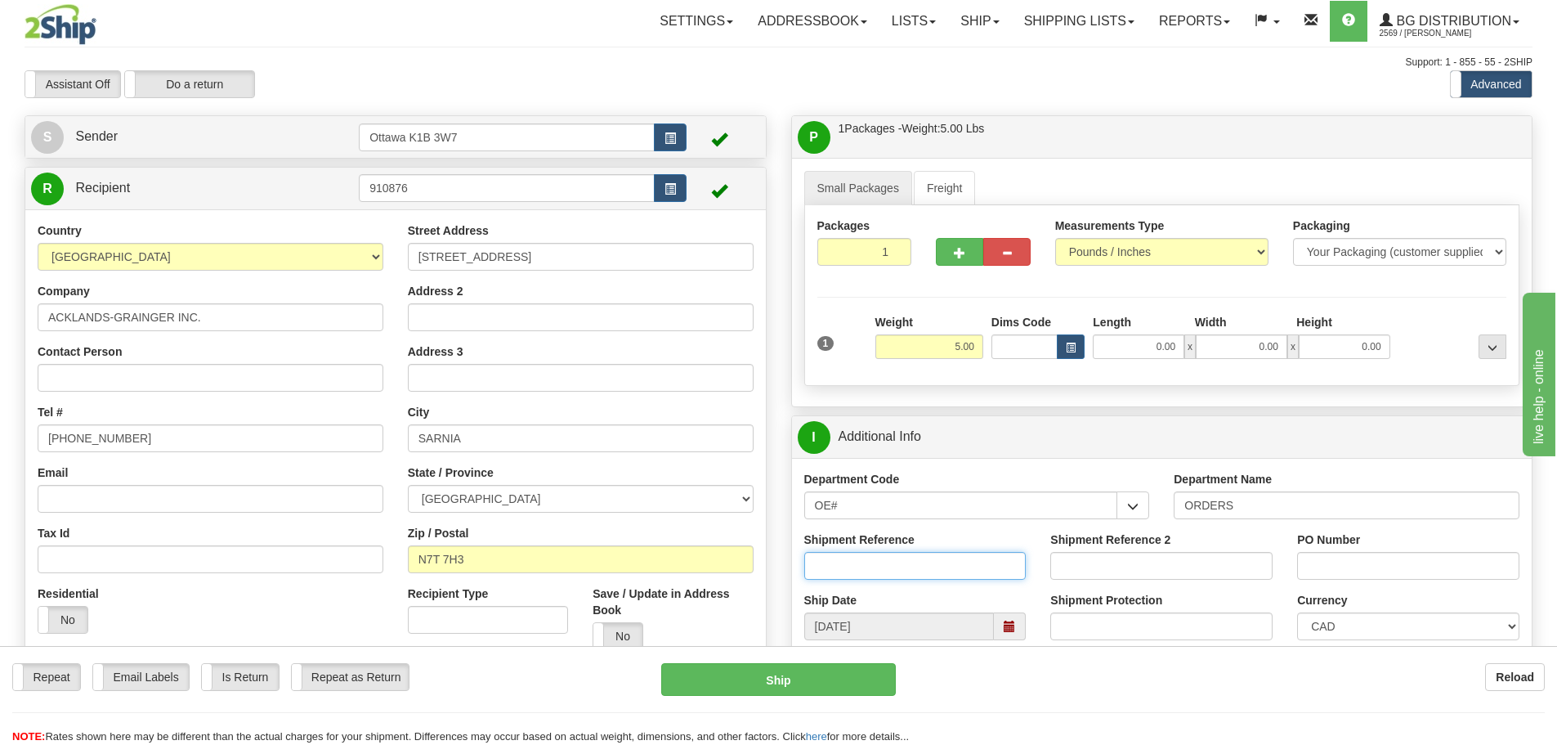
click at [907, 564] on input "Shipment Reference" at bounding box center [915, 566] width 222 height 28
type input "10203310-00"
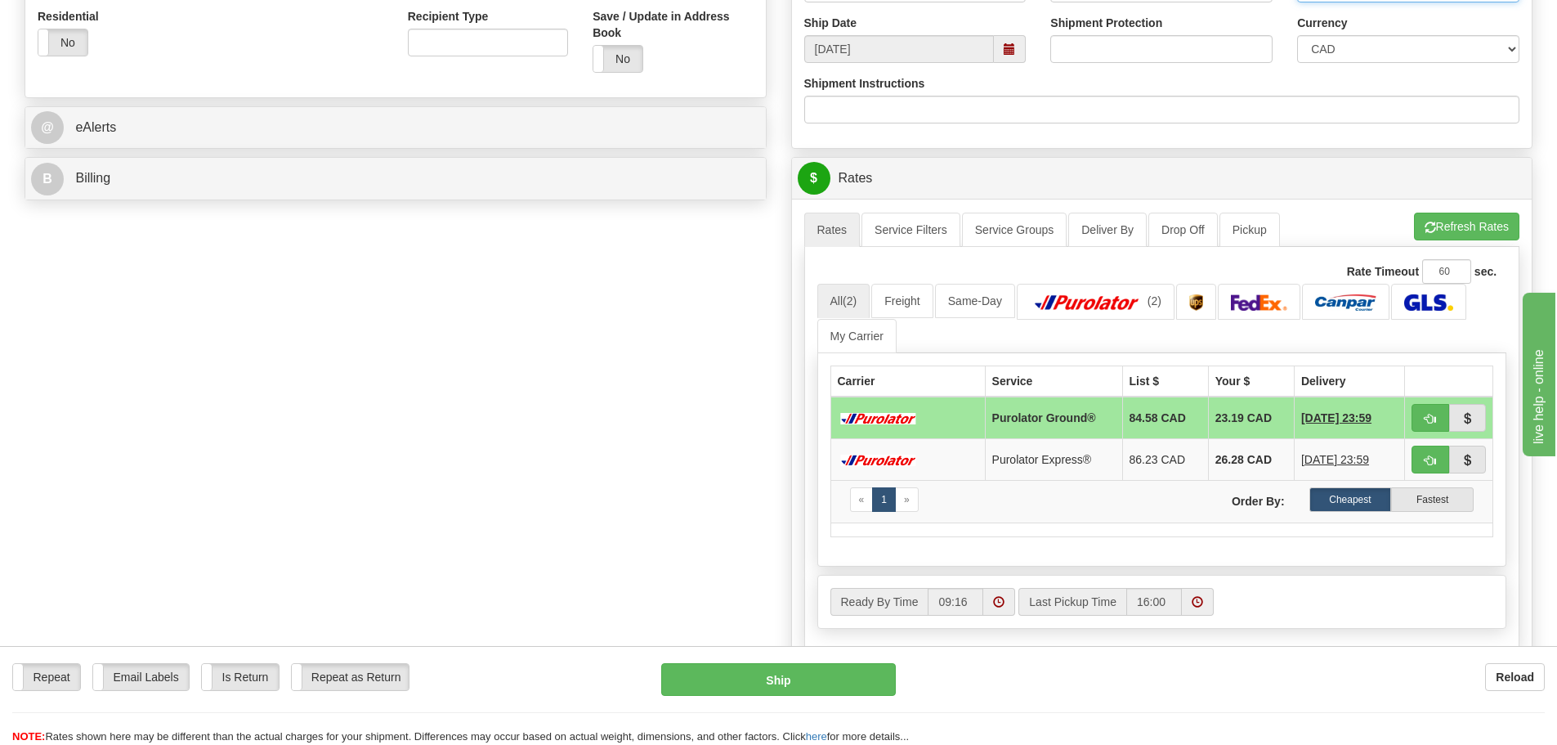
scroll to position [654, 0]
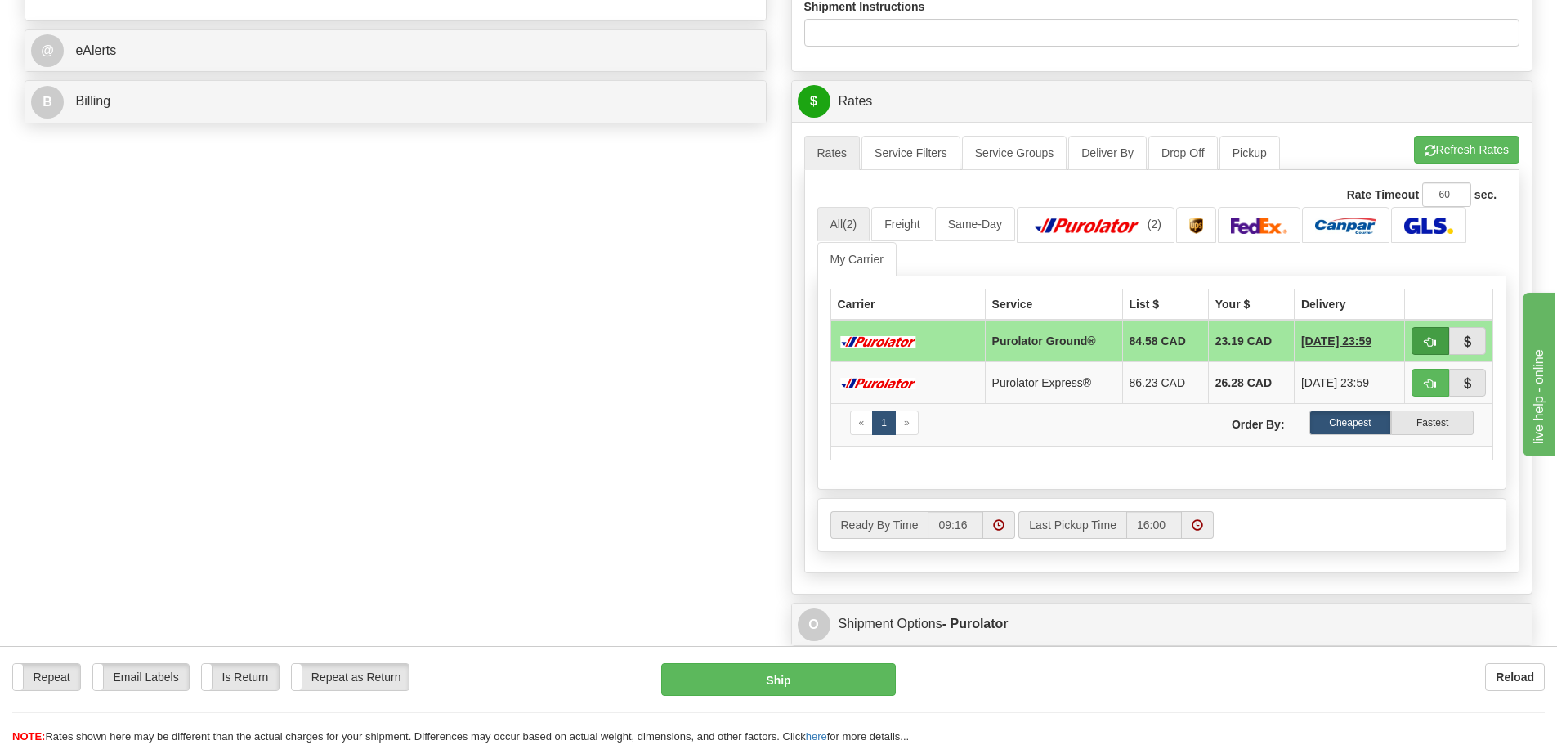
type input "5003311197"
click at [1417, 338] on button "button" at bounding box center [1431, 341] width 38 height 28
type input "260"
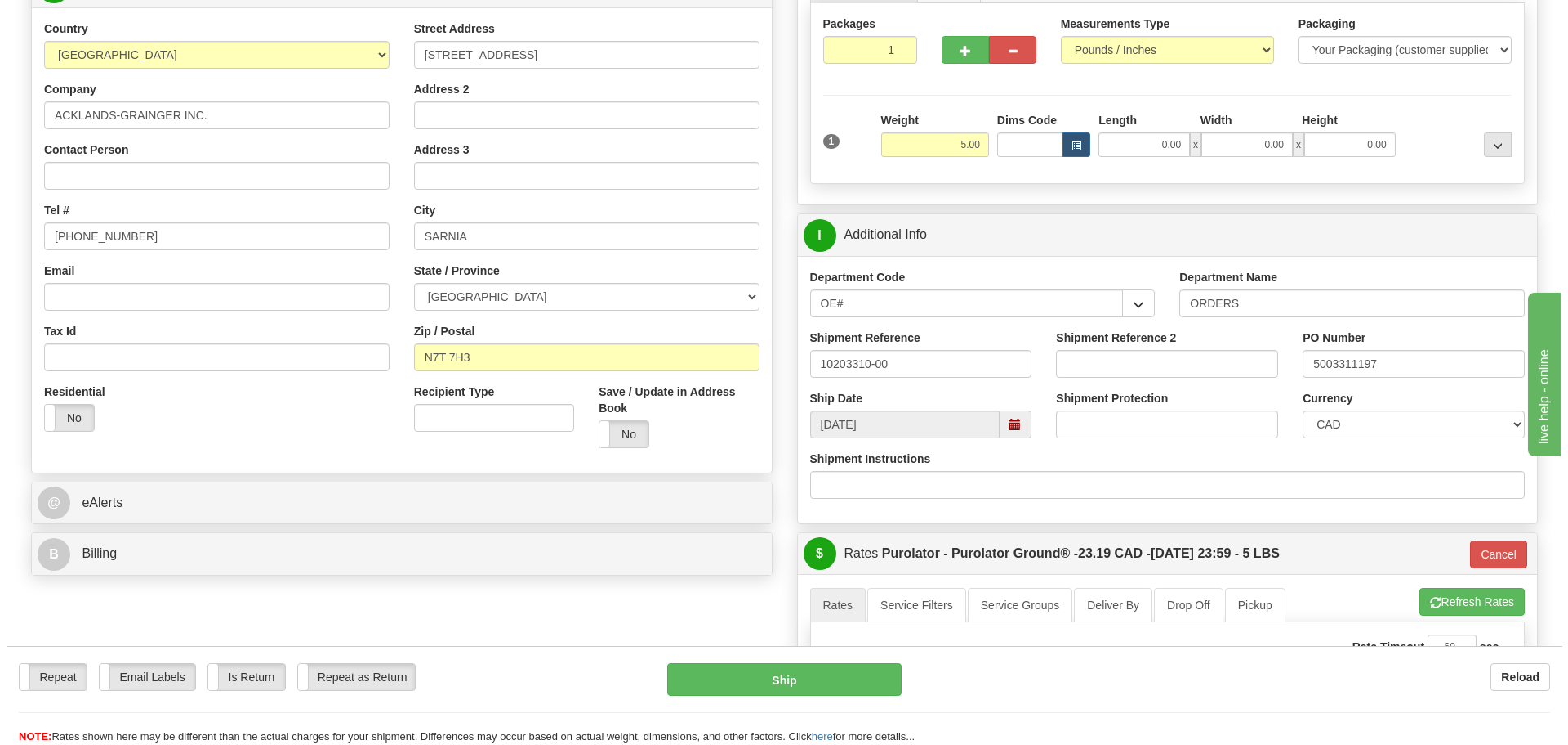
scroll to position [163, 0]
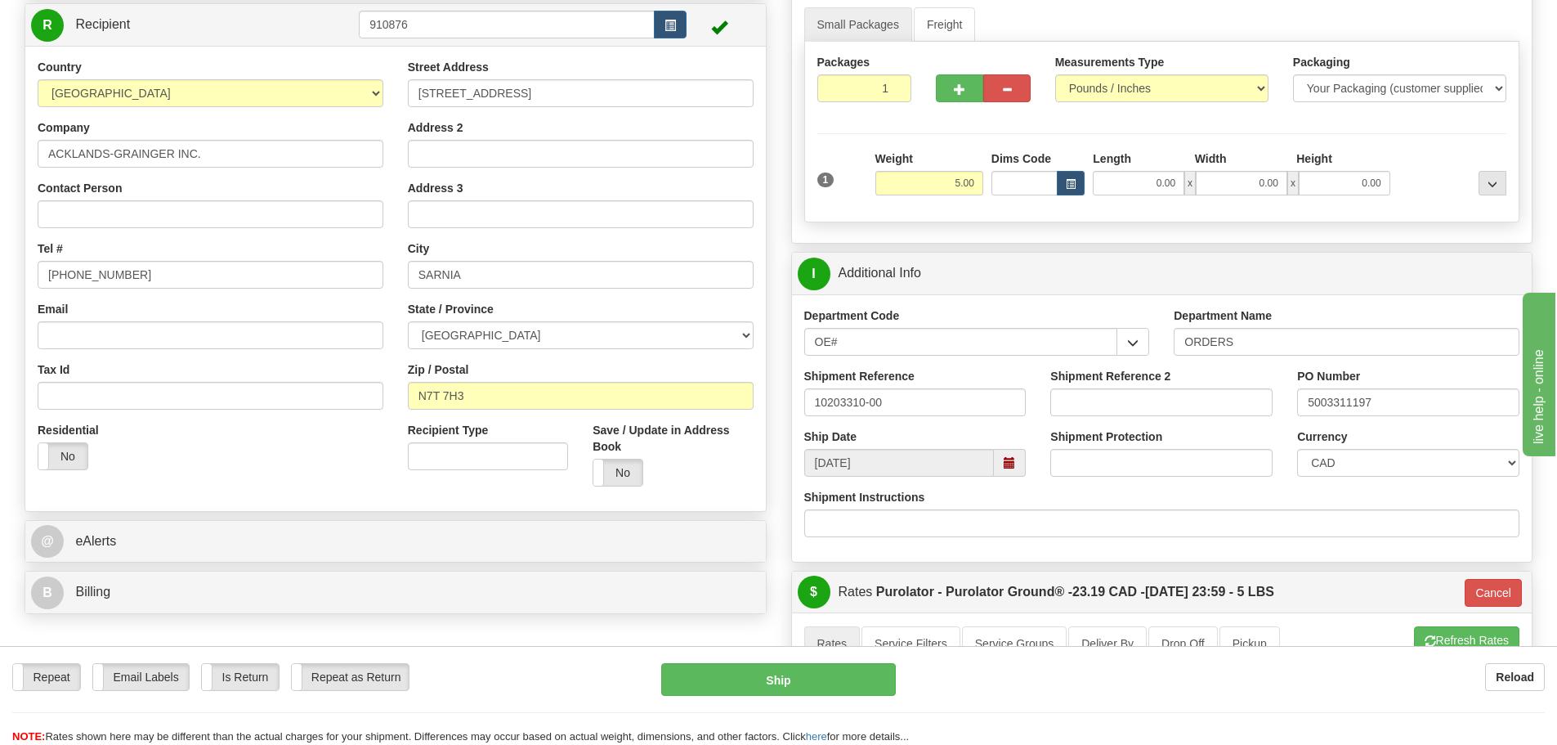
click at [850, 657] on div "Repeat Repeat Email Labels Email Labels Edit Is Return Is Return Repeat as Retu…" at bounding box center [778, 695] width 1557 height 99
click at [842, 666] on button "Ship" at bounding box center [778, 679] width 235 height 33
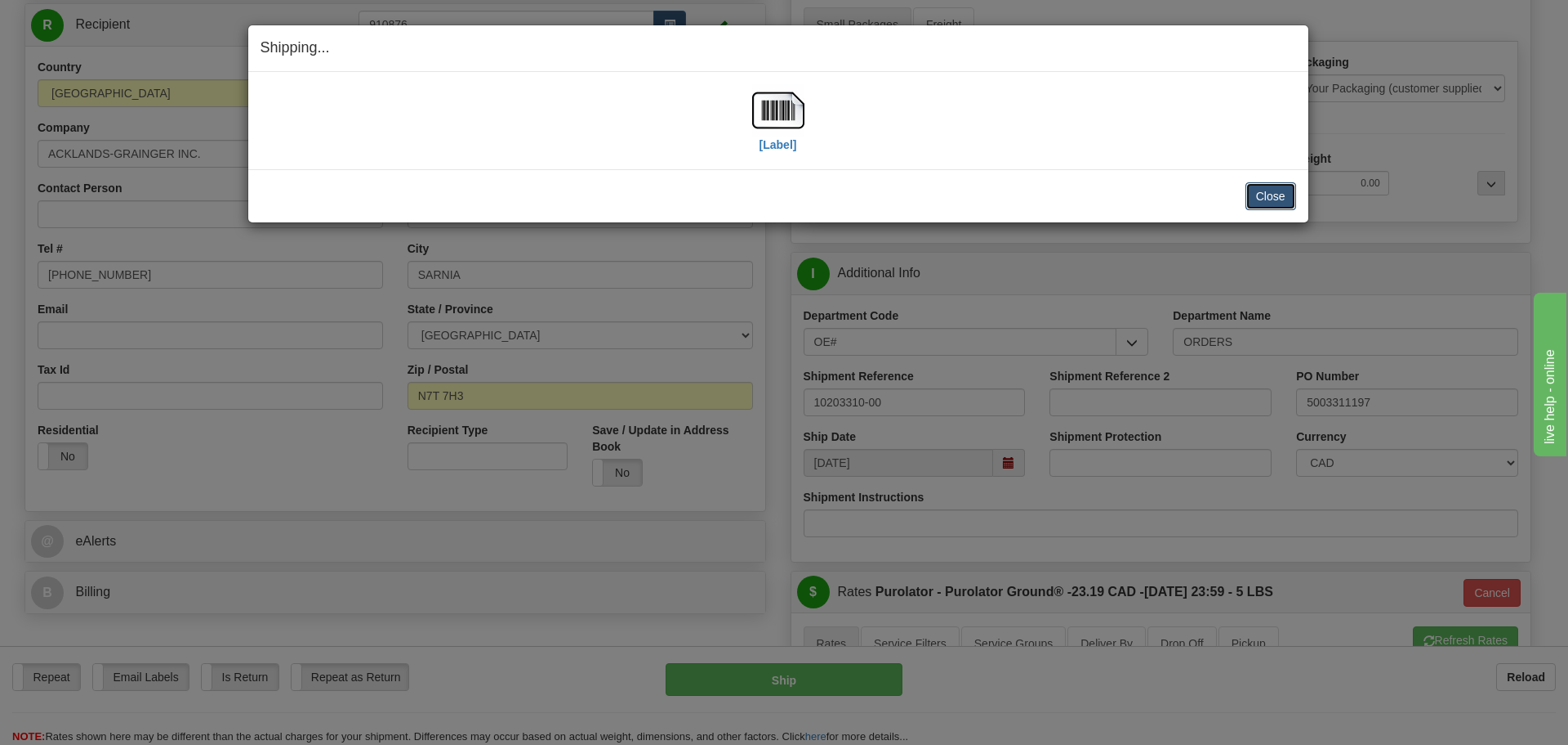
click at [1269, 199] on button "Close" at bounding box center [1270, 196] width 51 height 28
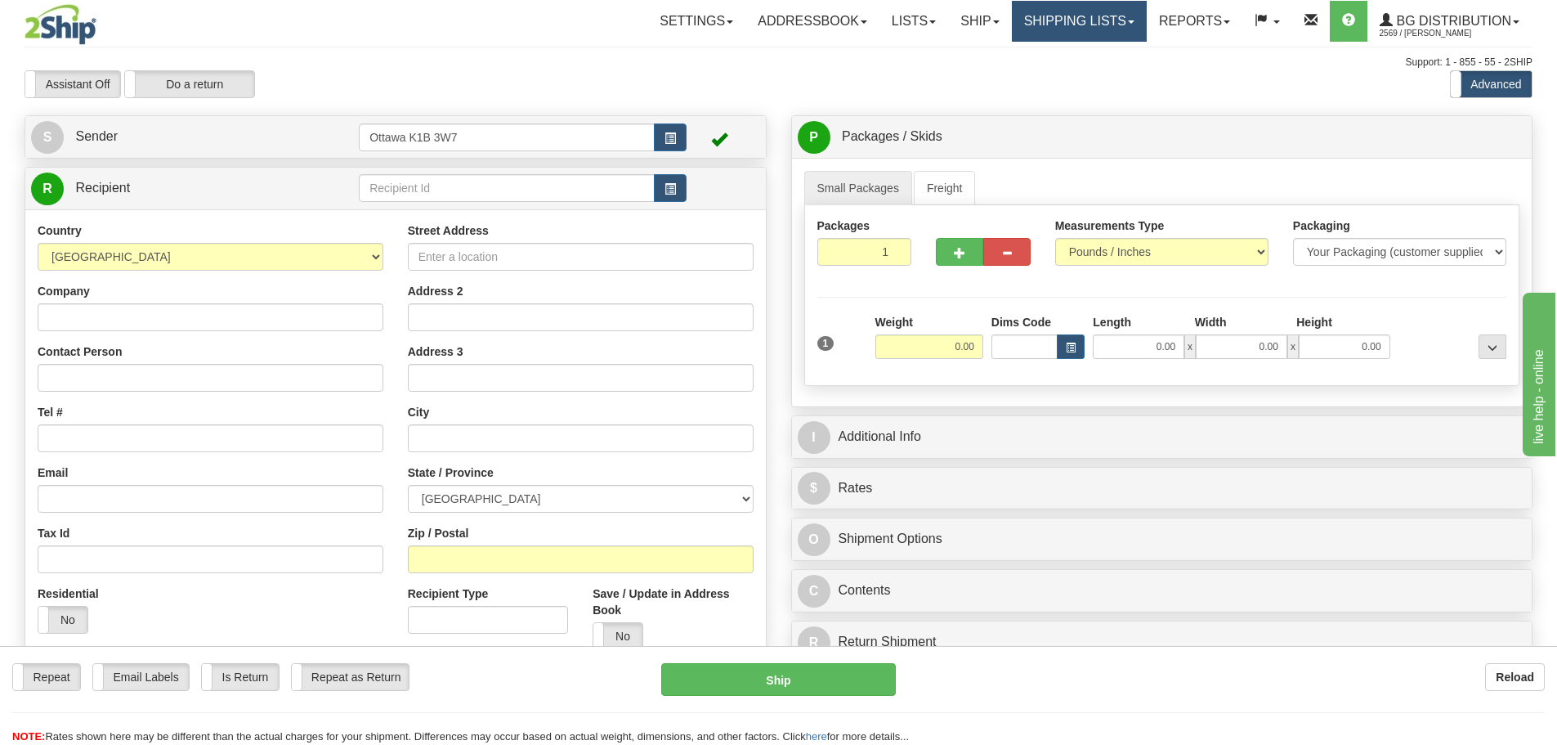
click at [1033, 28] on link "Shipping lists" at bounding box center [1079, 21] width 135 height 41
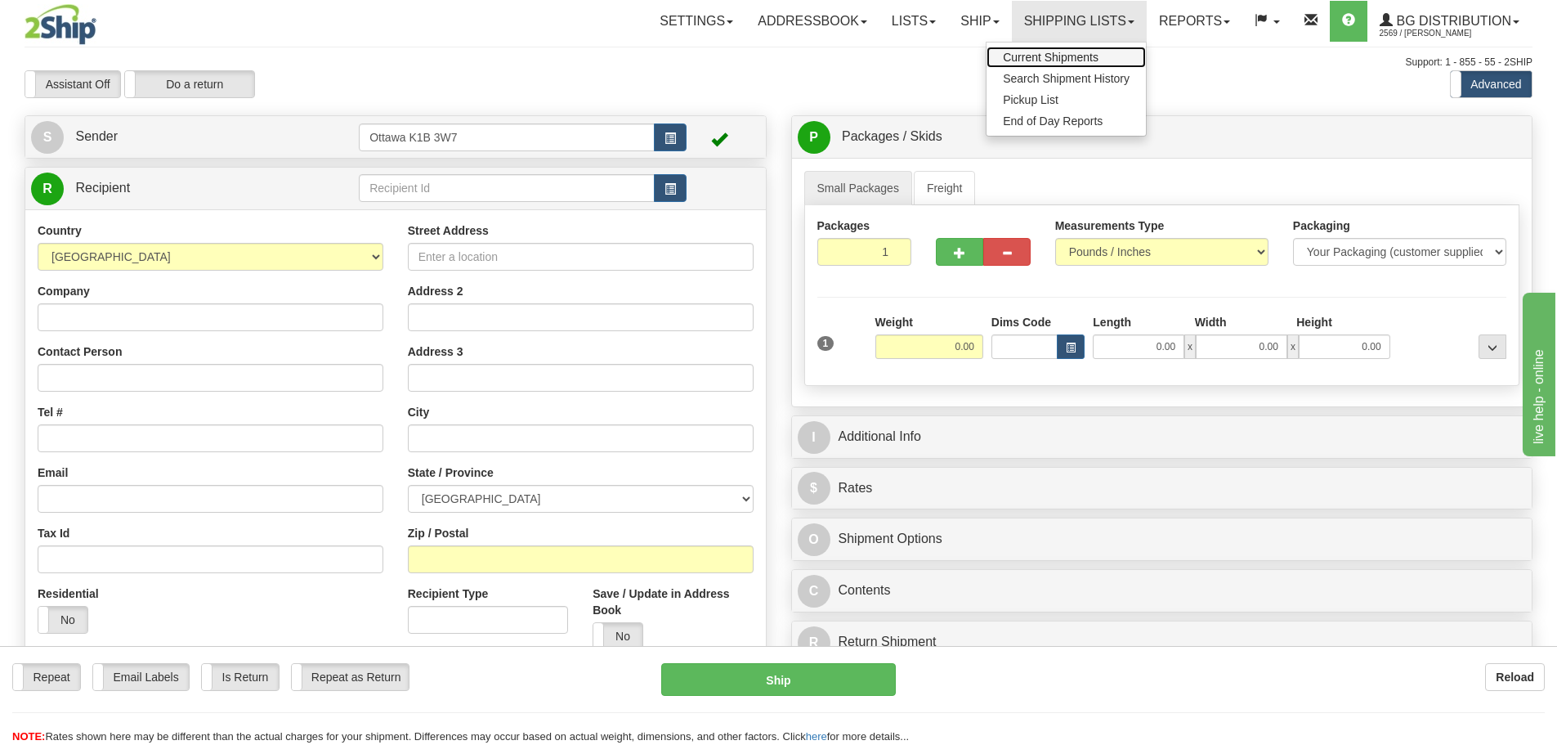
click at [1041, 54] on span "Current Shipments" at bounding box center [1051, 57] width 96 height 13
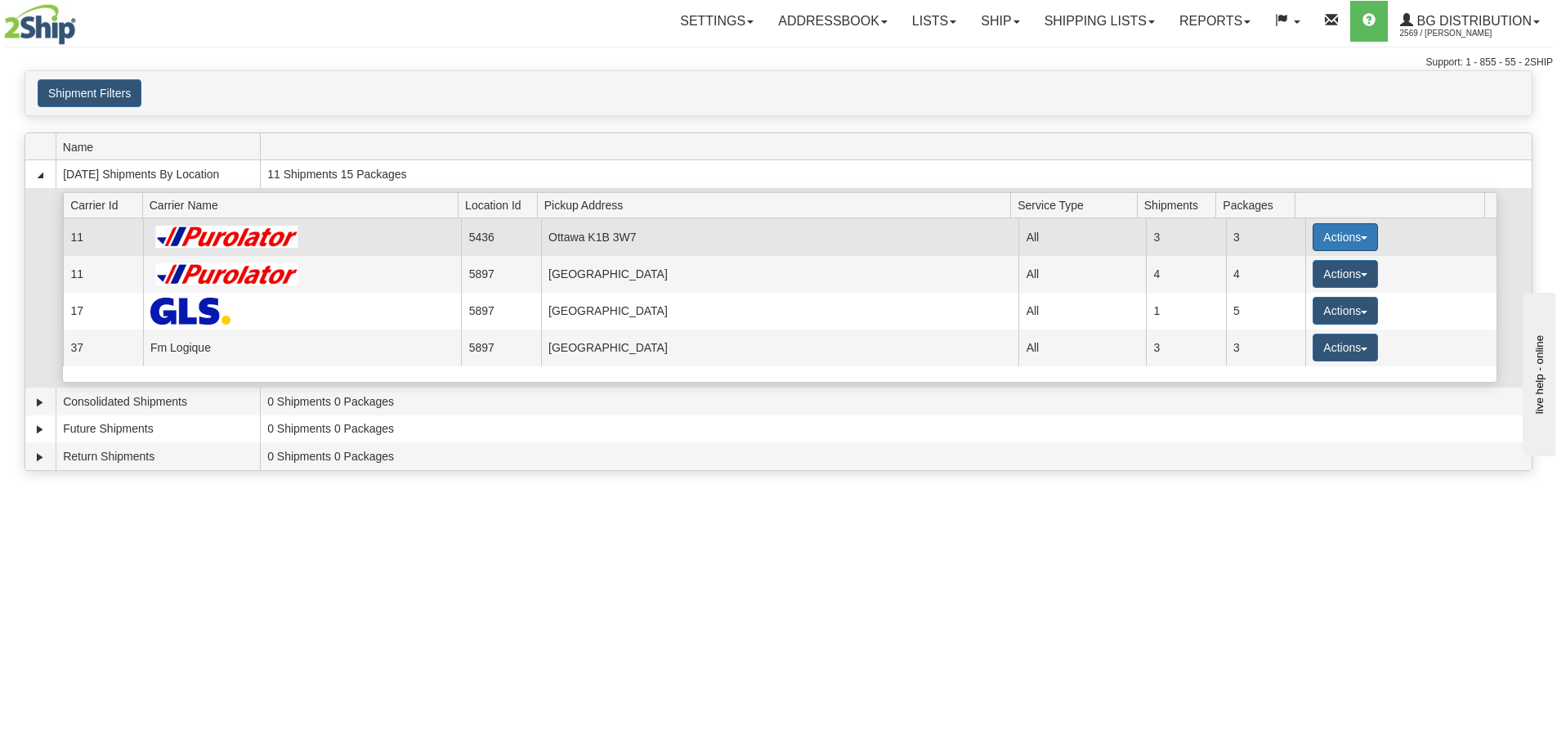
click at [1342, 235] on button "Actions" at bounding box center [1345, 237] width 65 height 28
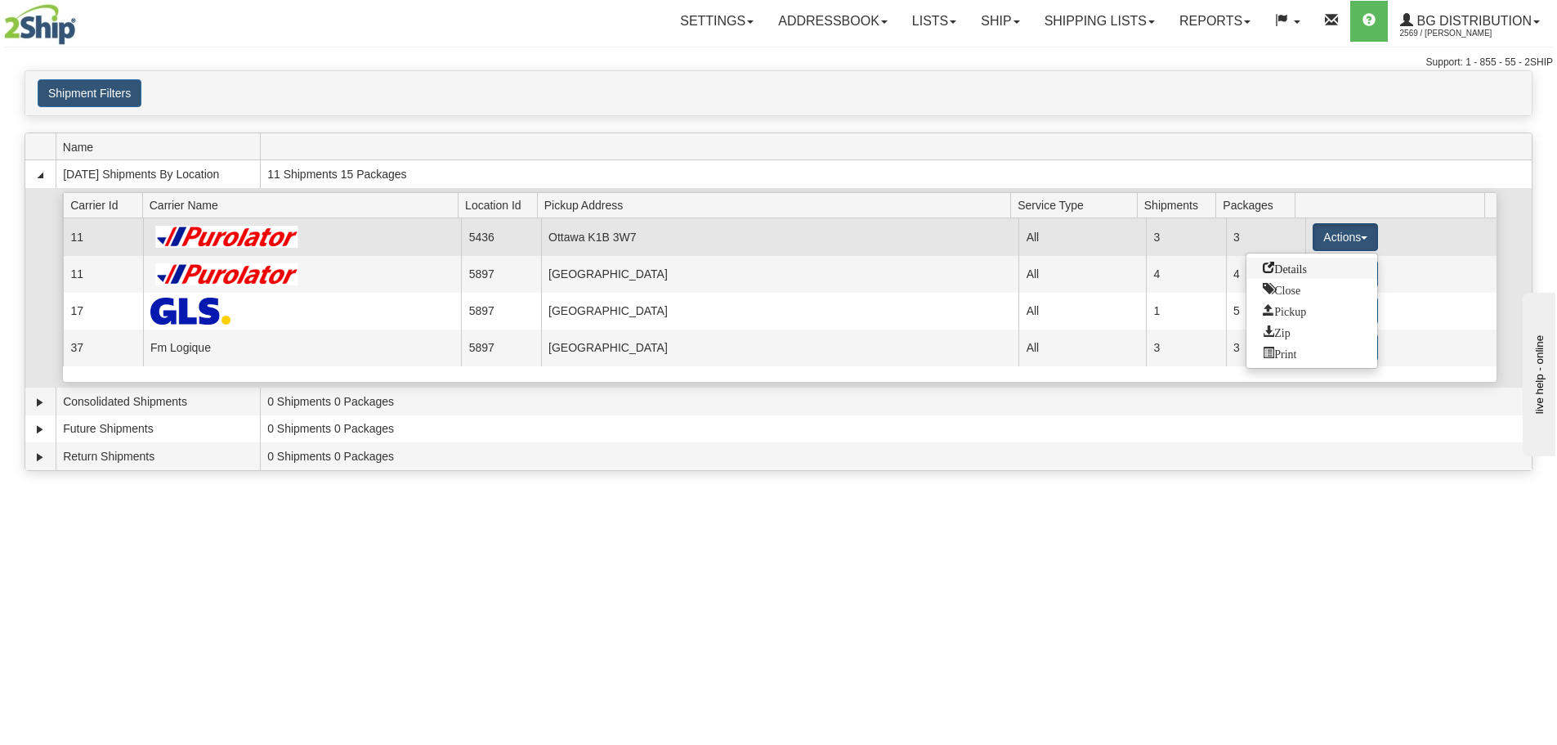
click at [1320, 269] on link "Details" at bounding box center [1311, 267] width 131 height 21
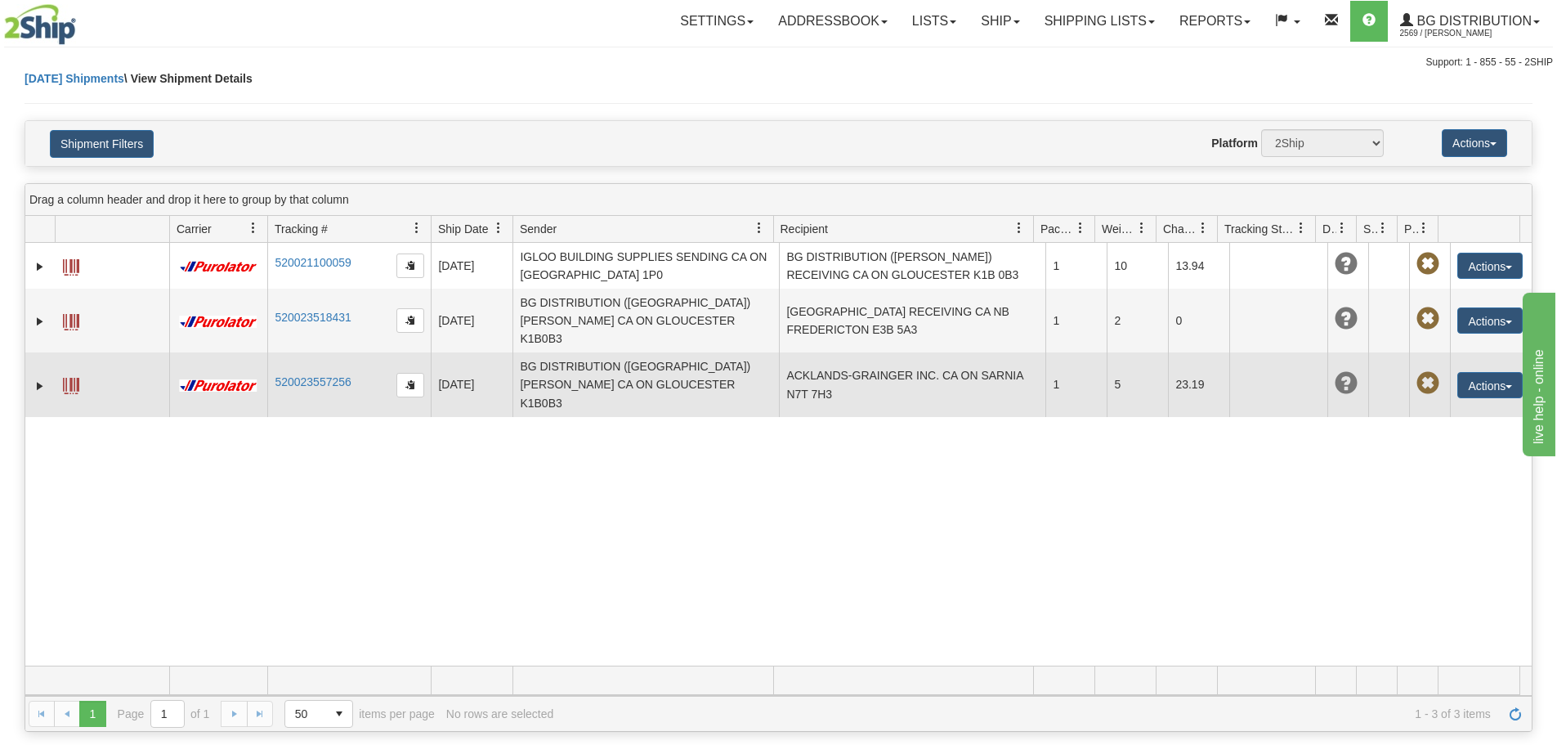
click at [894, 353] on td "ACKLANDS-GRAINGER INC. CA ON SARNIA N7T 7H3" at bounding box center [912, 384] width 266 height 64
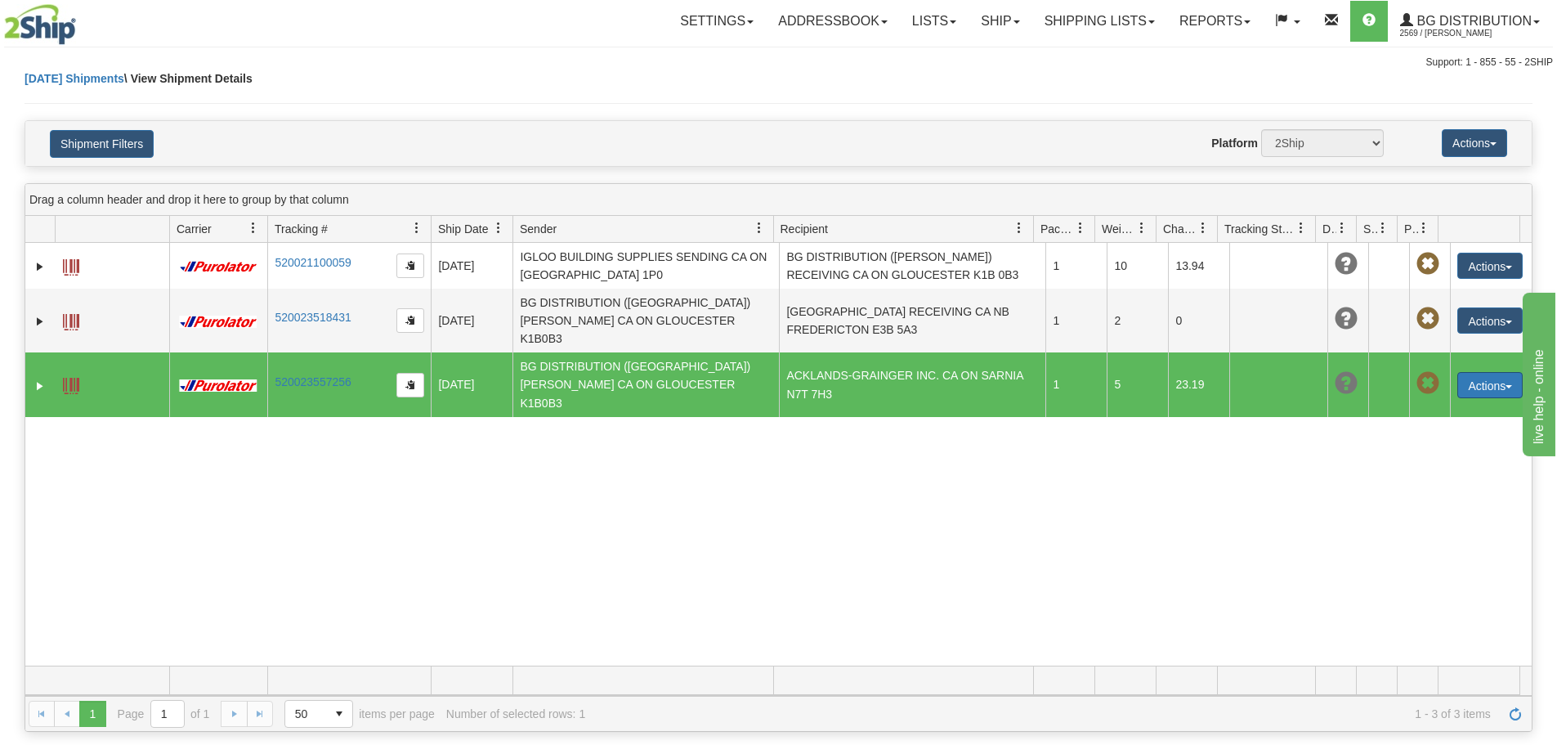
click at [1457, 372] on button "Actions" at bounding box center [1489, 385] width 65 height 26
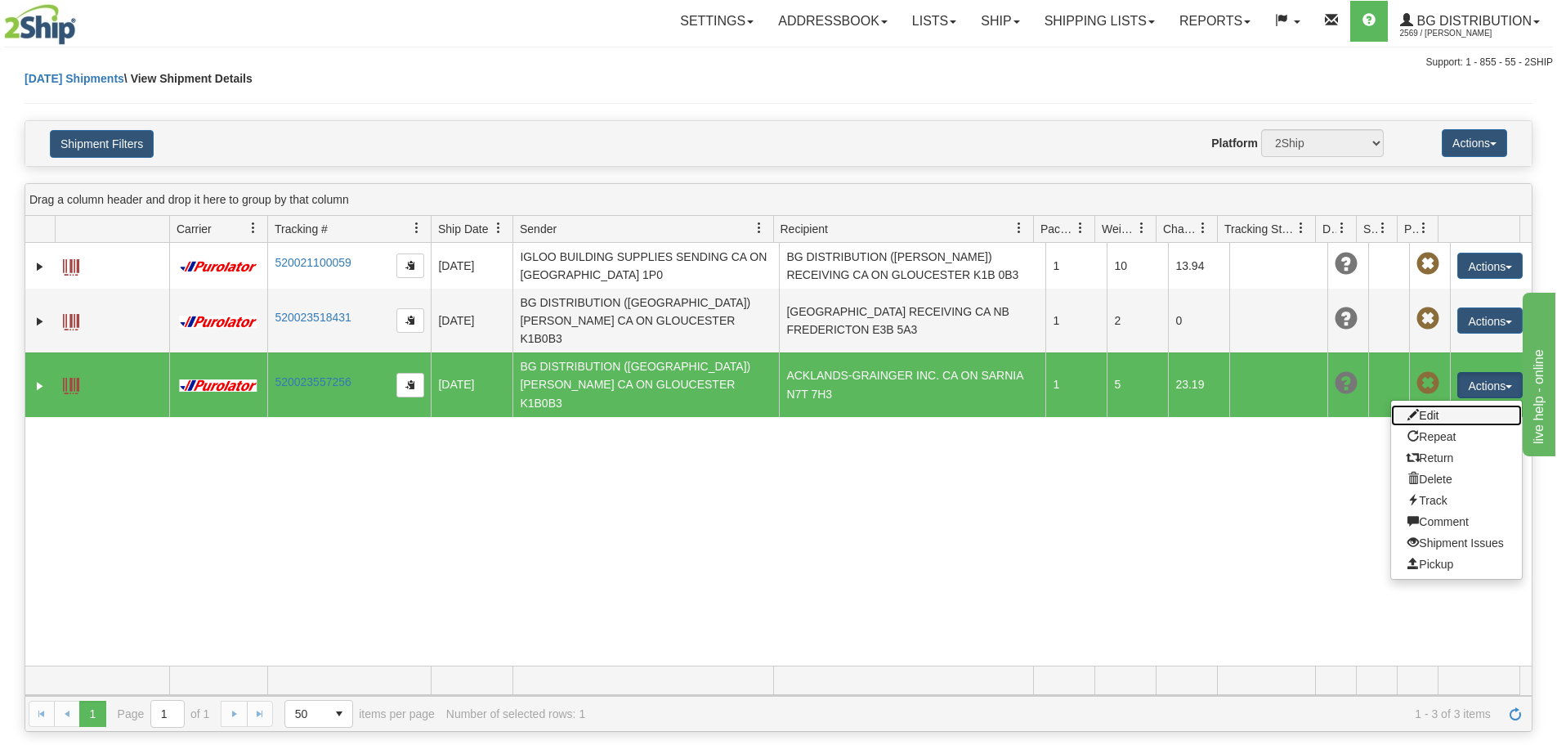
click at [1439, 405] on link "Edit" at bounding box center [1456, 415] width 131 height 21
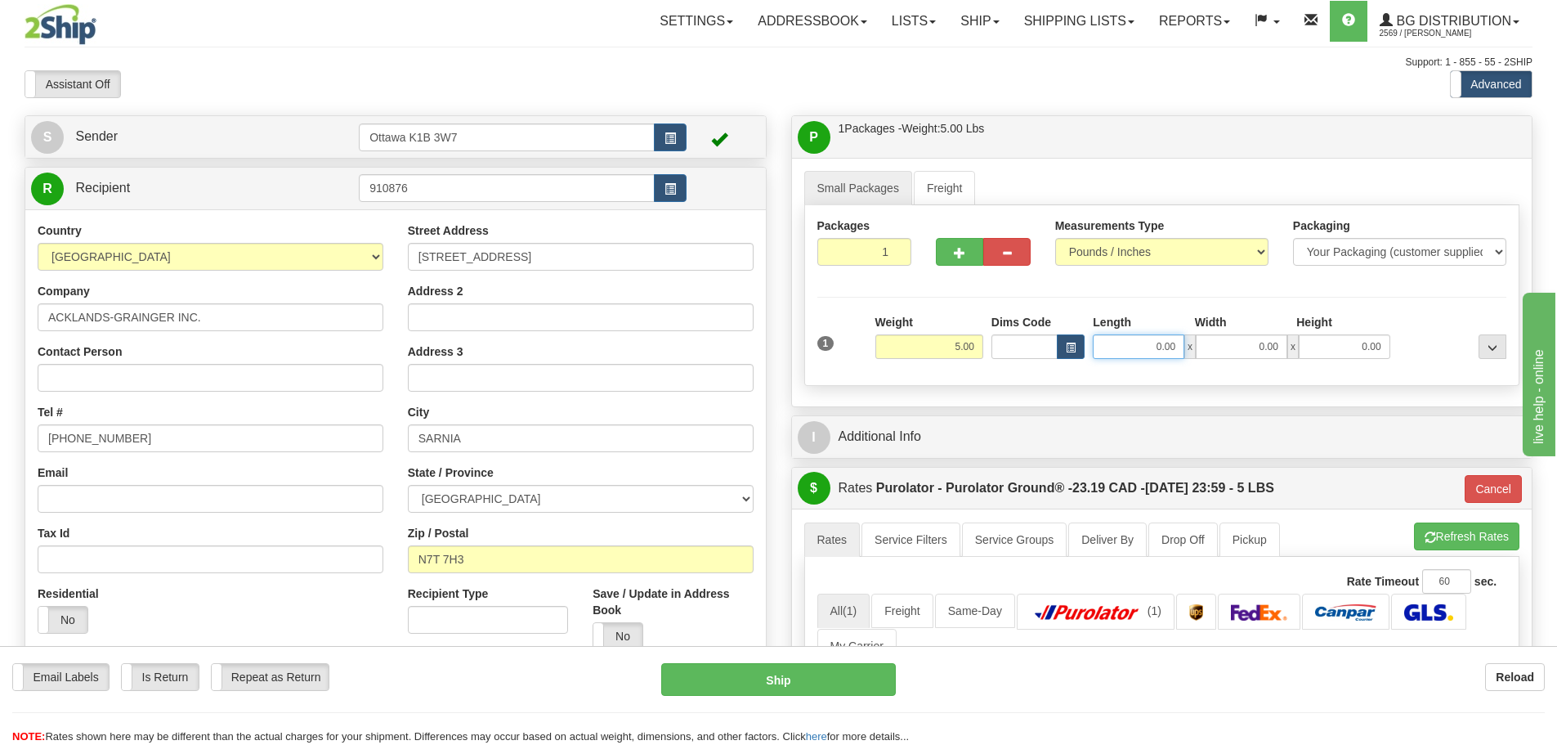
click at [1125, 345] on input "0.00" at bounding box center [1139, 346] width 92 height 25
type input "14.00"
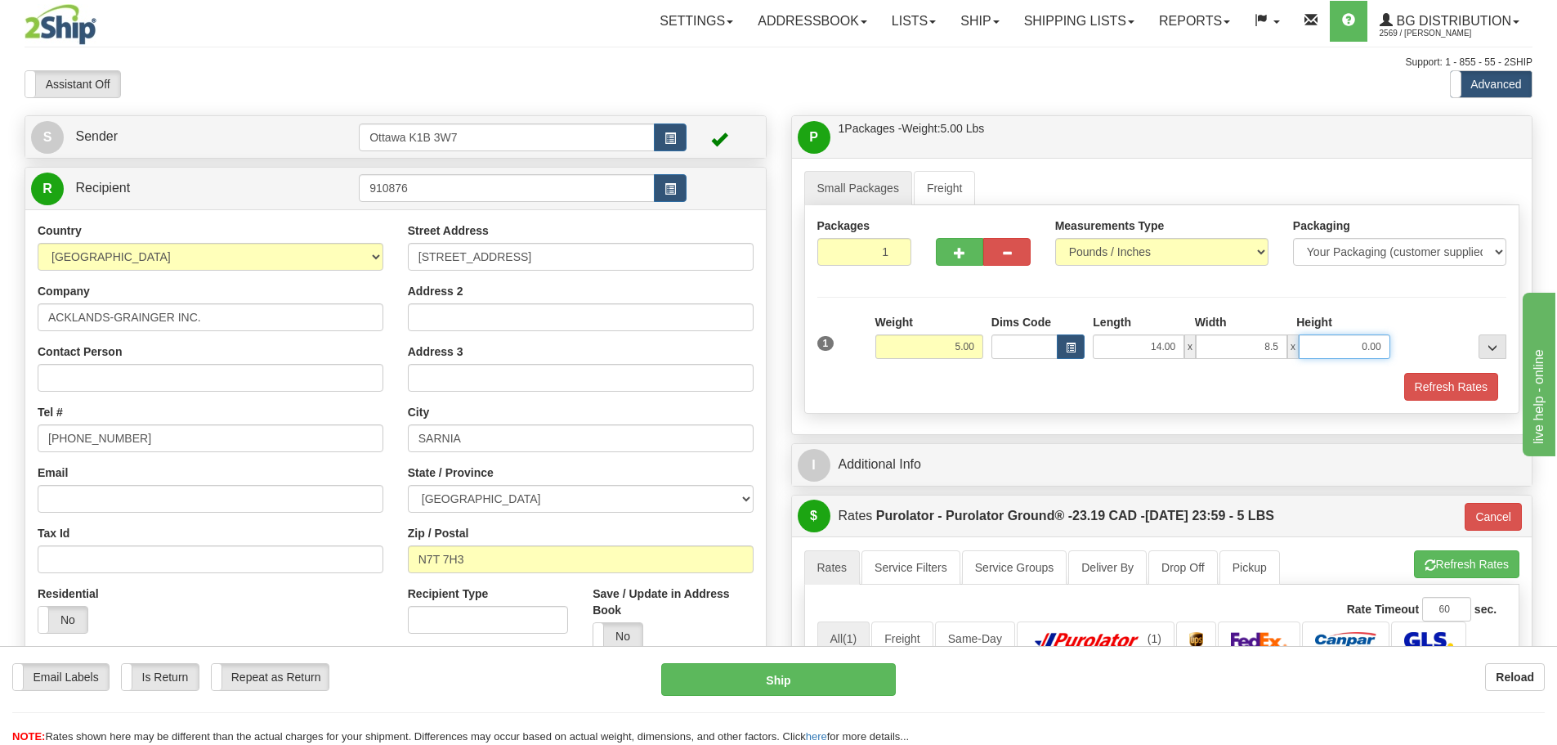
type input "8.50"
type input "6.00"
click at [1431, 384] on button "Refresh Rates" at bounding box center [1451, 387] width 94 height 28
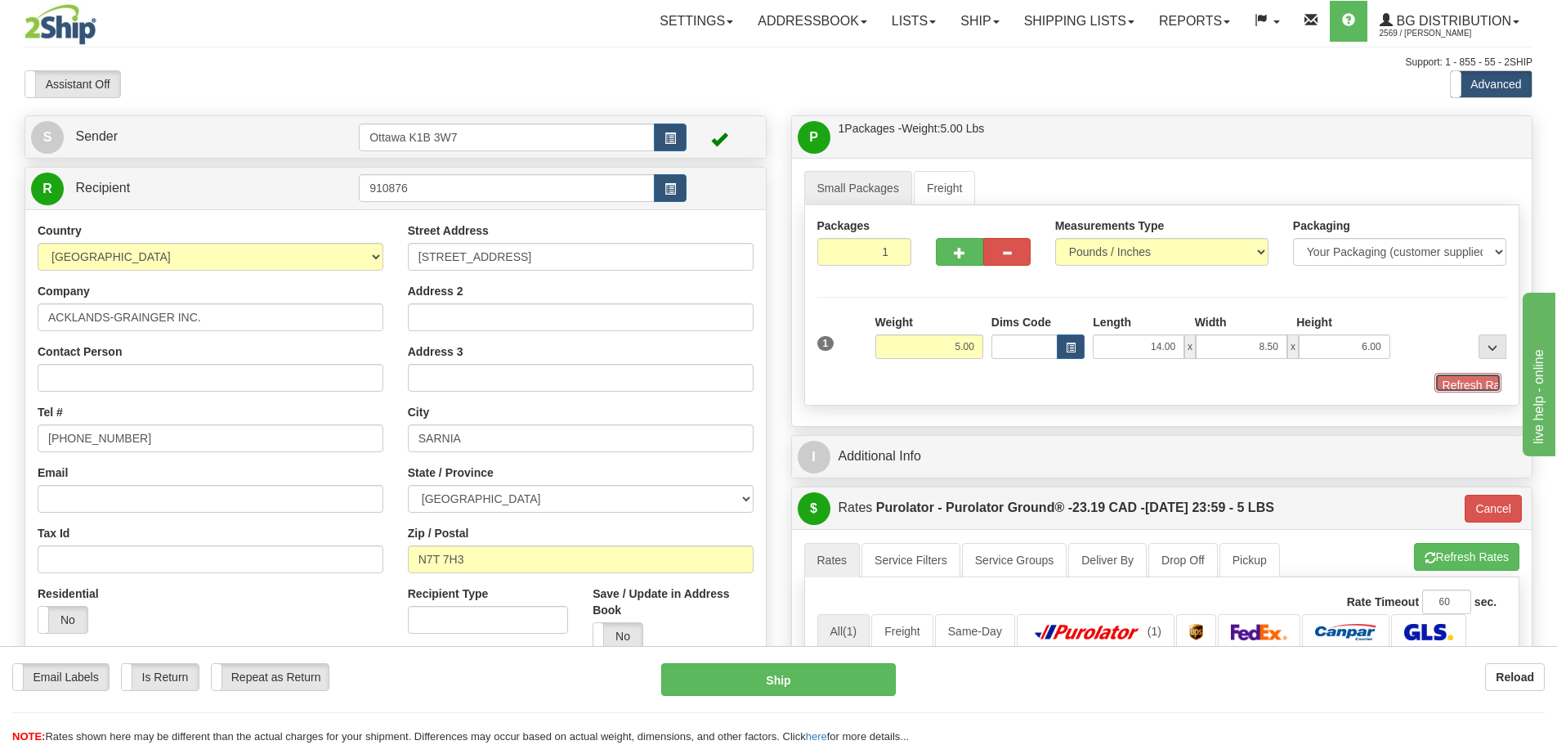
type input "260"
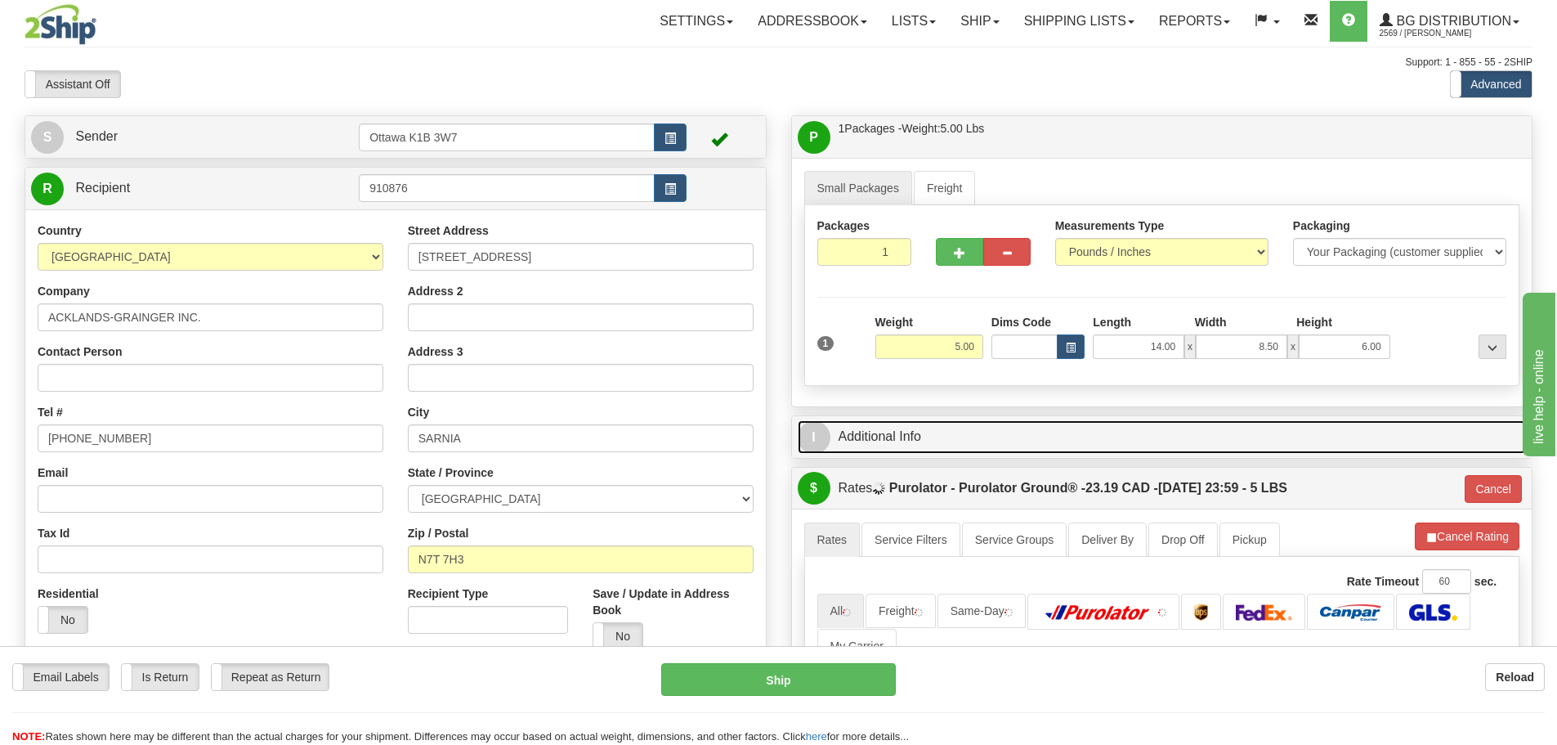
click at [871, 446] on link "I Additional Info" at bounding box center [1162, 437] width 729 height 34
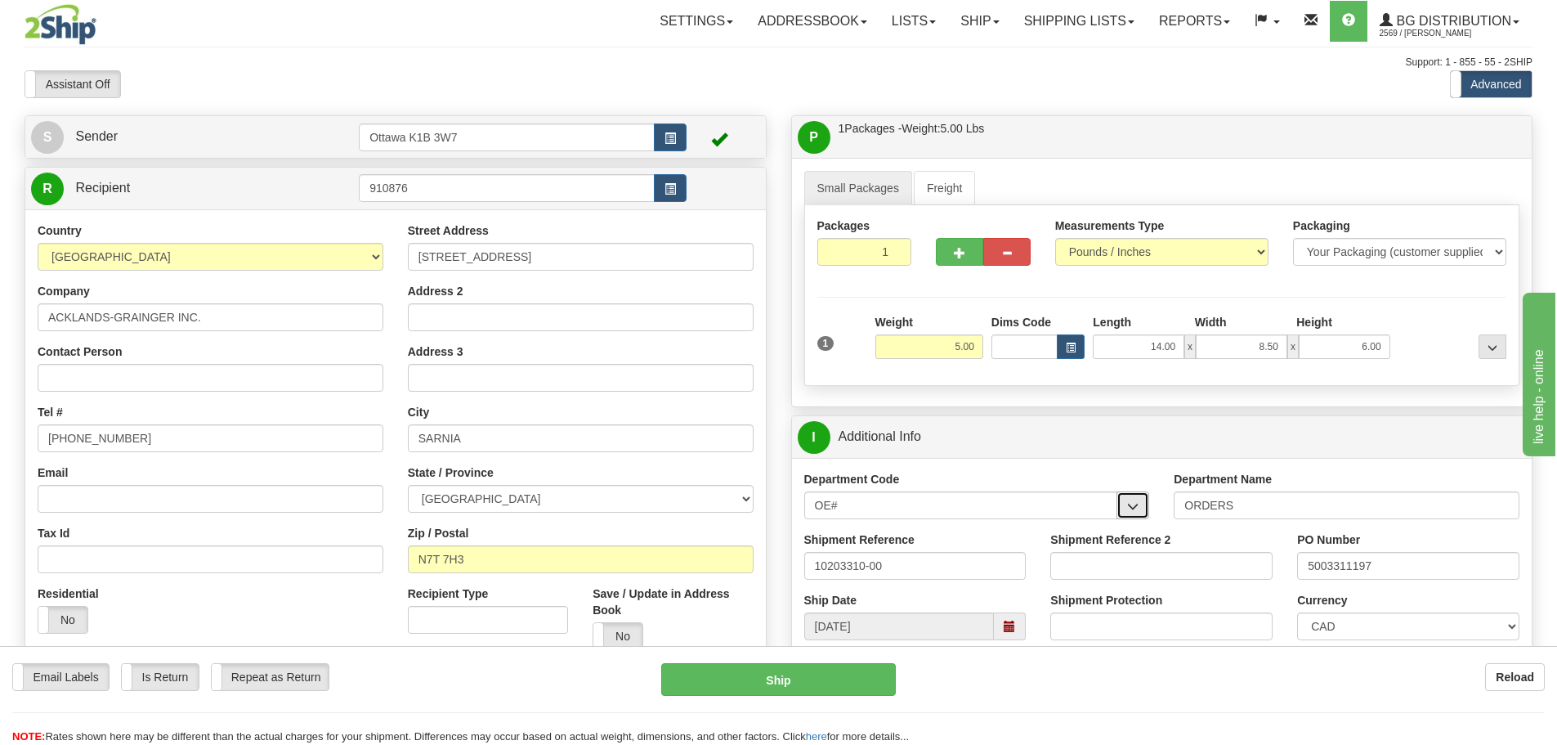
click at [1134, 501] on span "button" at bounding box center [1132, 506] width 11 height 11
click at [772, 450] on div "S Sender [STREET_ADDRESS]" at bounding box center [395, 450] width 767 height 670
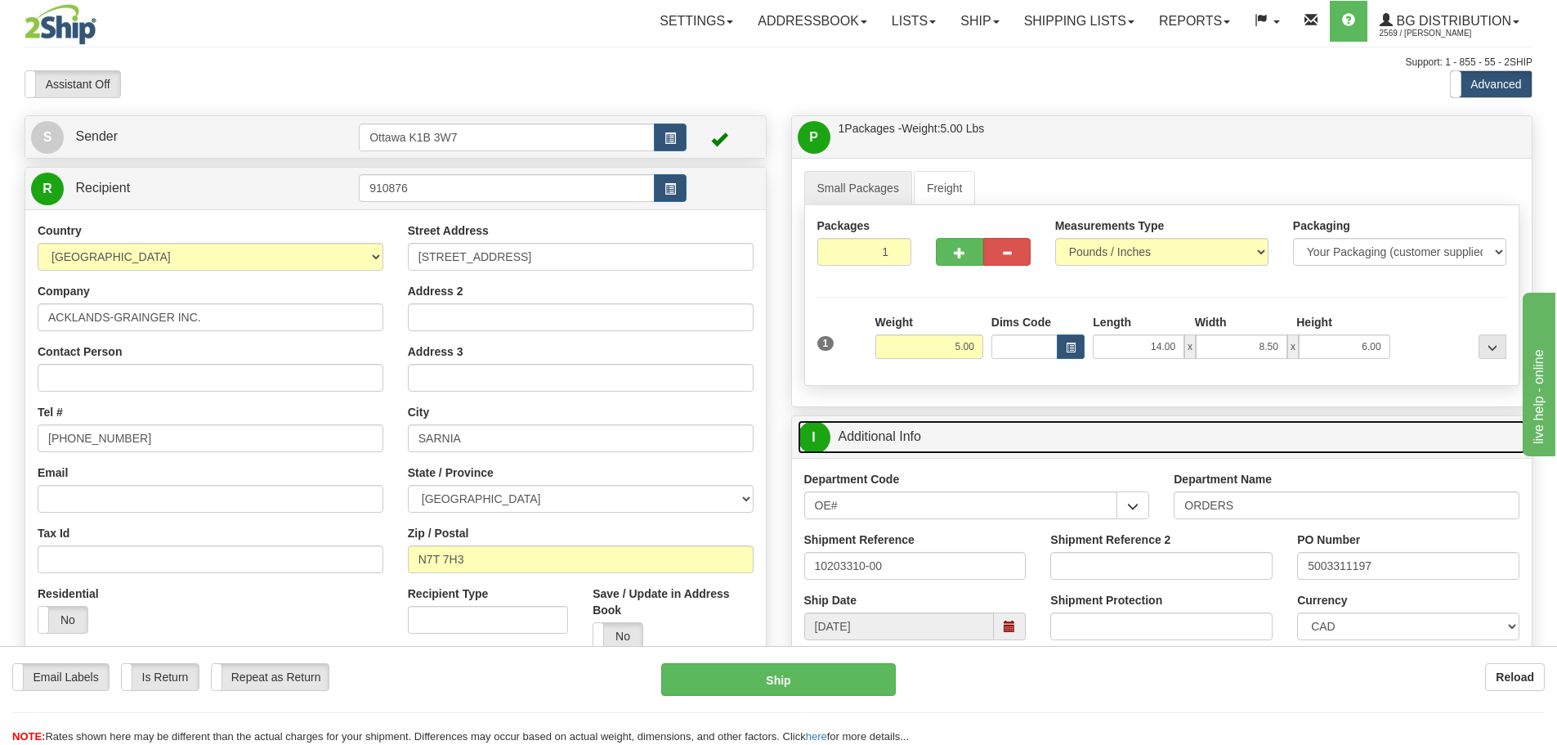
click at [1000, 434] on link "I Additional Info" at bounding box center [1162, 437] width 729 height 34
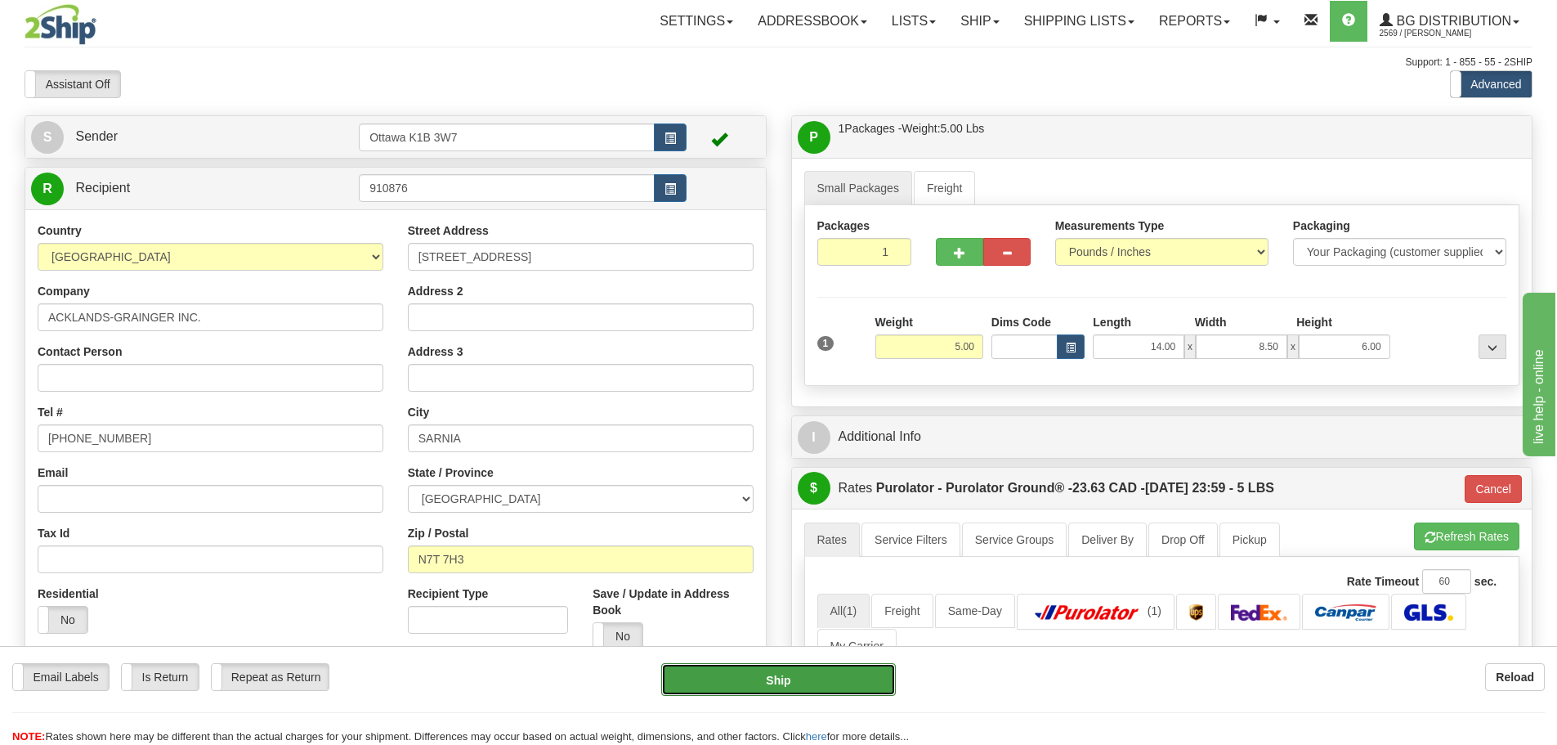
click at [845, 682] on button "Ship" at bounding box center [778, 679] width 235 height 33
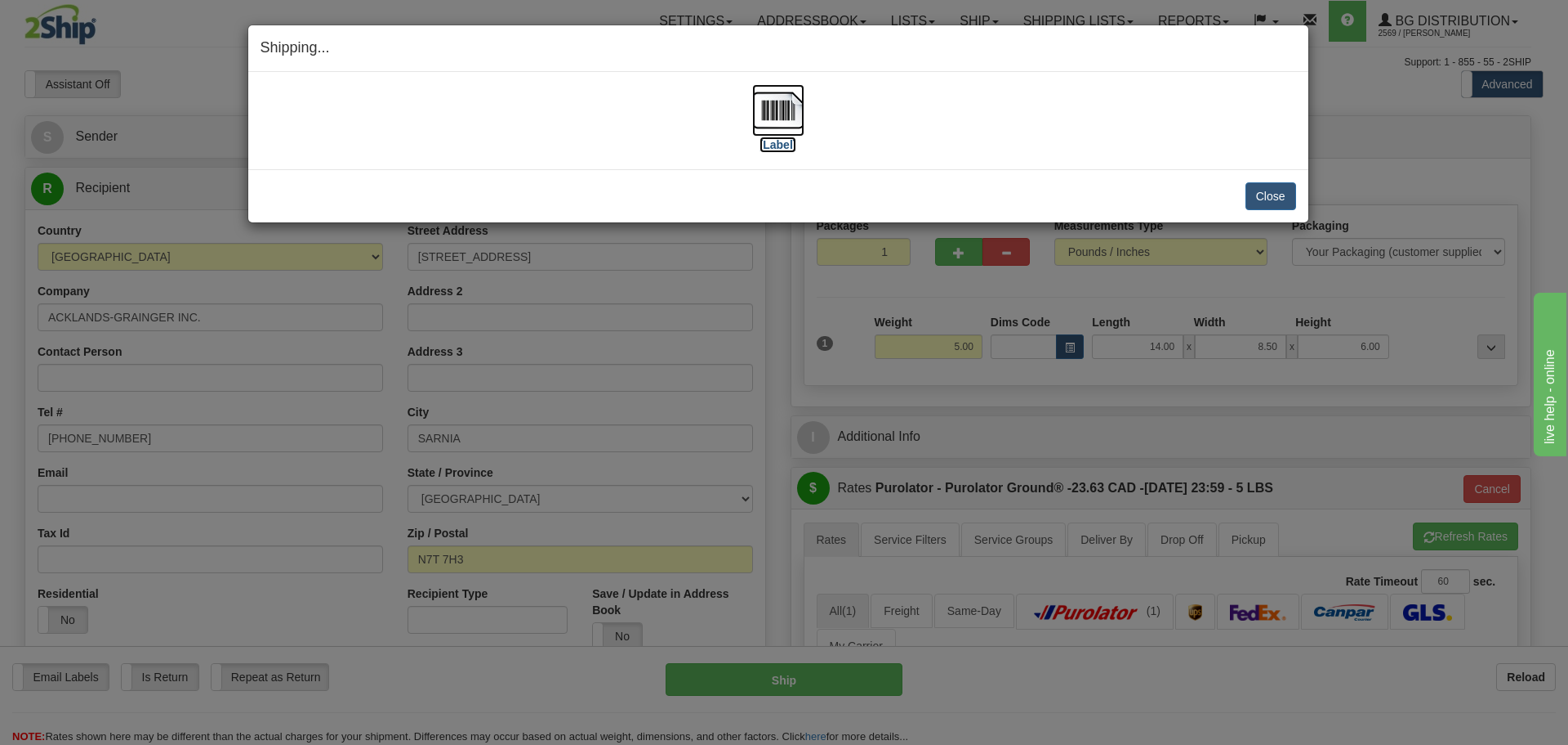
click at [784, 150] on label "[Label]" at bounding box center [779, 144] width 38 height 16
click at [1272, 207] on button "Close" at bounding box center [1270, 196] width 51 height 28
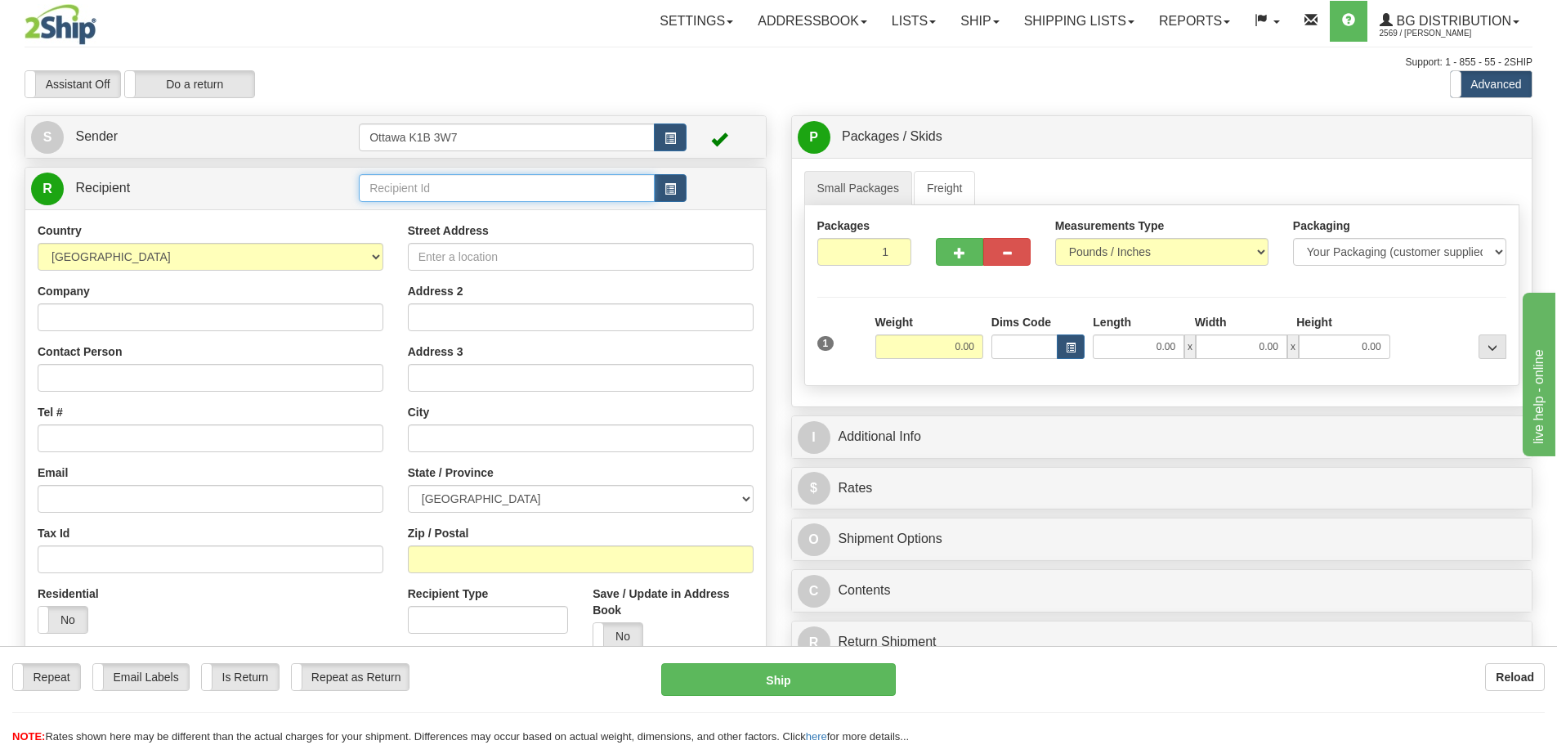
click at [541, 188] on input "text" at bounding box center [507, 188] width 296 height 28
type input "910629"
click at [572, 97] on div "Assistant On Assistant Off Do a return Do a return" at bounding box center [331, 84] width 638 height 28
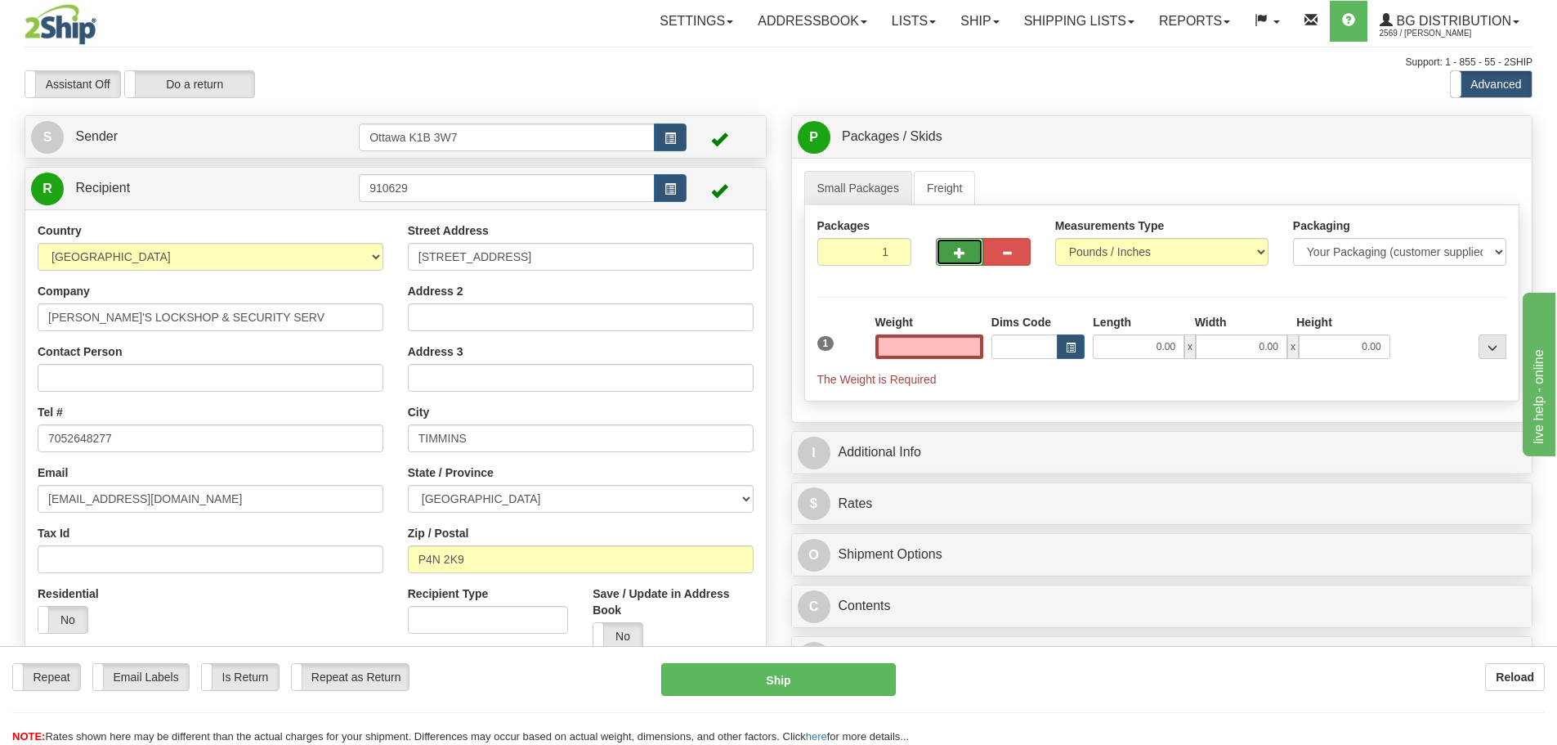
type input "0.00"
click at [959, 248] on span "button" at bounding box center [959, 253] width 11 height 11
type input "2"
click at [1456, 132] on span "Pack / Skid Level" at bounding box center [1479, 137] width 75 height 11
radio input "true"
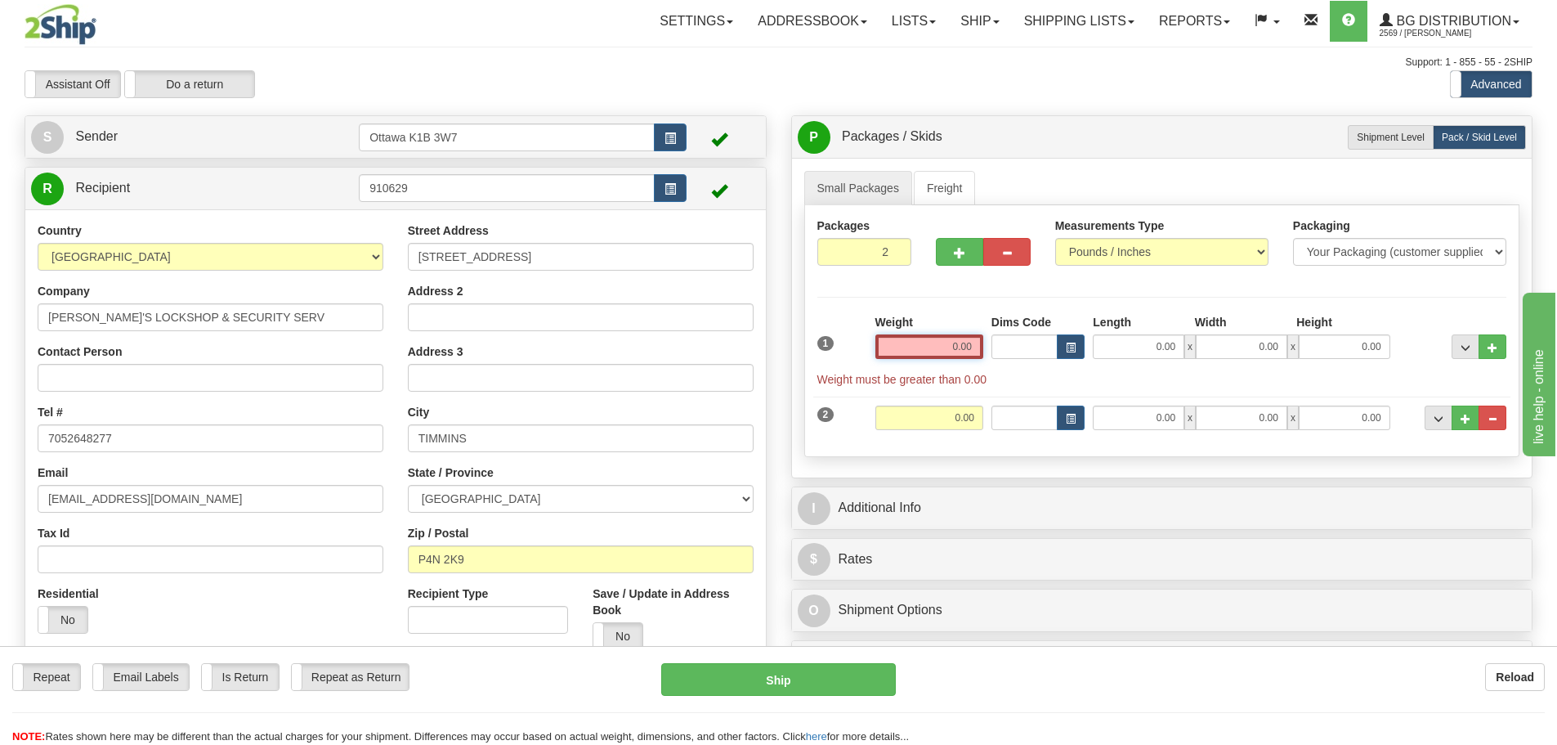
click at [918, 349] on input "0.00" at bounding box center [929, 346] width 108 height 25
type input "0.00"
click at [953, 487] on div "I Additional Info" at bounding box center [1162, 508] width 740 height 42
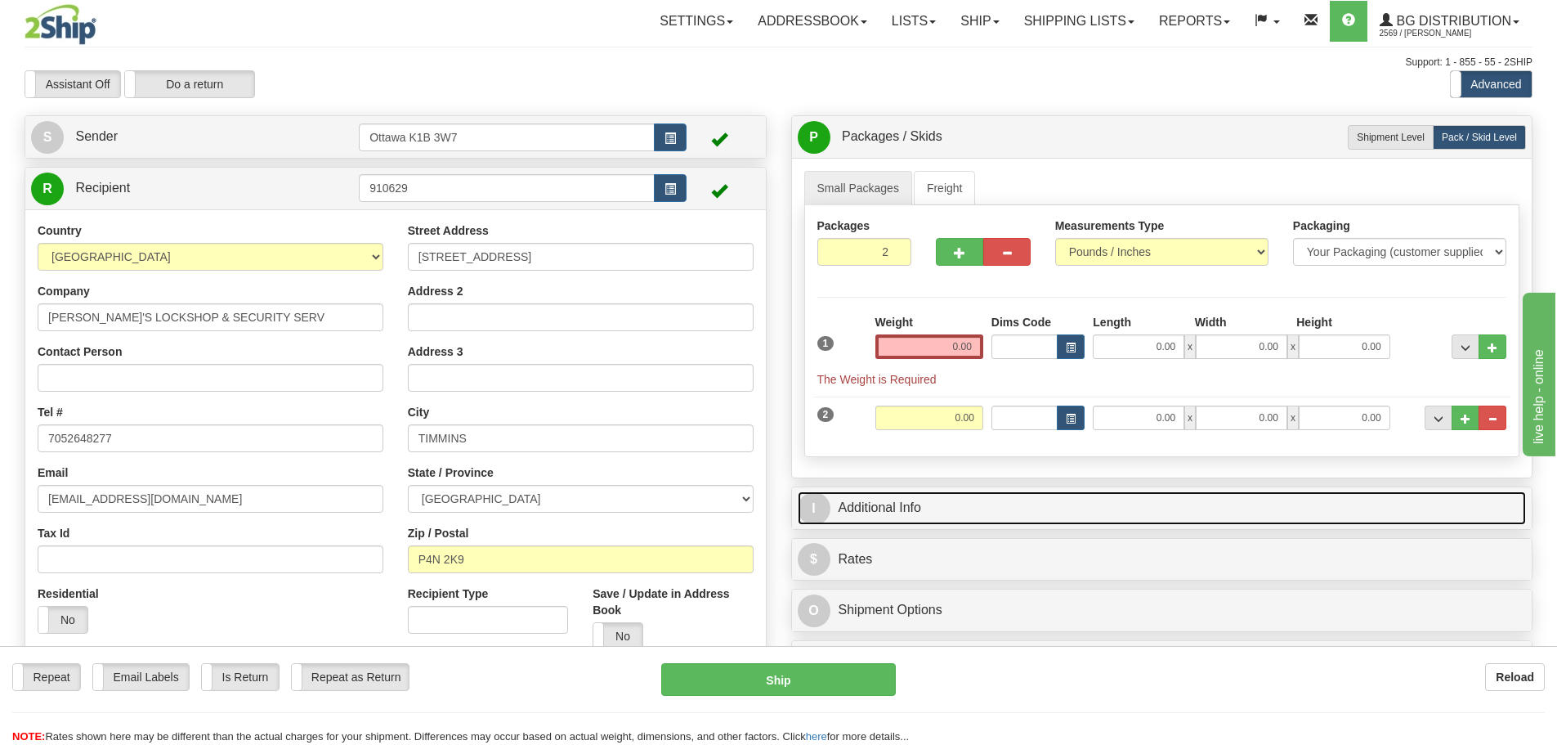
click at [959, 510] on link "I Additional Info" at bounding box center [1162, 508] width 729 height 34
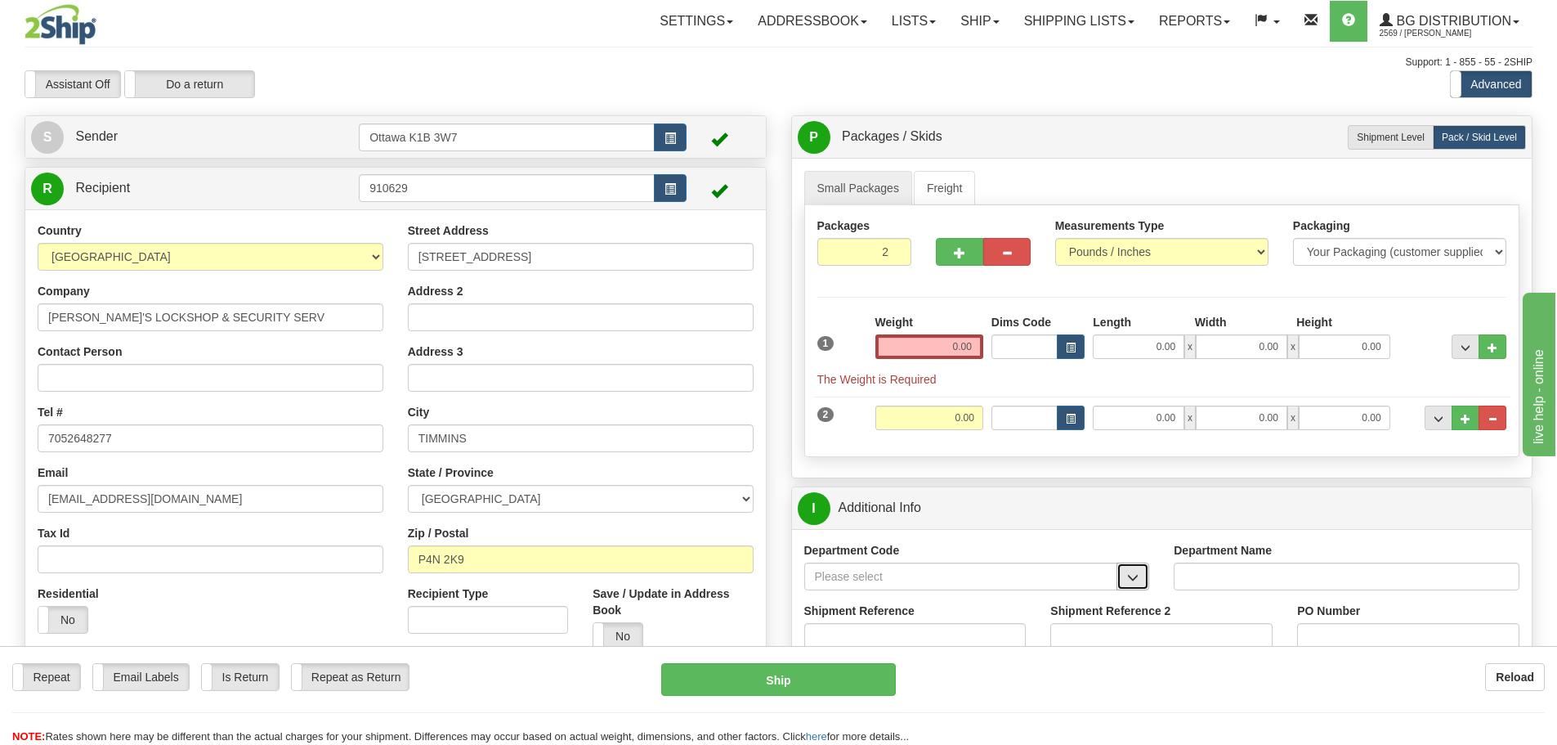
click at [1139, 578] on span "button" at bounding box center [1132, 577] width 11 height 11
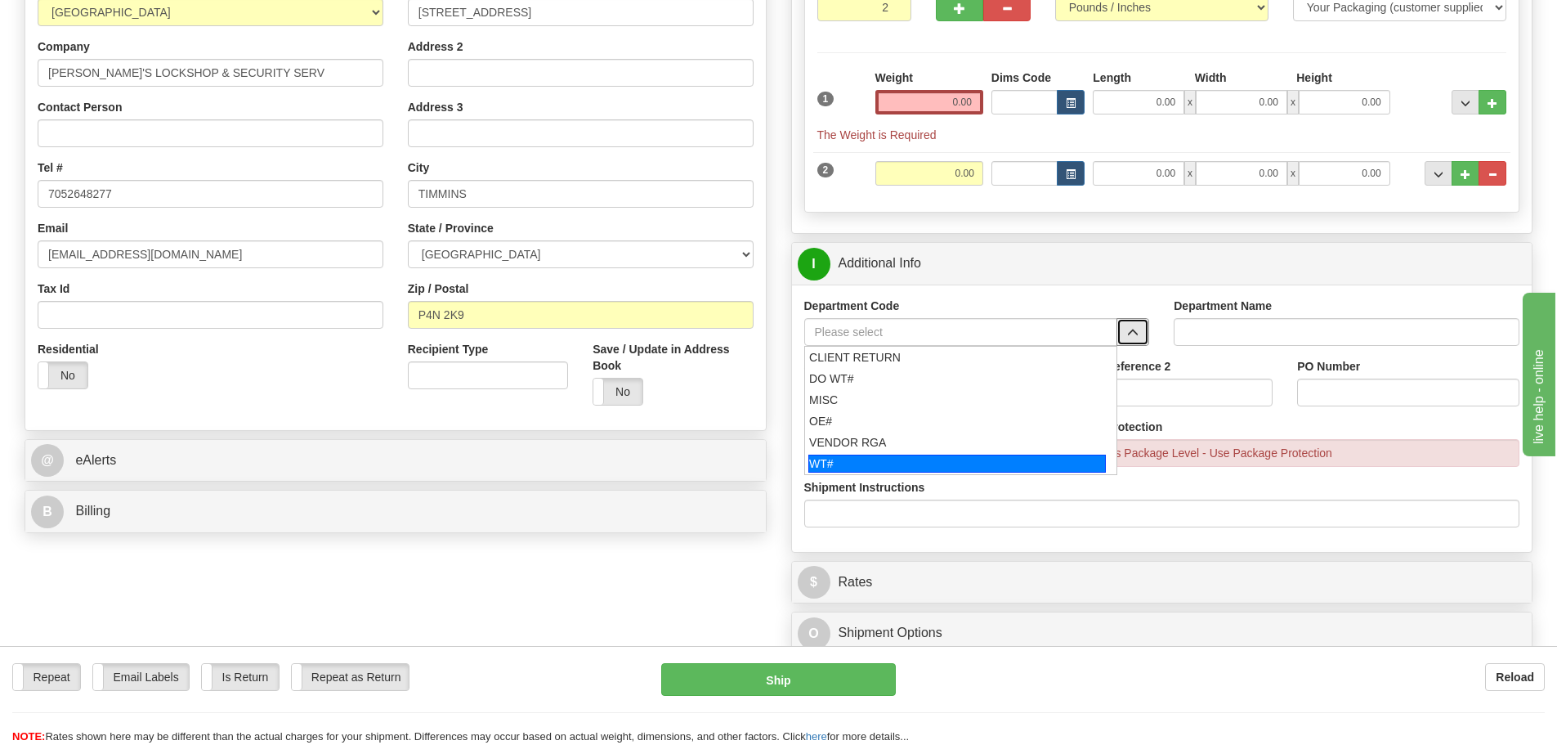
scroll to position [245, 0]
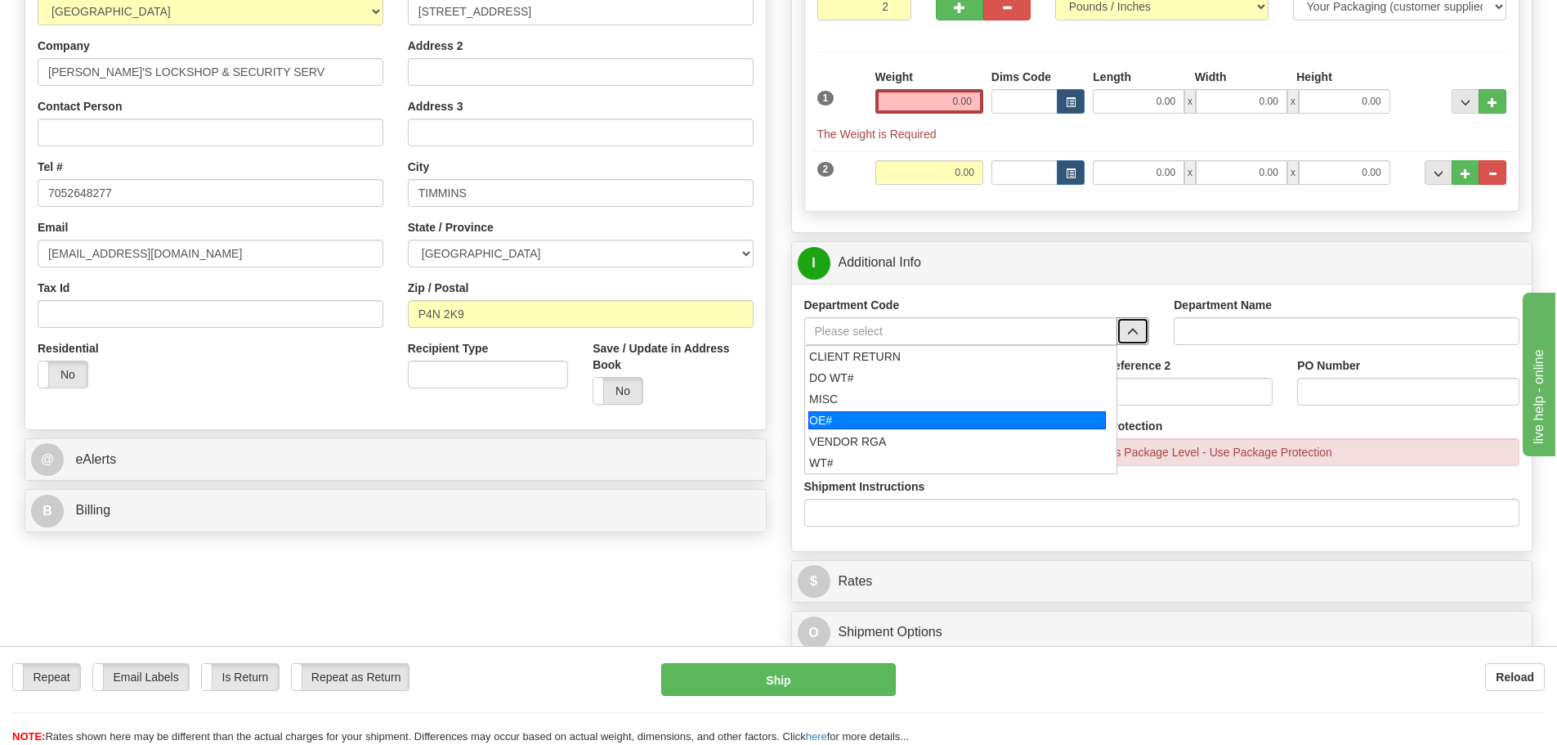
click at [897, 413] on div "OE#" at bounding box center [957, 420] width 298 height 18
type input "OE#"
type input "ORDERS"
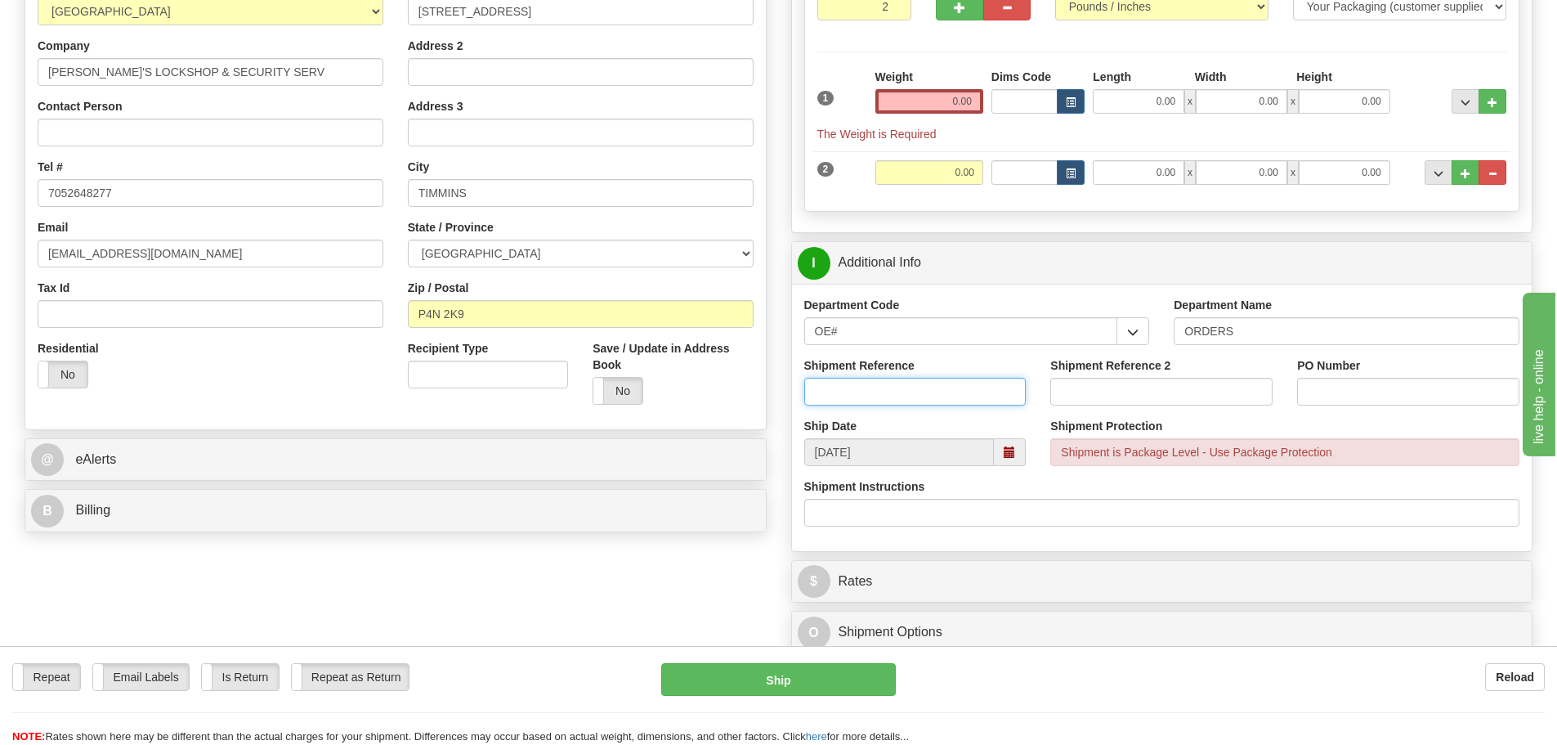
click at [875, 399] on input "Shipment Reference" at bounding box center [915, 392] width 222 height 28
type input "10203086-00"
click at [1142, 388] on input "Shipment Reference 2" at bounding box center [1161, 392] width 222 height 28
type input "10203109-00"
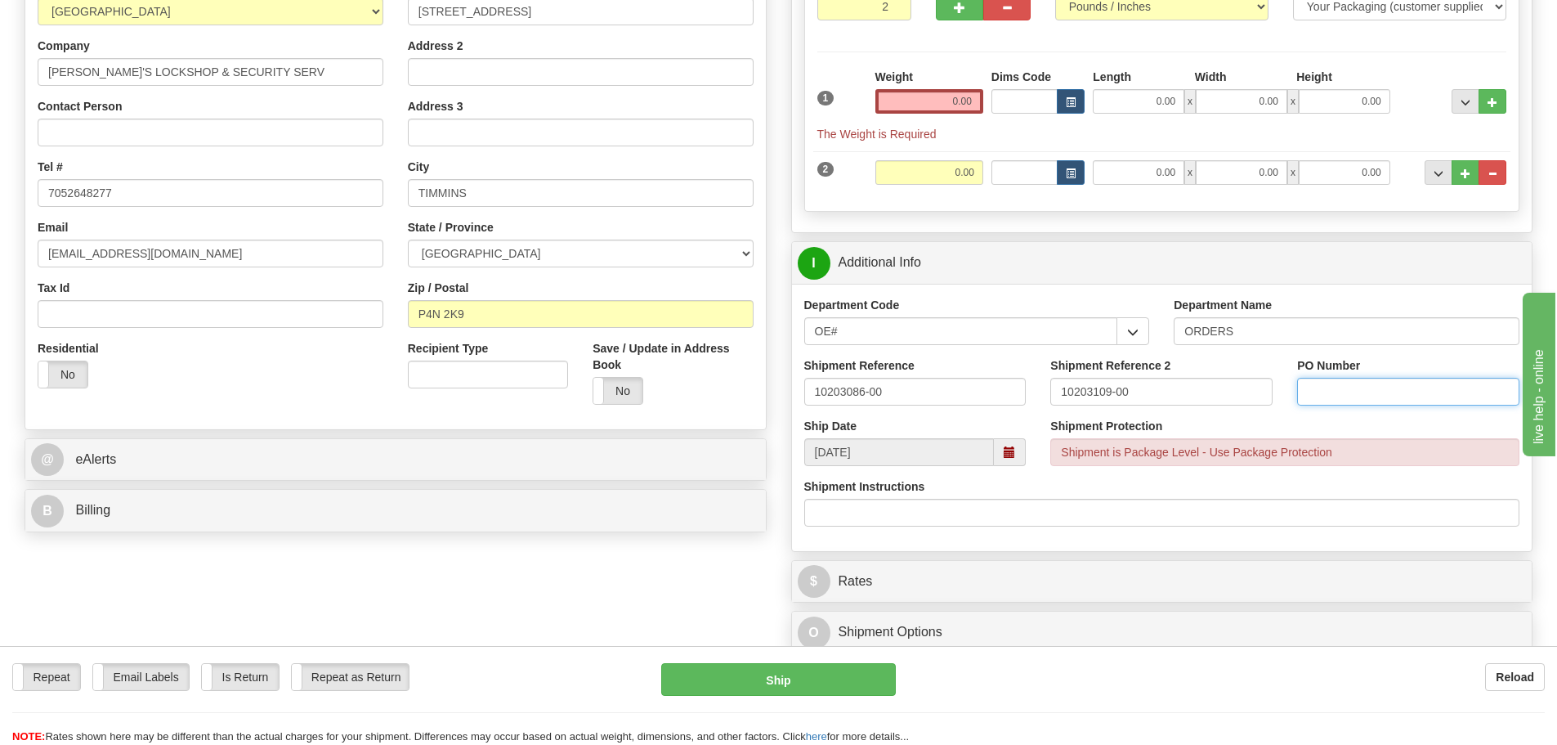
click at [1314, 389] on input "PO Number" at bounding box center [1408, 392] width 222 height 28
type input "TIMMINS DIST. HOSP."
click at [934, 92] on input "0.00" at bounding box center [929, 101] width 108 height 25
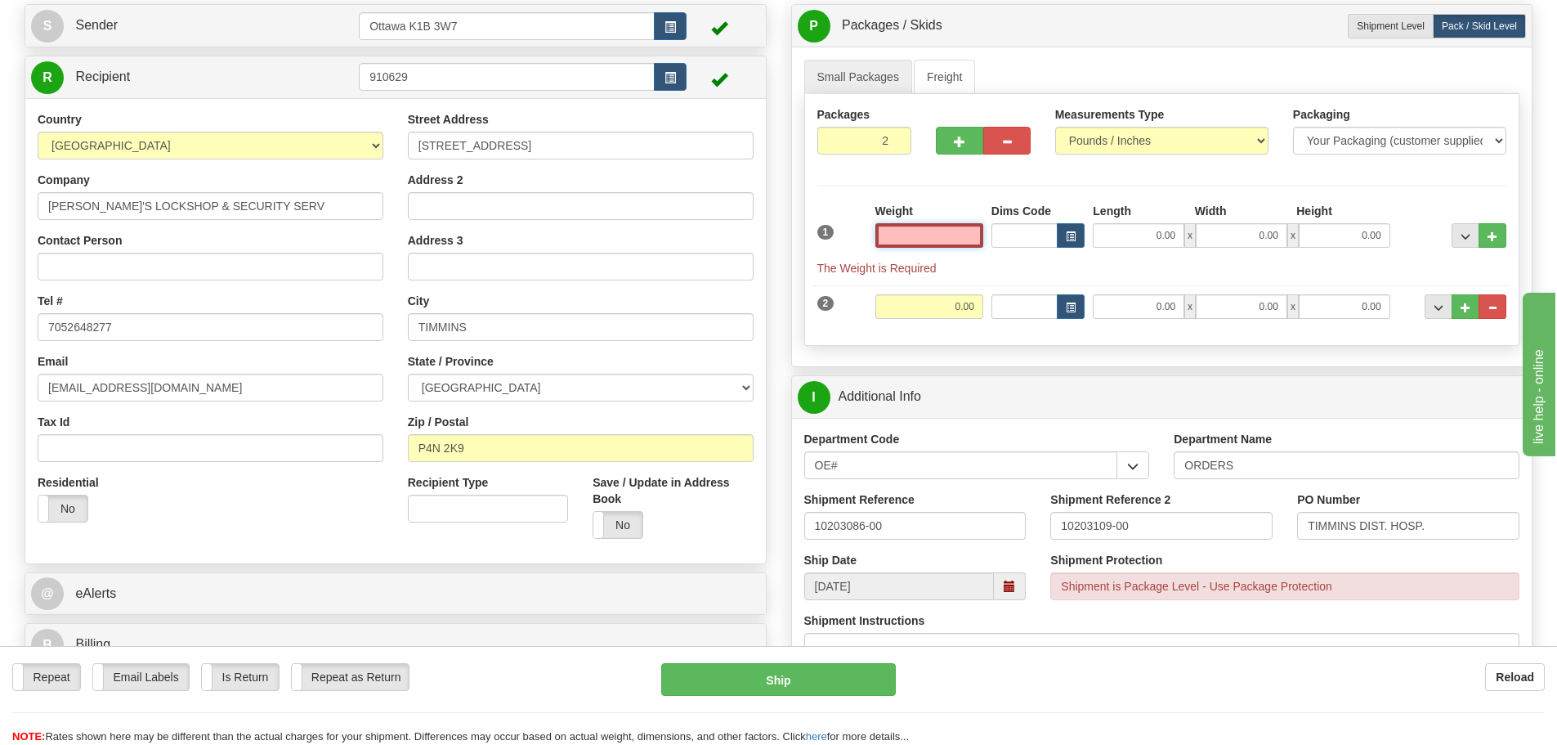
scroll to position [82, 0]
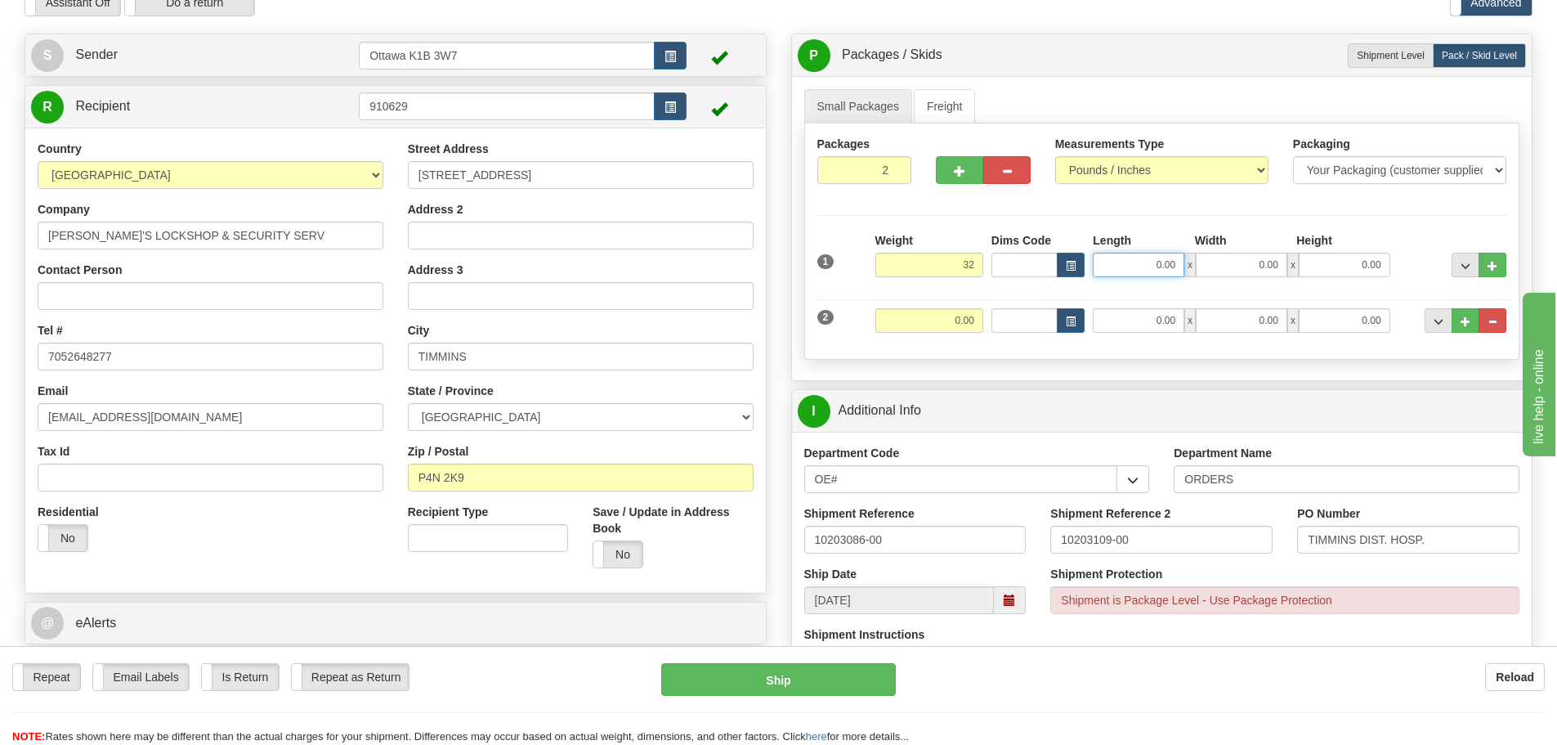
type input "32.00"
click at [1130, 266] on input "0.00" at bounding box center [1139, 265] width 92 height 25
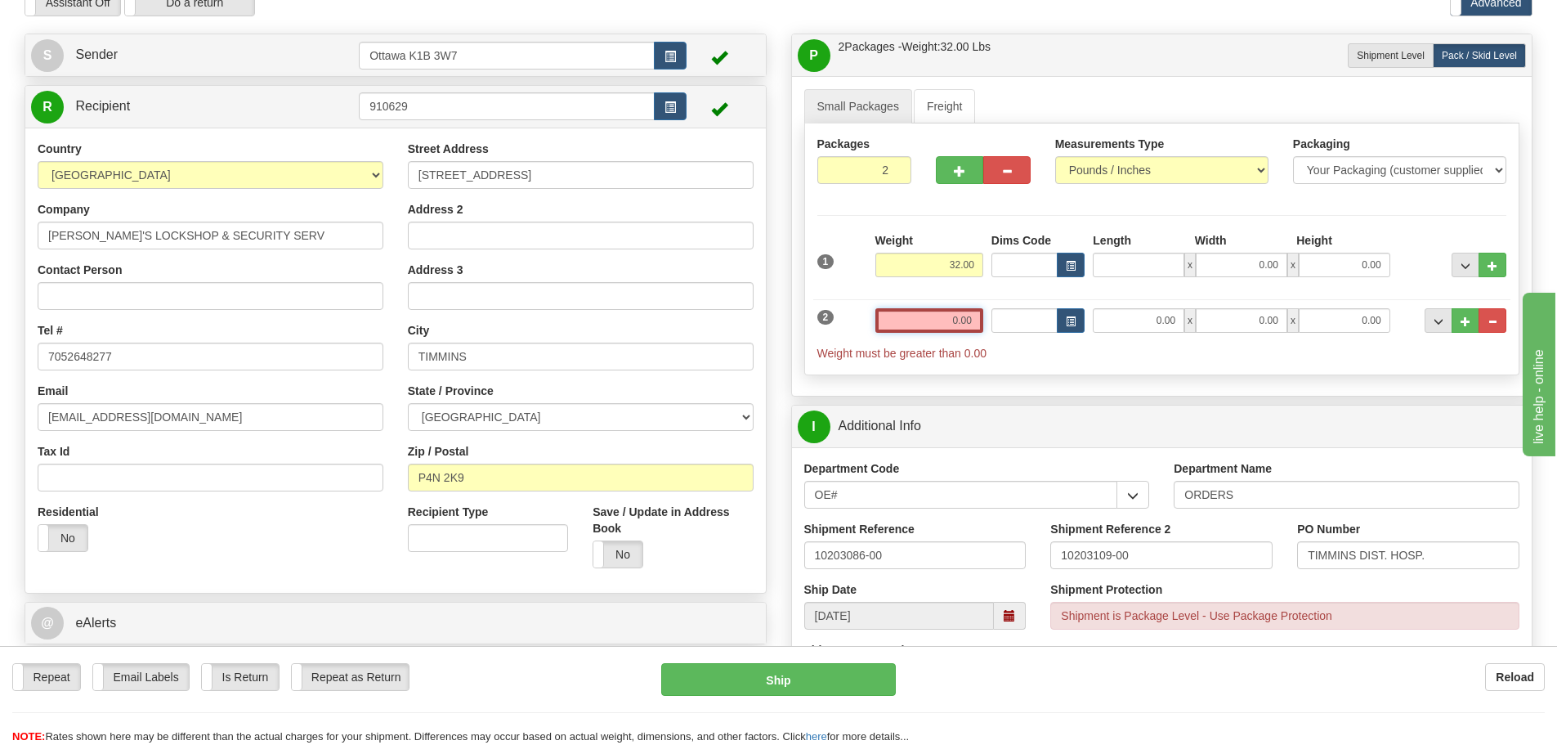
type input "0.00"
click at [944, 321] on input "0.00" at bounding box center [929, 320] width 108 height 25
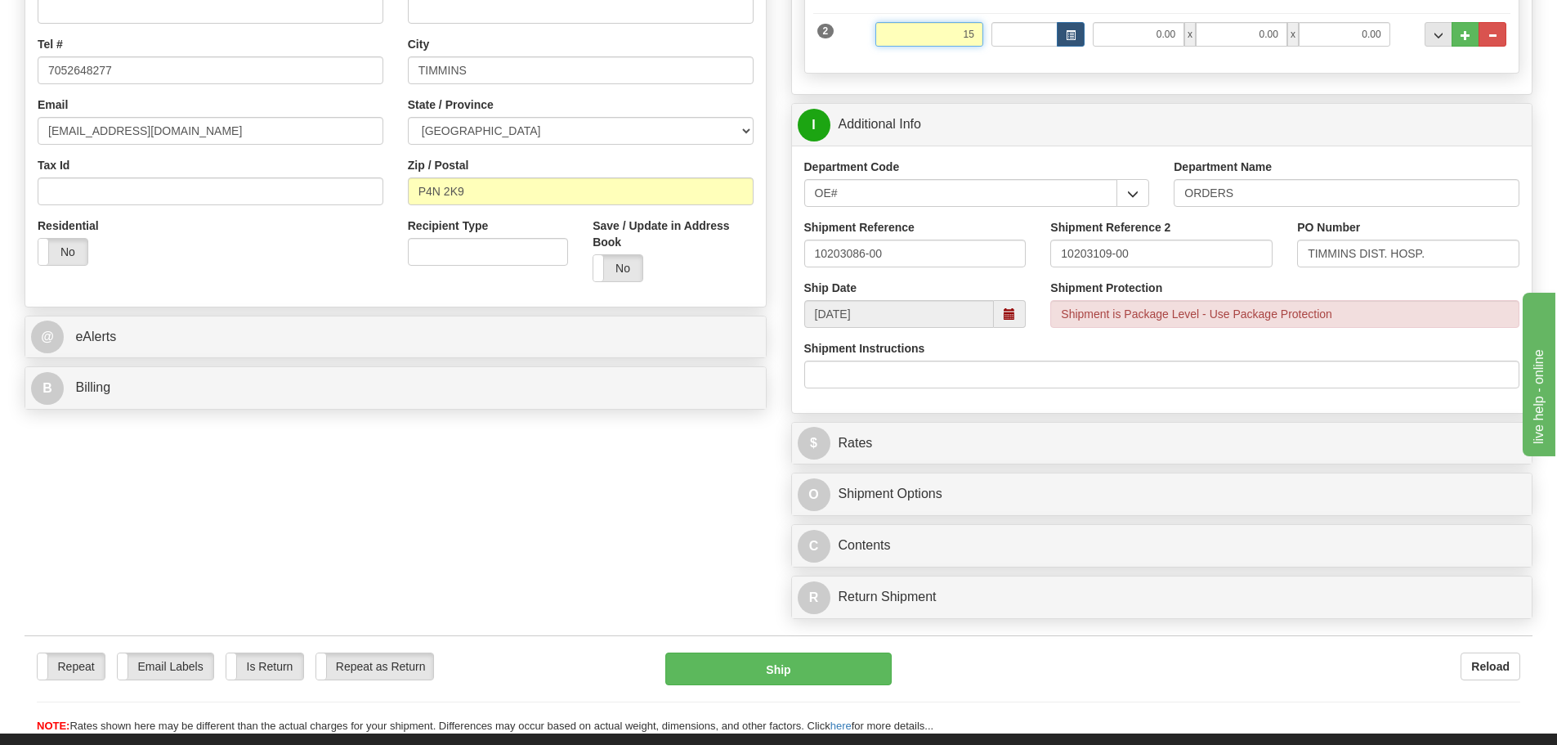
scroll to position [409, 0]
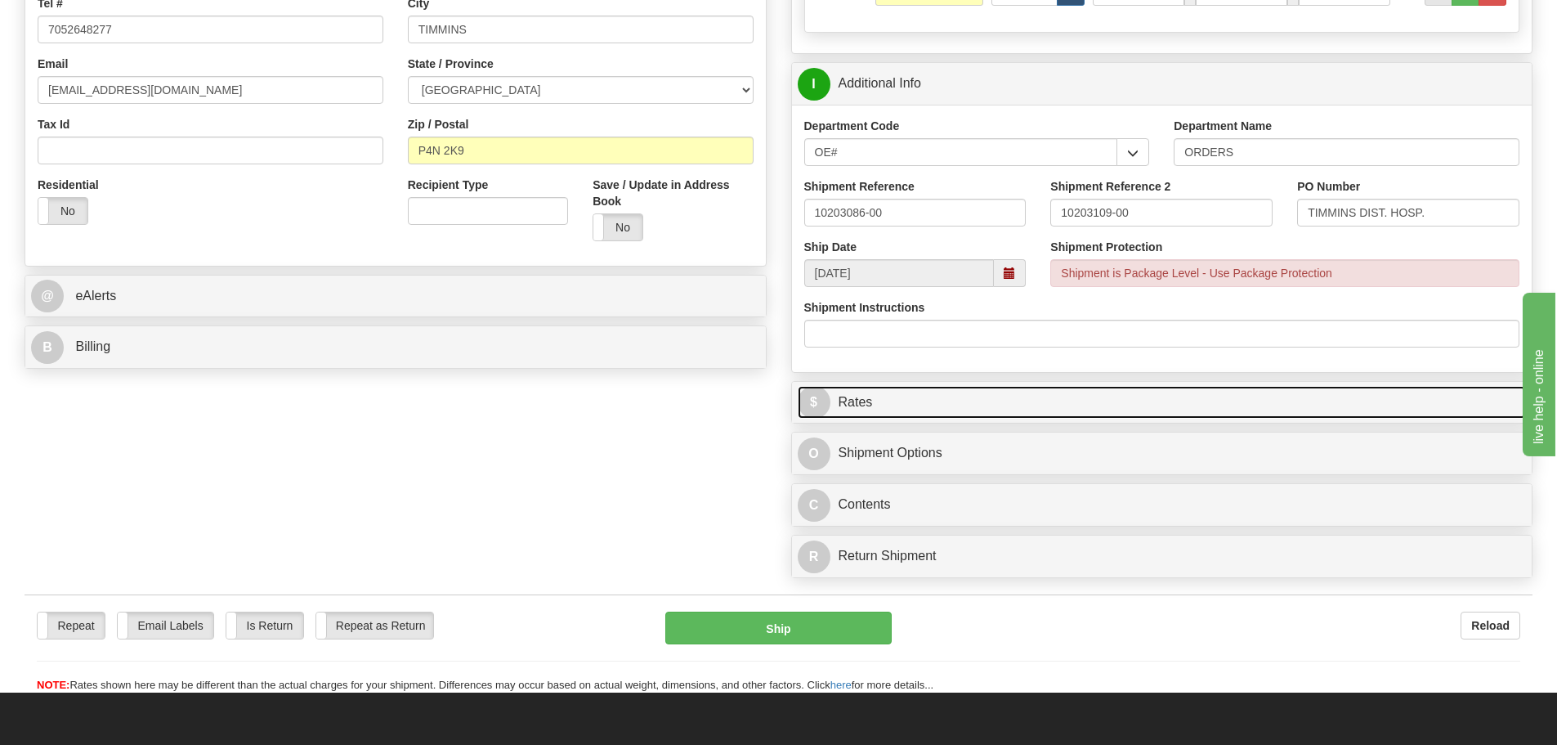
type input "15.00"
click at [983, 406] on link "$ Rates" at bounding box center [1162, 403] width 729 height 34
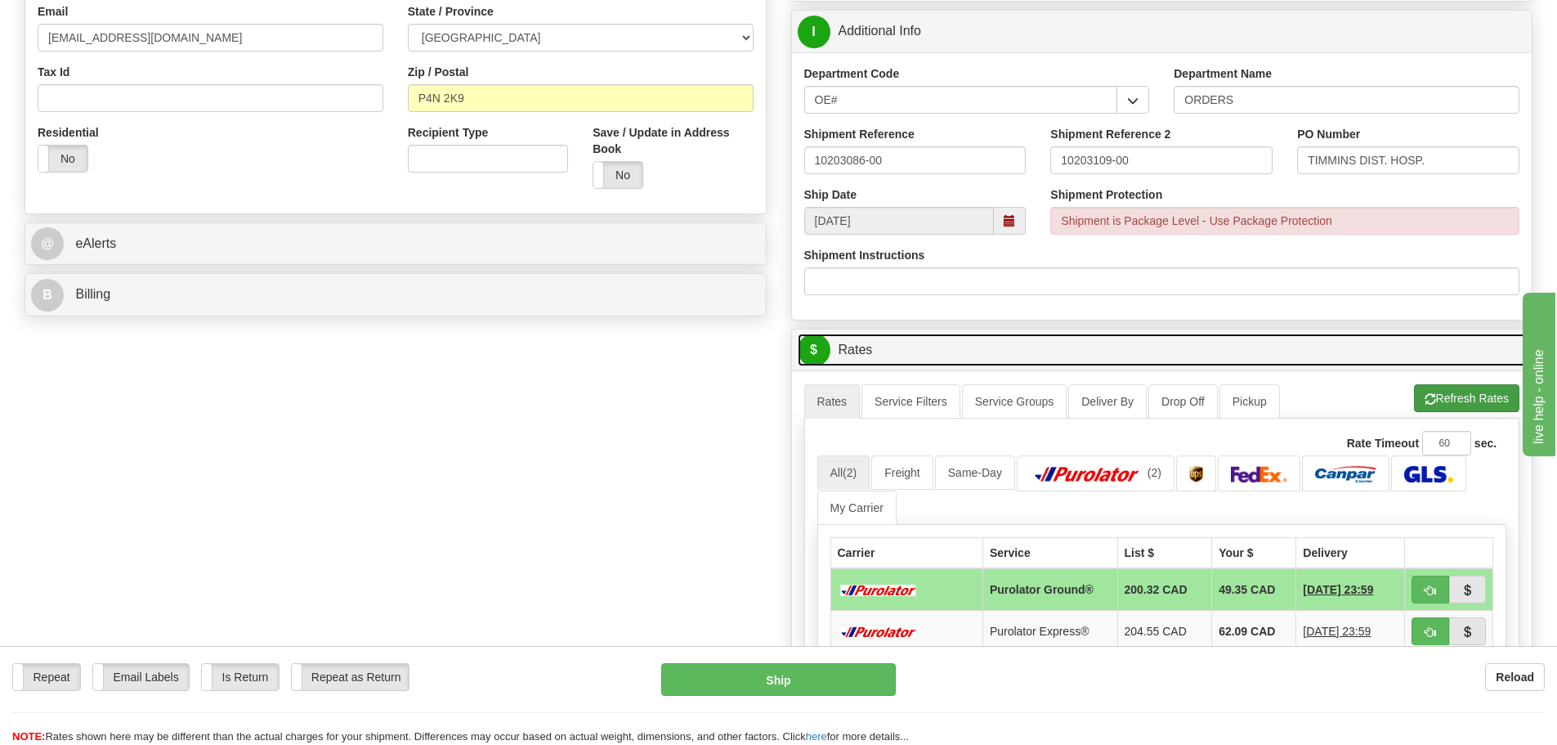
scroll to position [490, 0]
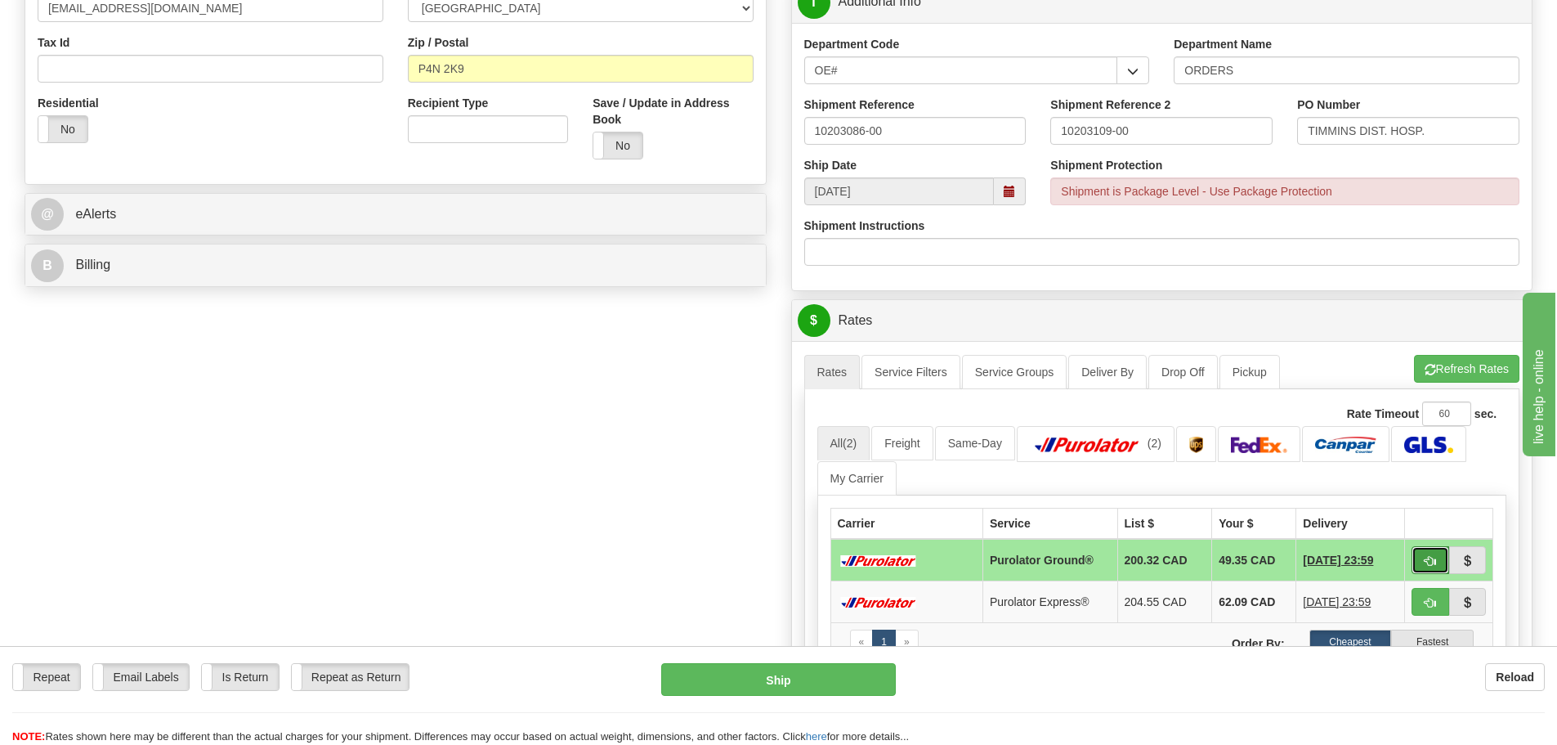
click at [1420, 560] on button "button" at bounding box center [1431, 560] width 38 height 28
type input "260"
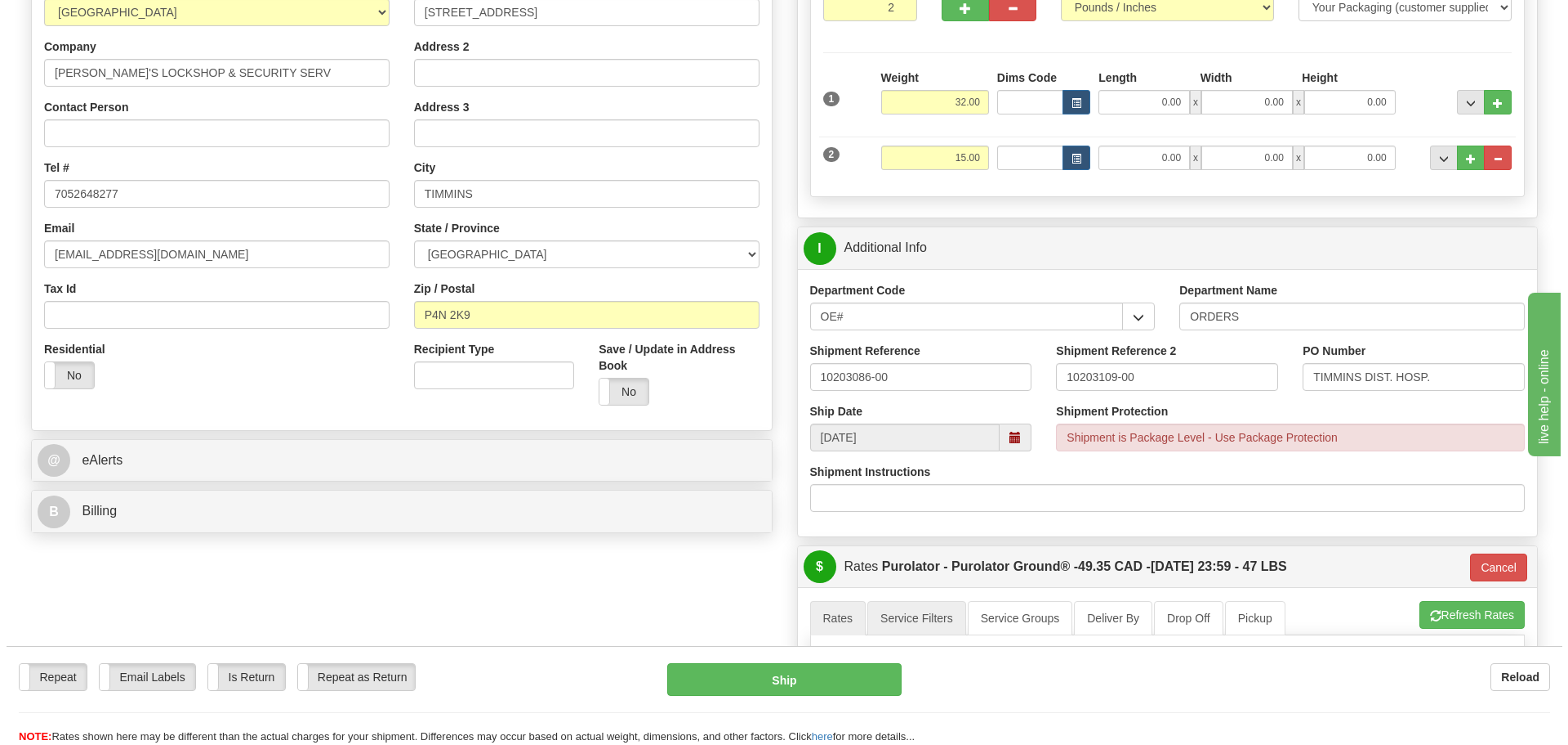
scroll to position [245, 0]
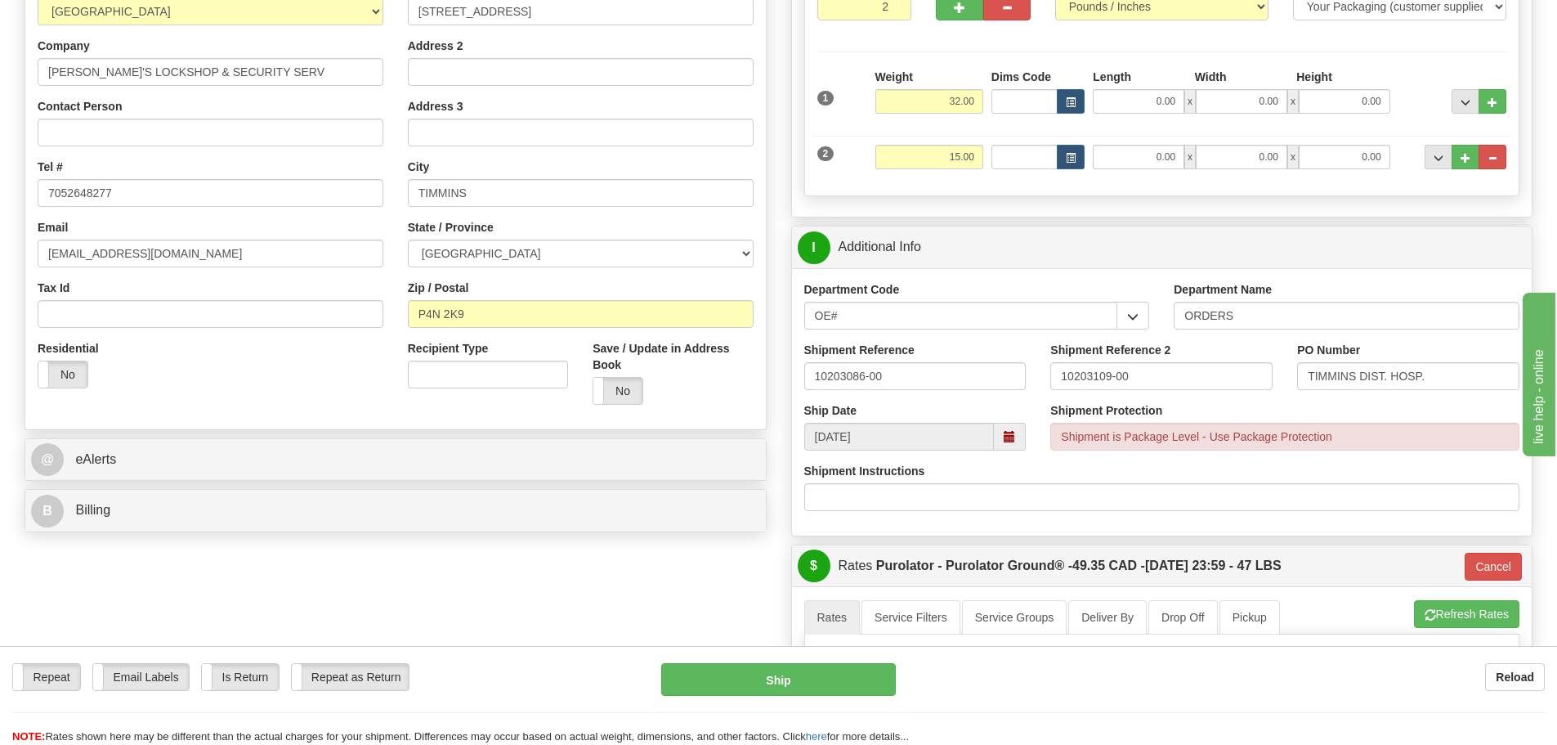
click at [851, 696] on div "Repeat Repeat Email Labels Email Labels Edit Is Return Is Return Repeat as Retu…" at bounding box center [778, 704] width 1557 height 82
click at [851, 692] on button "Ship" at bounding box center [778, 679] width 235 height 33
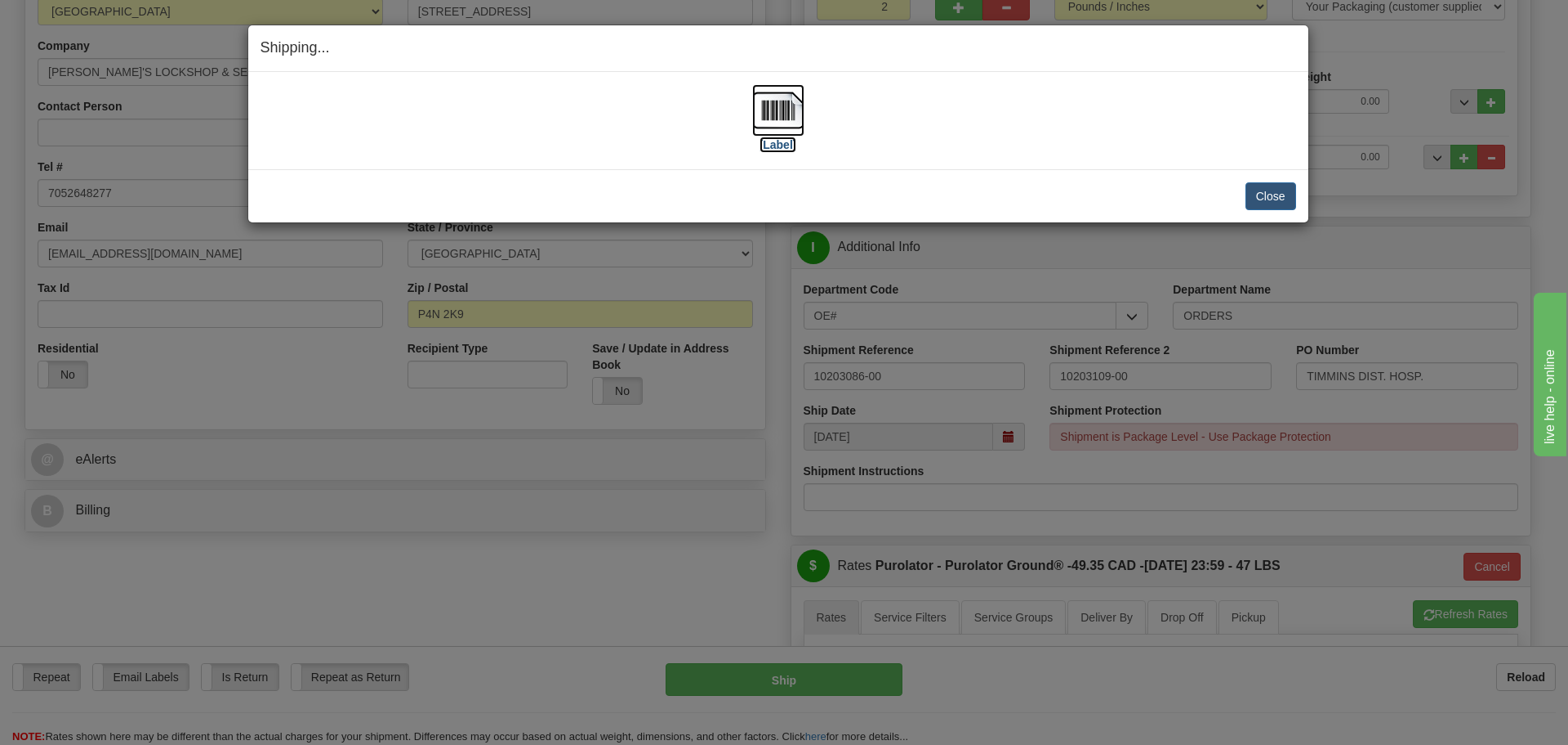
click at [776, 149] on label "[Label]" at bounding box center [779, 144] width 38 height 16
click at [1249, 205] on button "Close" at bounding box center [1270, 196] width 51 height 28
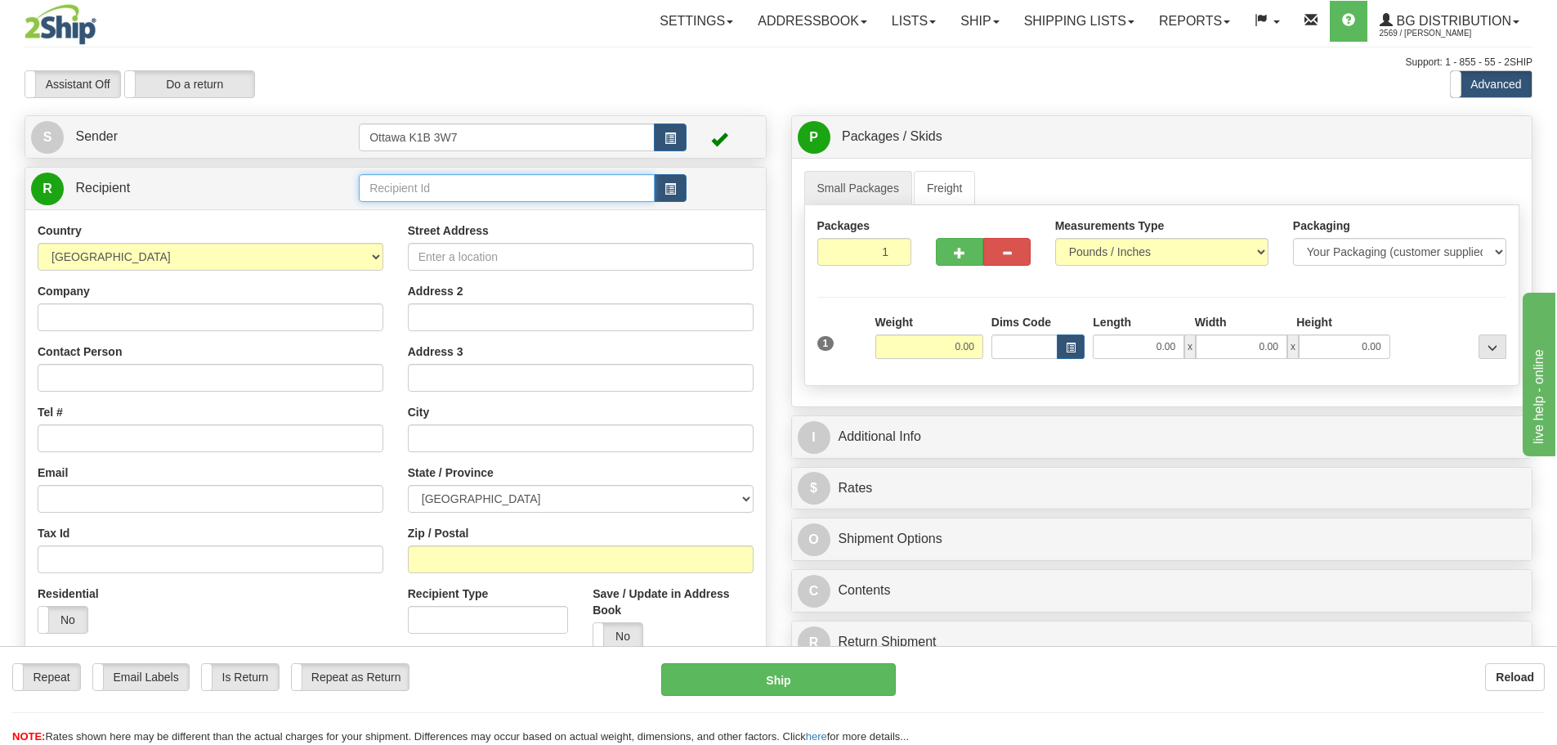
click at [490, 192] on input "text" at bounding box center [507, 188] width 296 height 28
type input "60300"
click at [517, 108] on div "Toggle navigation Settings Shipping Preferences Fields Preferences New" at bounding box center [778, 464] width 1557 height 929
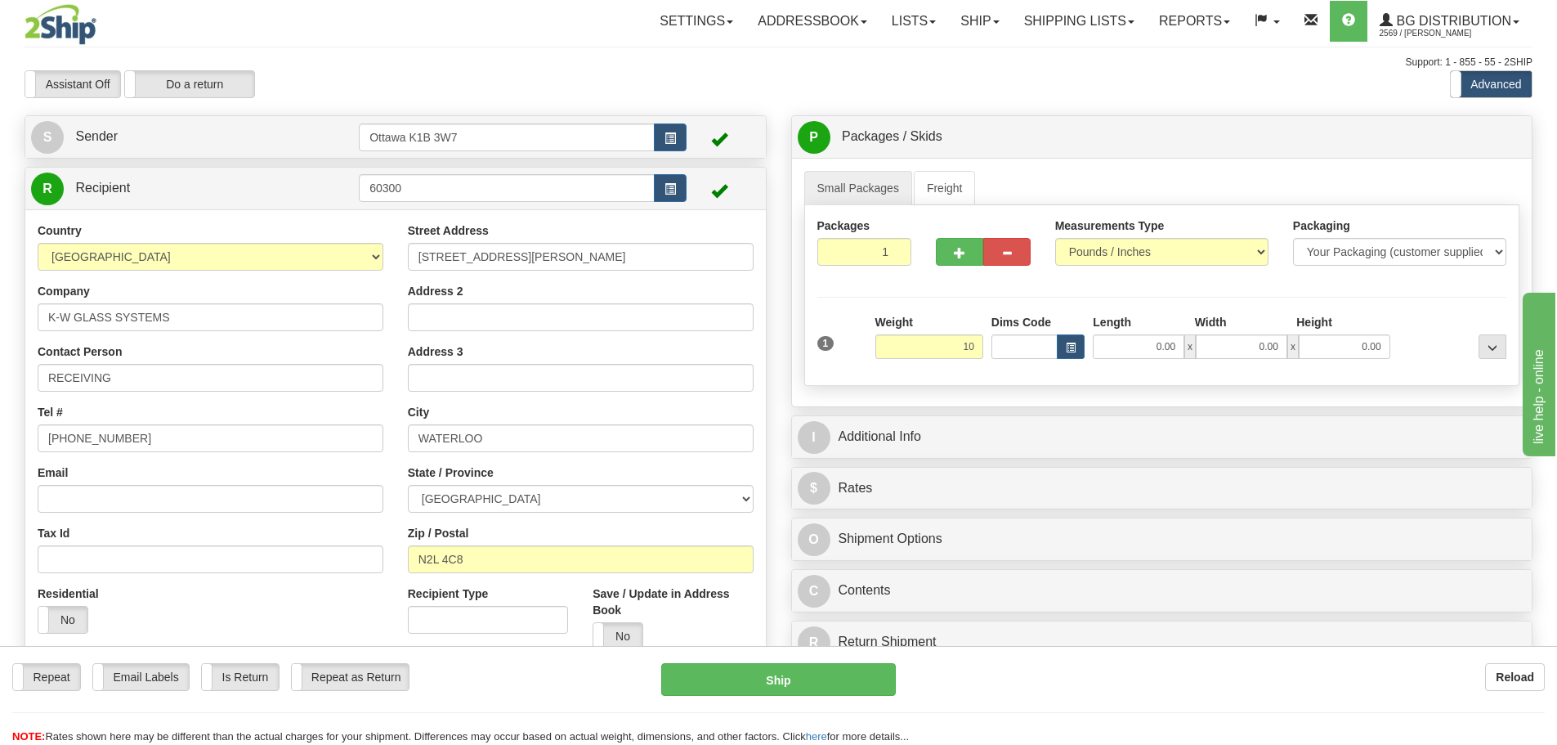
type input "10.00"
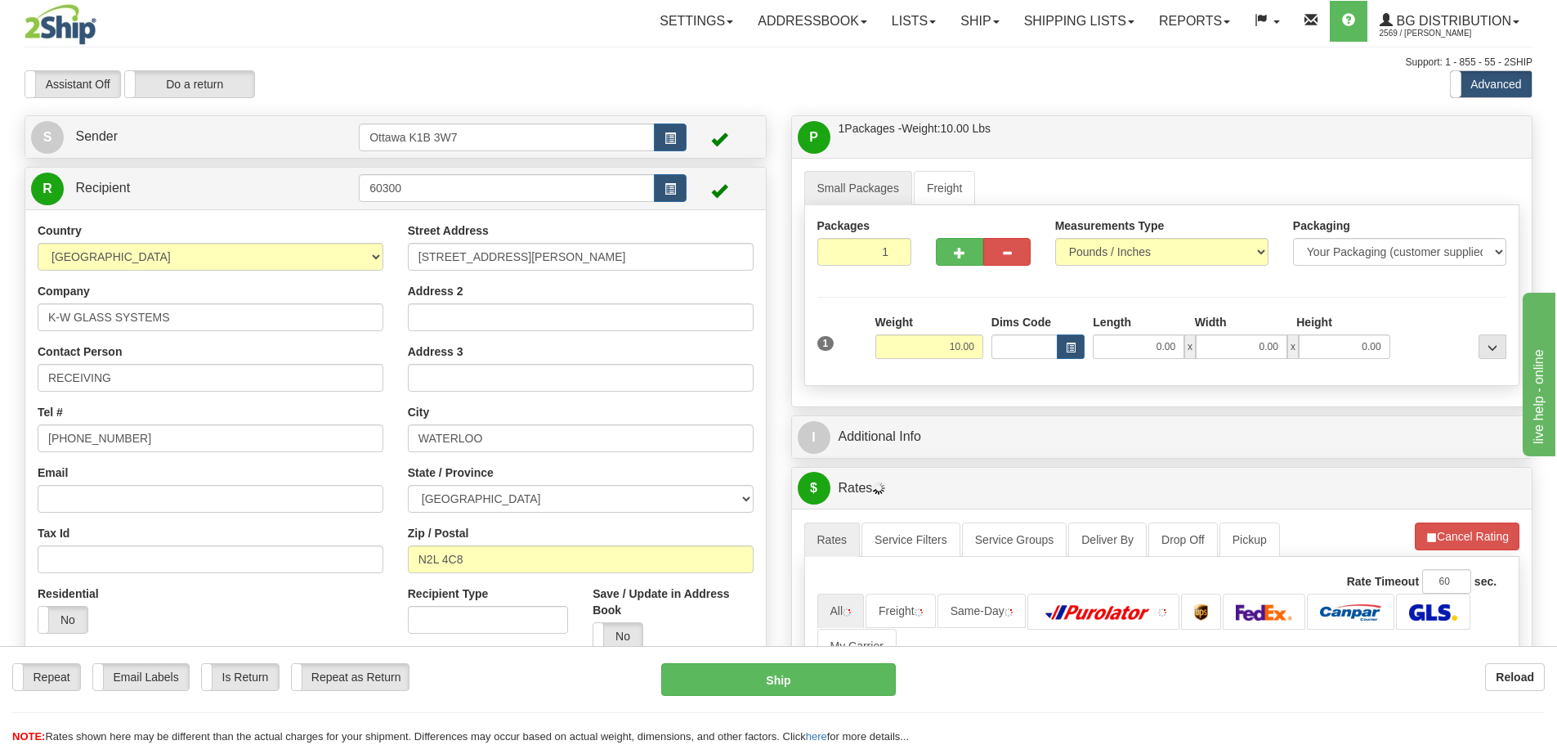
click at [1168, 413] on div "P Packages / Skids 1 Packages - Weight: 10.00 Lbs 1 Skids - Weight: NaN Lbs Shi…" at bounding box center [1162, 566] width 767 height 902
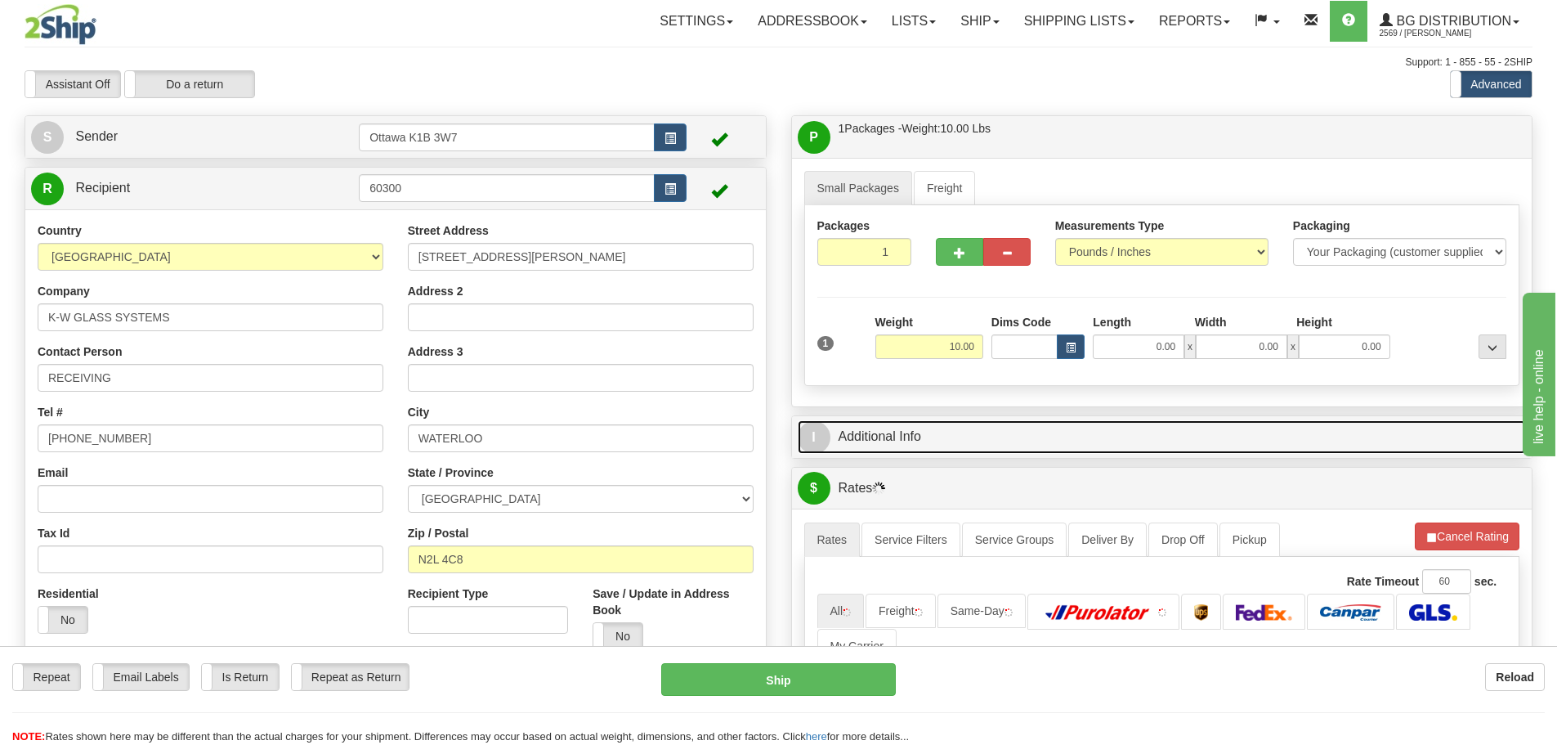
click at [1165, 427] on link "I Additional Info" at bounding box center [1162, 437] width 729 height 34
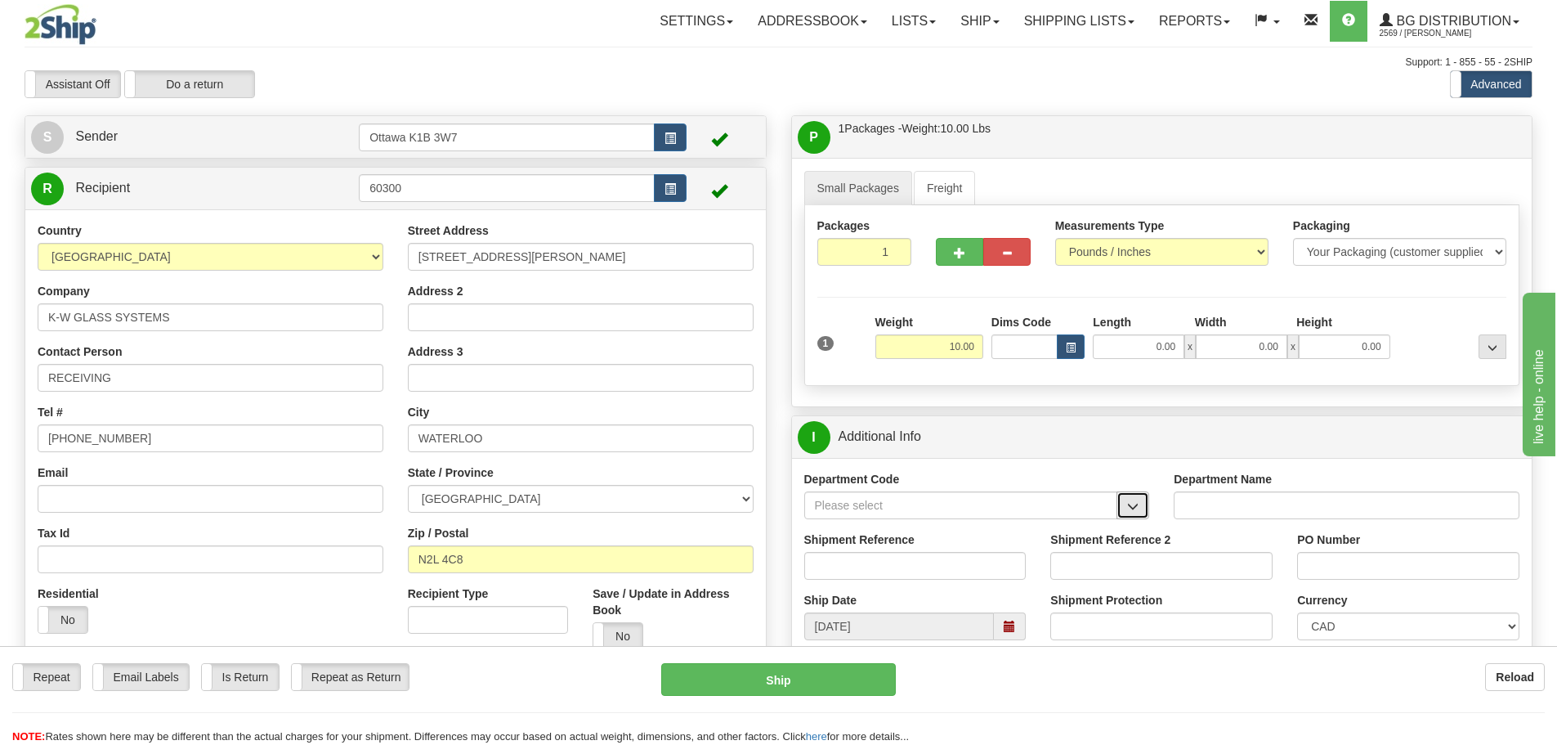
click at [1138, 513] on button "button" at bounding box center [1132, 505] width 33 height 28
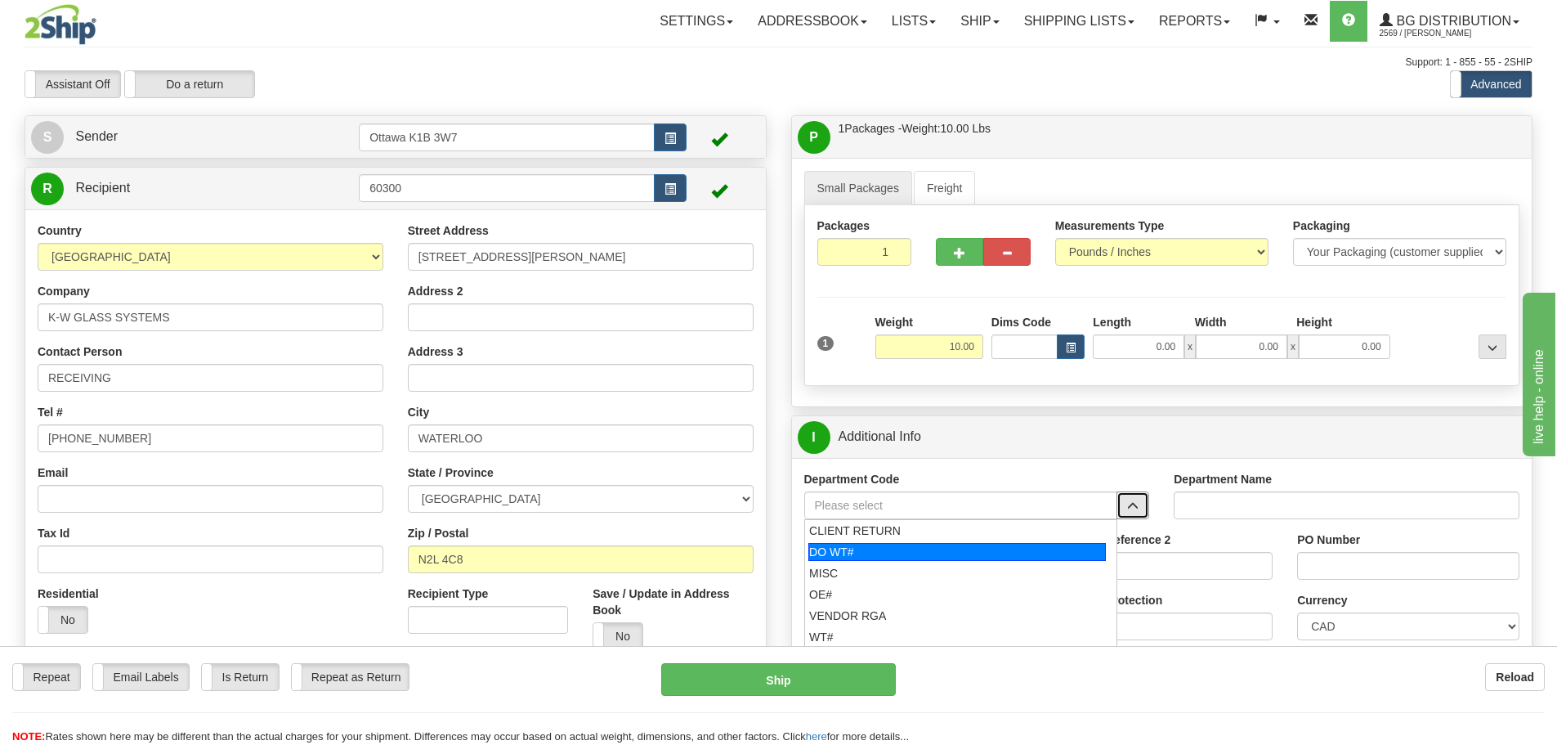
click at [972, 558] on div "DO WT#" at bounding box center [957, 552] width 298 height 18
type input "DO WT#"
type input "DIRECT ORDERS"
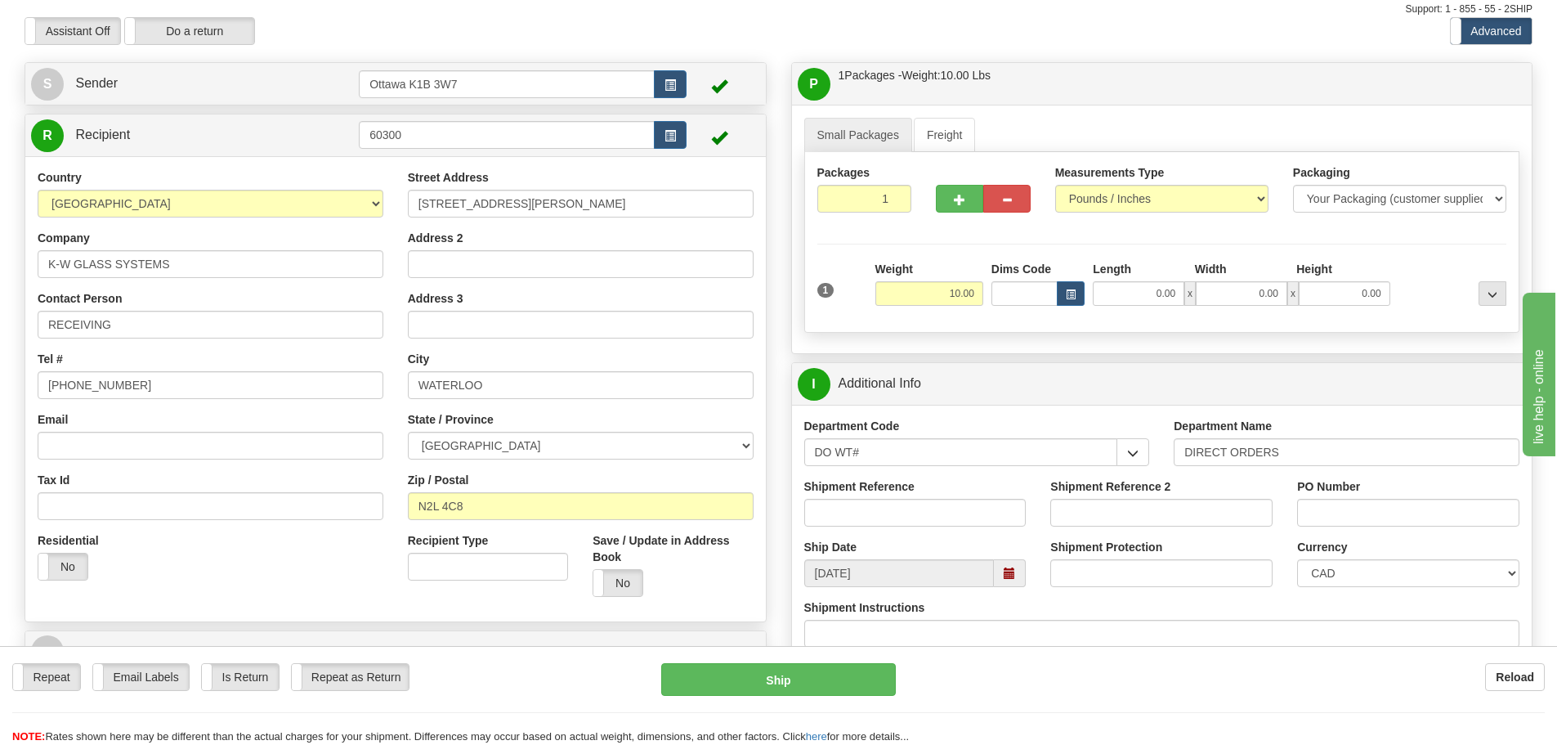
scroll to position [82, 0]
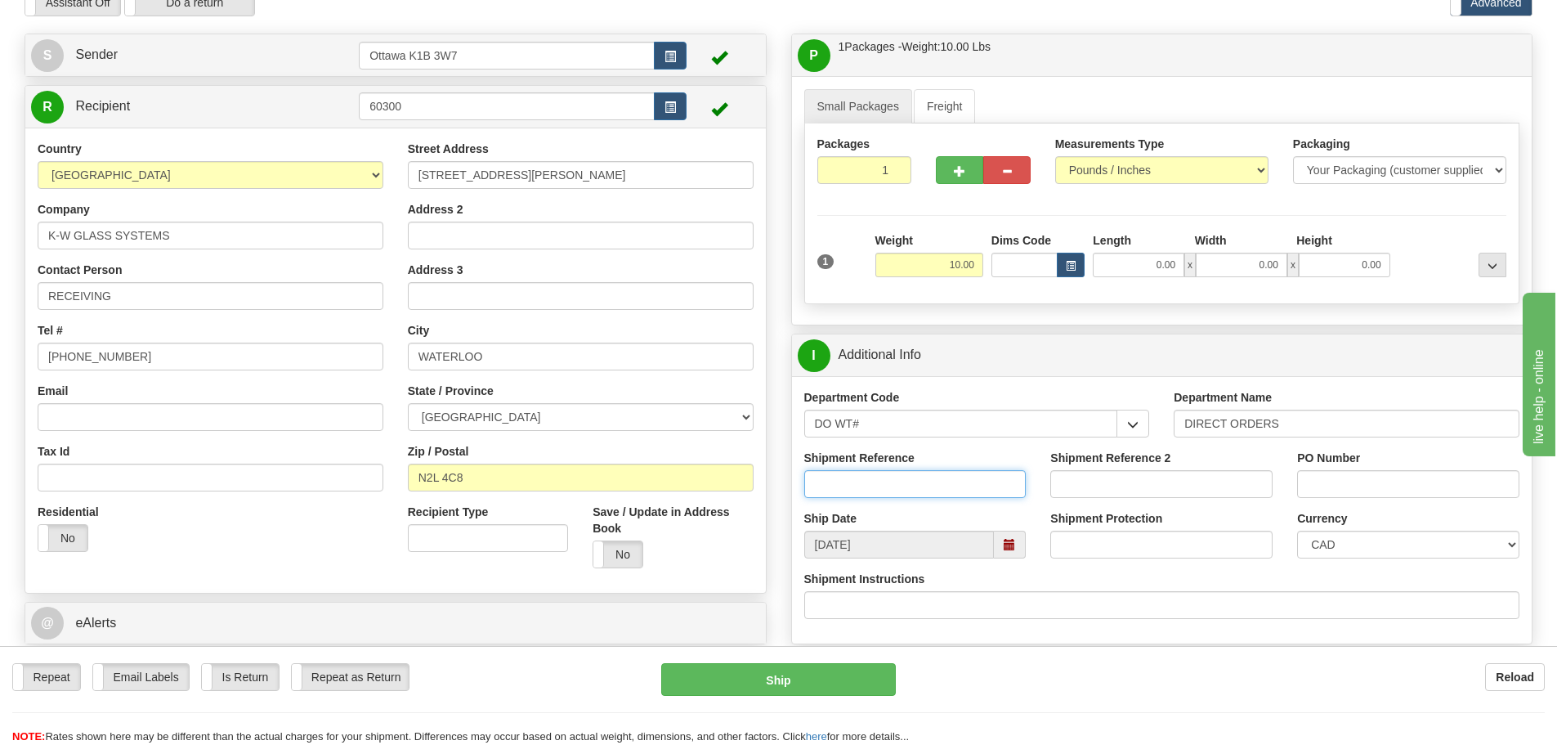
click at [920, 495] on input "Shipment Reference" at bounding box center [915, 484] width 222 height 28
type input "165205-00"
click at [1413, 488] on input "PO Number" at bounding box center [1408, 484] width 222 height 28
type input "53348JD"
click at [1143, 260] on input "0.00" at bounding box center [1139, 265] width 92 height 25
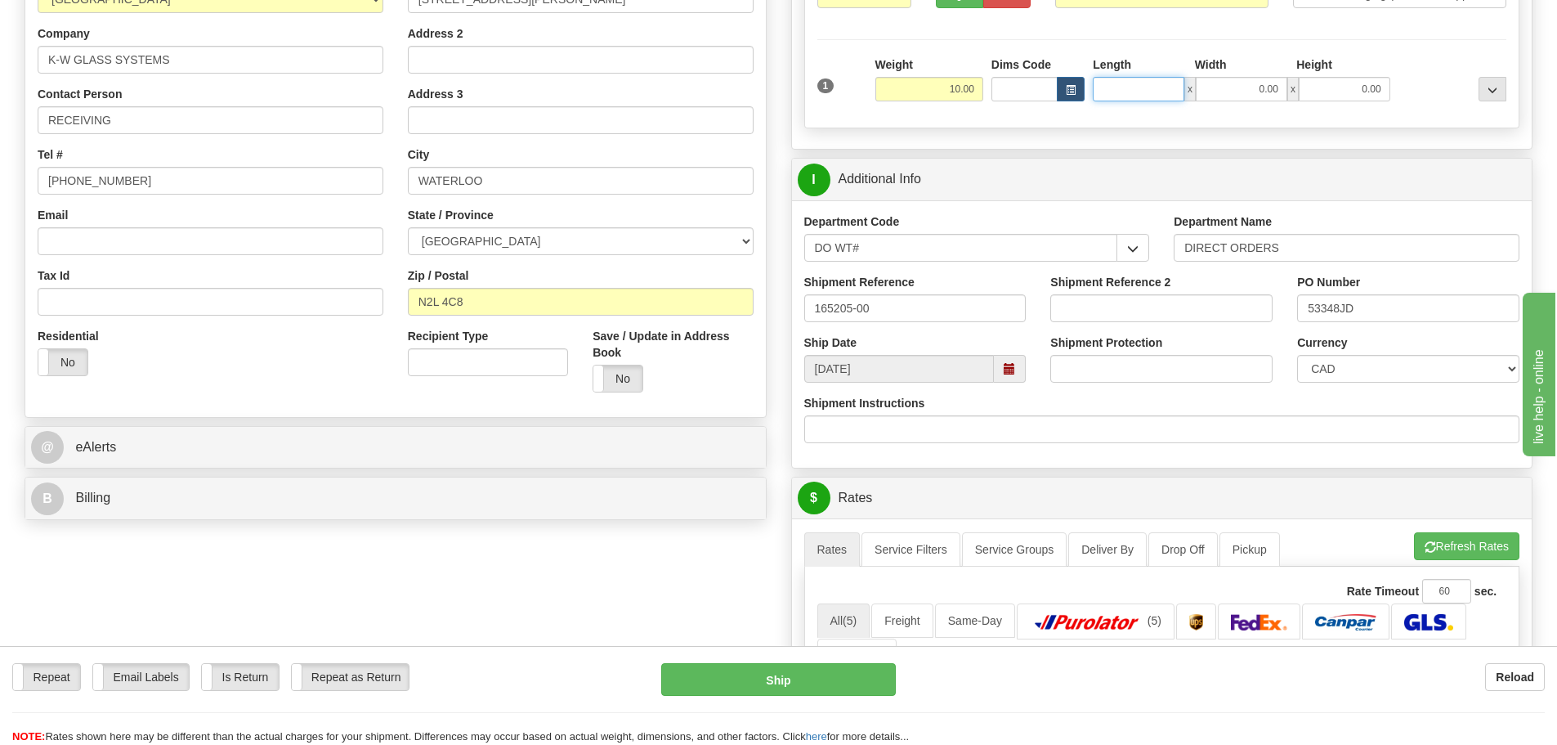
scroll to position [490, 0]
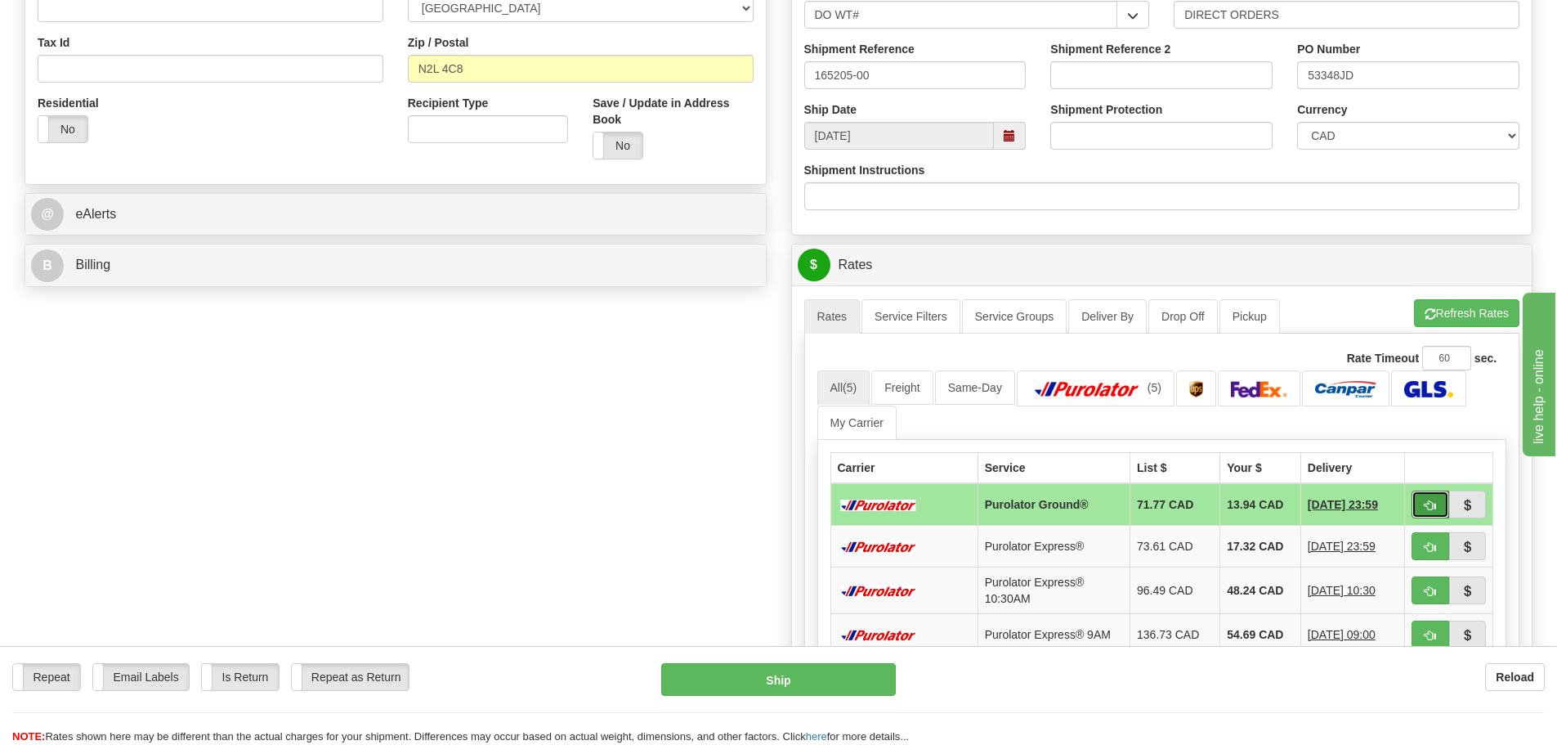
type input "0.00"
click at [1425, 504] on span "button" at bounding box center [1430, 505] width 11 height 11
type input "260"
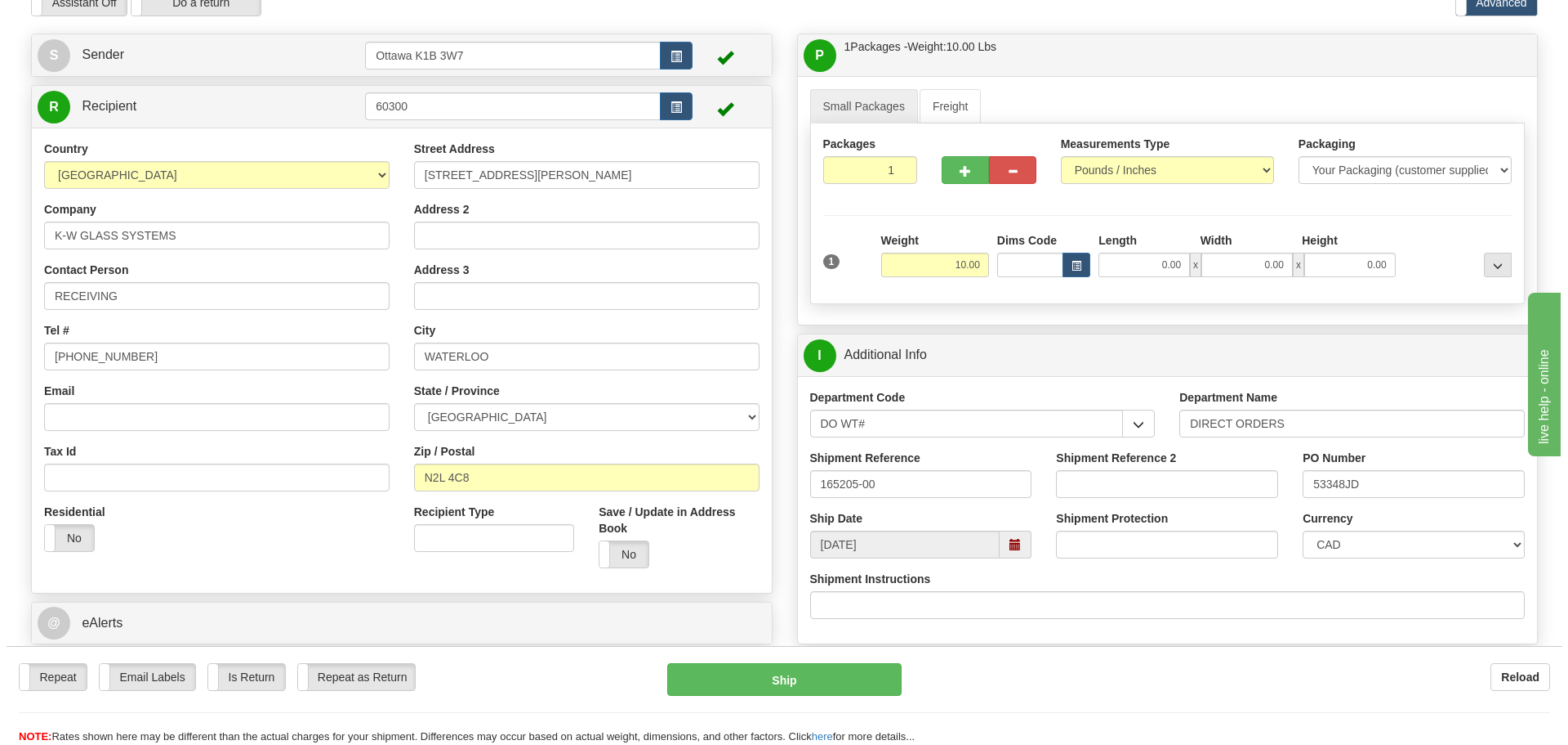
scroll to position [163, 0]
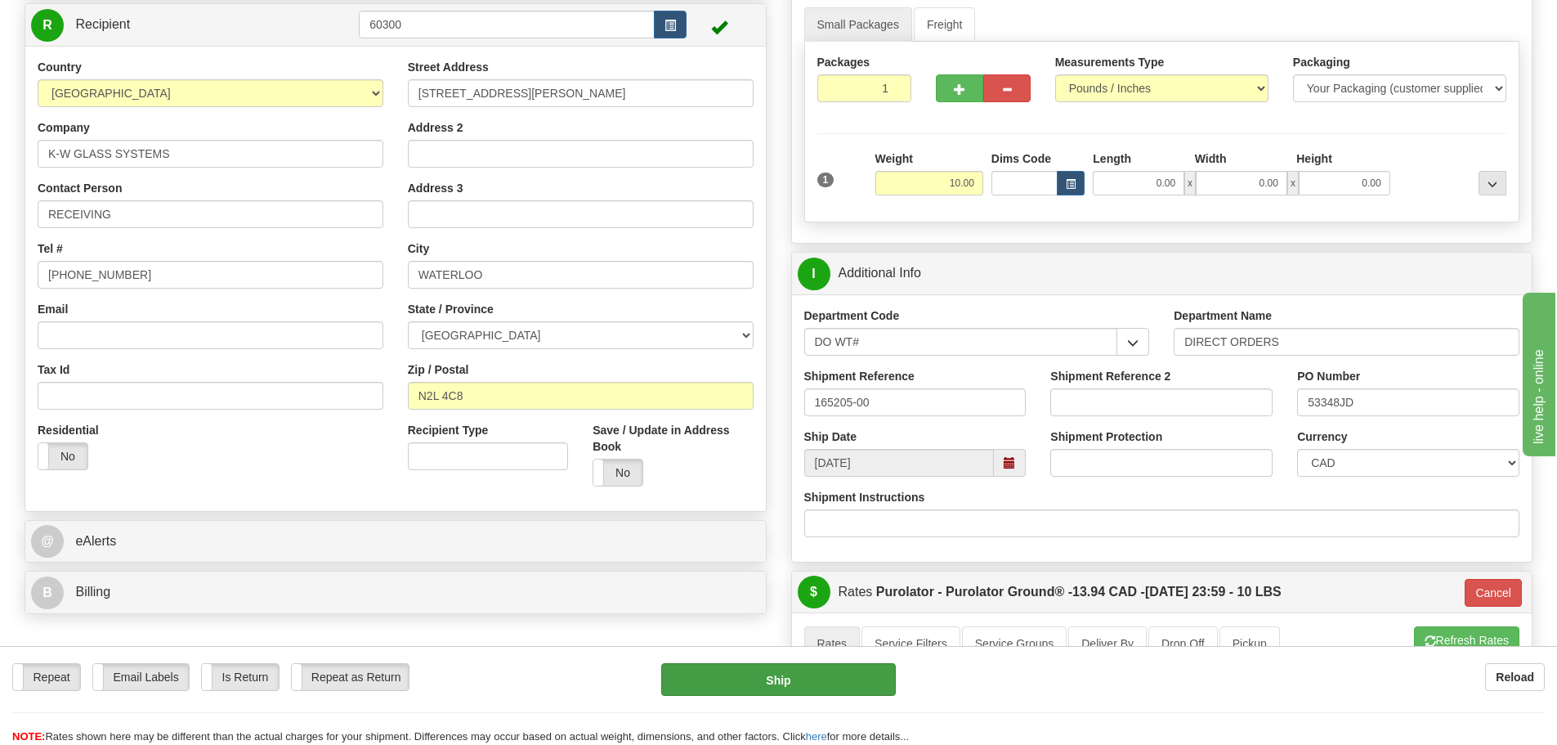
drag, startPoint x: 715, startPoint y: 707, endPoint x: 728, endPoint y: 680, distance: 30.0
click at [718, 703] on div "Repeat Repeat Email Labels Email Labels Edit Is Return Is Return Repeat as Retu…" at bounding box center [778, 704] width 1557 height 82
click at [728, 680] on button "Ship" at bounding box center [778, 679] width 235 height 33
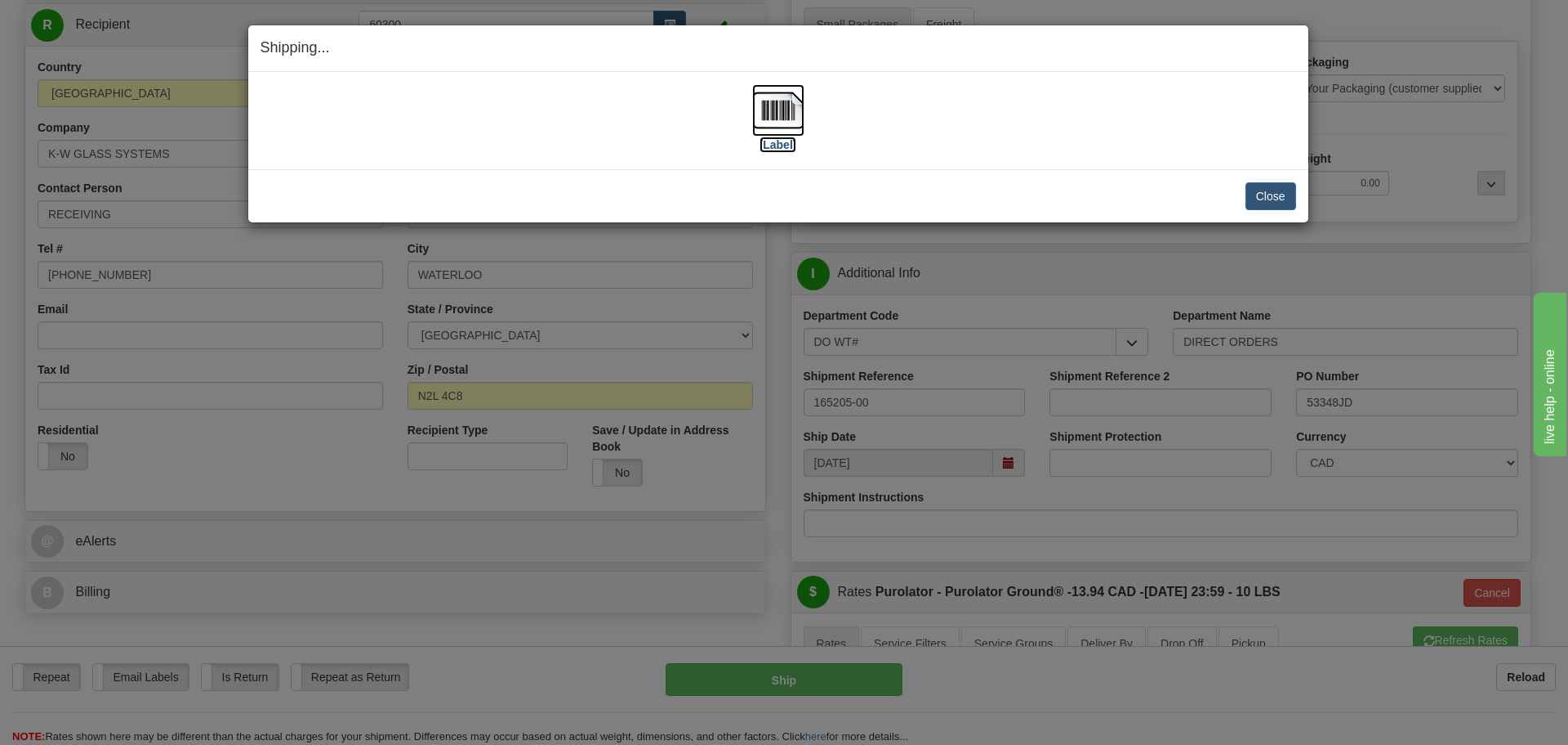
click at [775, 140] on label "[Label]" at bounding box center [779, 144] width 38 height 16
click at [1257, 183] on button "Close" at bounding box center [1270, 196] width 51 height 28
